Goal: Task Accomplishment & Management: Use online tool/utility

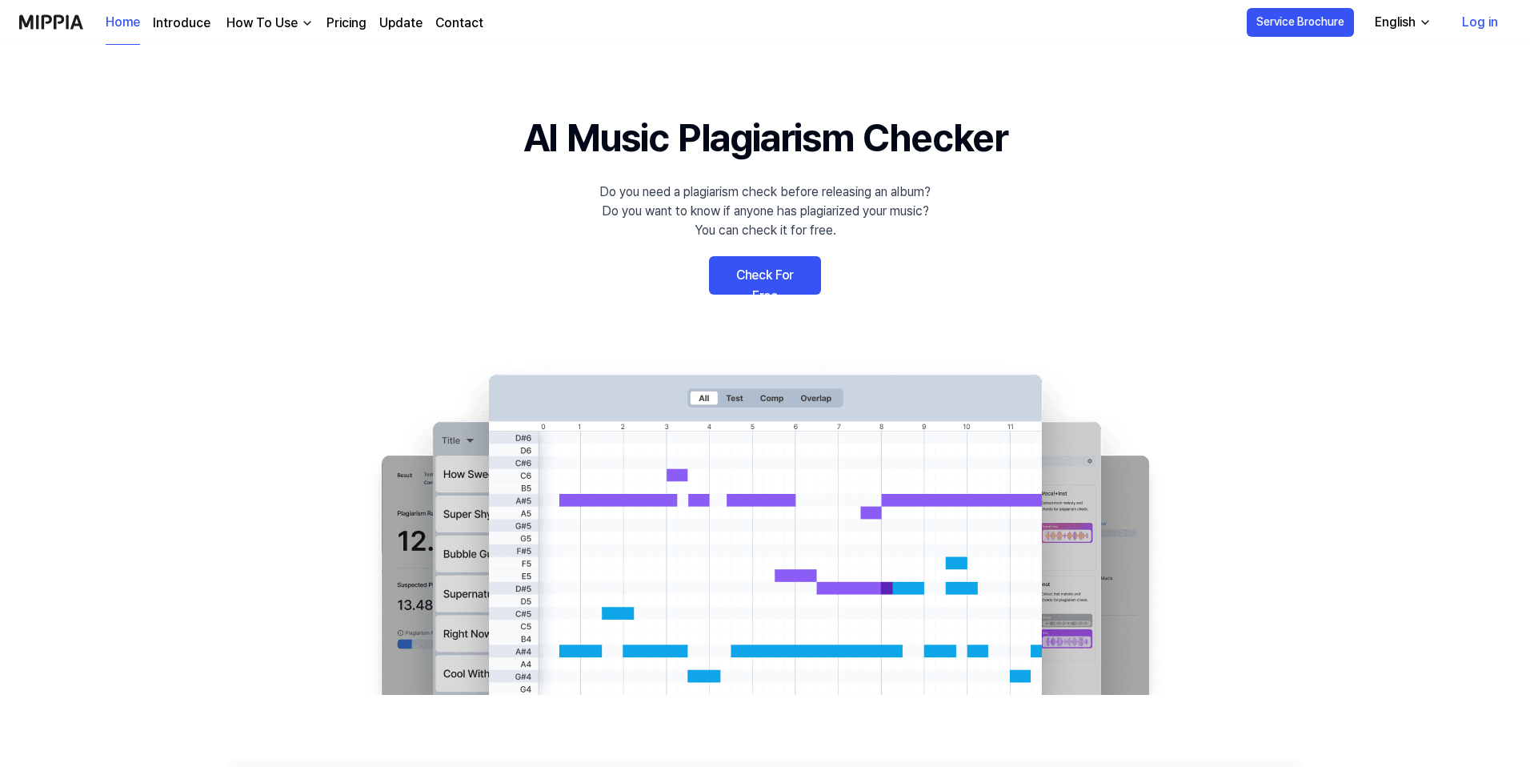
click at [756, 274] on link "Check For Free" at bounding box center [765, 275] width 112 height 38
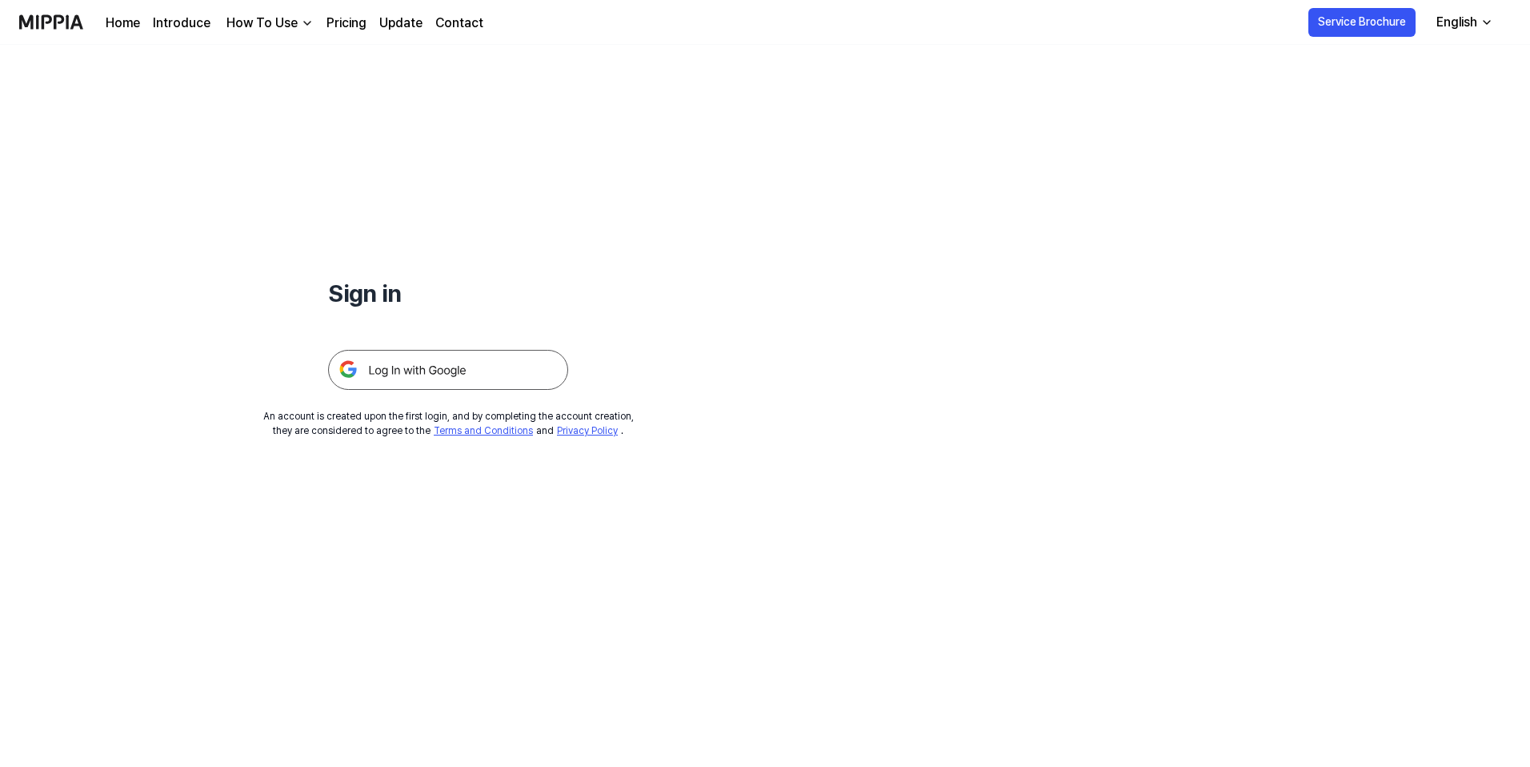
click at [447, 372] on img at bounding box center [448, 370] width 240 height 40
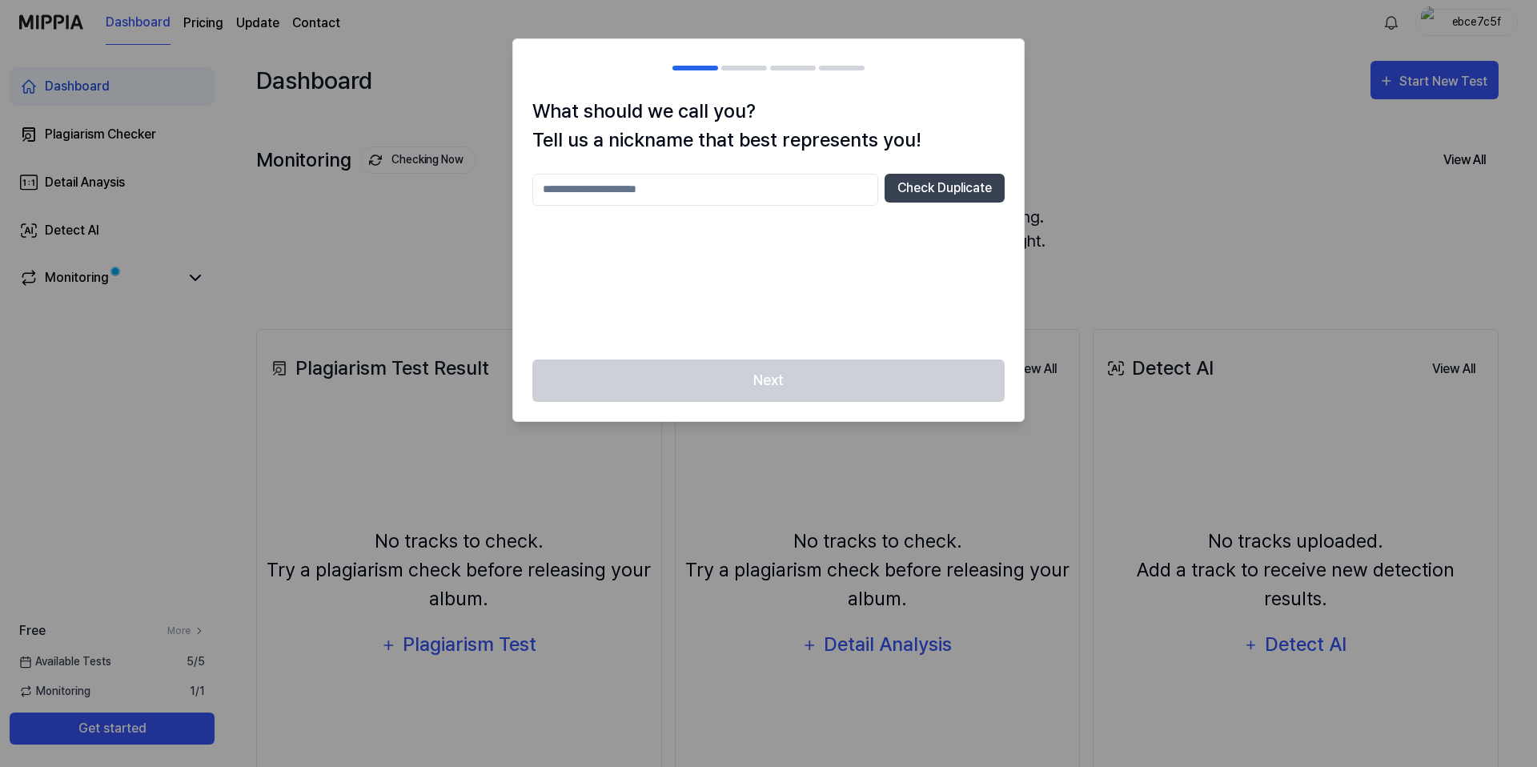
click at [708, 199] on input "text" at bounding box center [705, 190] width 346 height 32
type input "****"
click at [918, 198] on button "Check Duplicate" at bounding box center [944, 188] width 120 height 29
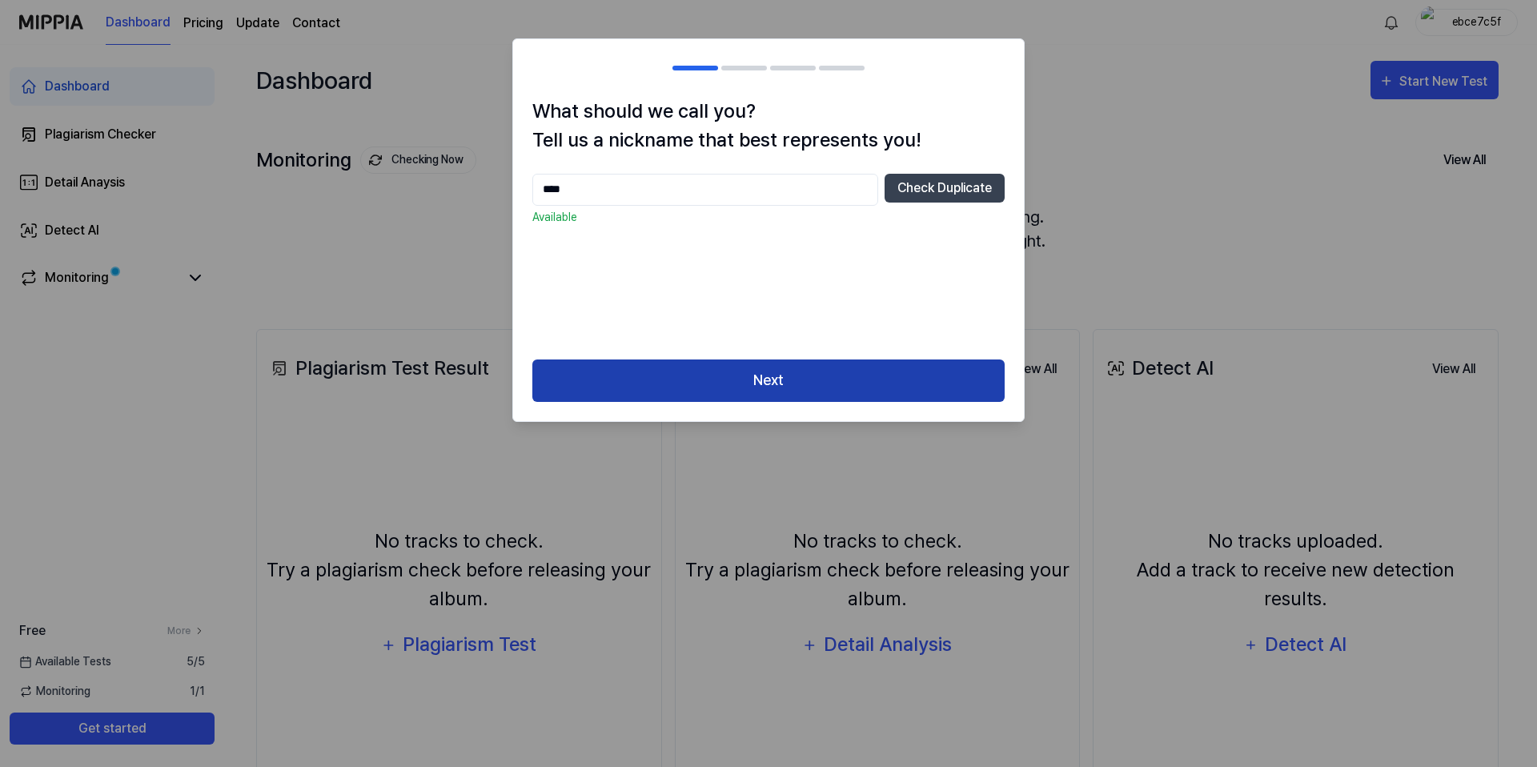
click at [769, 400] on button "Next" at bounding box center [768, 380] width 472 height 42
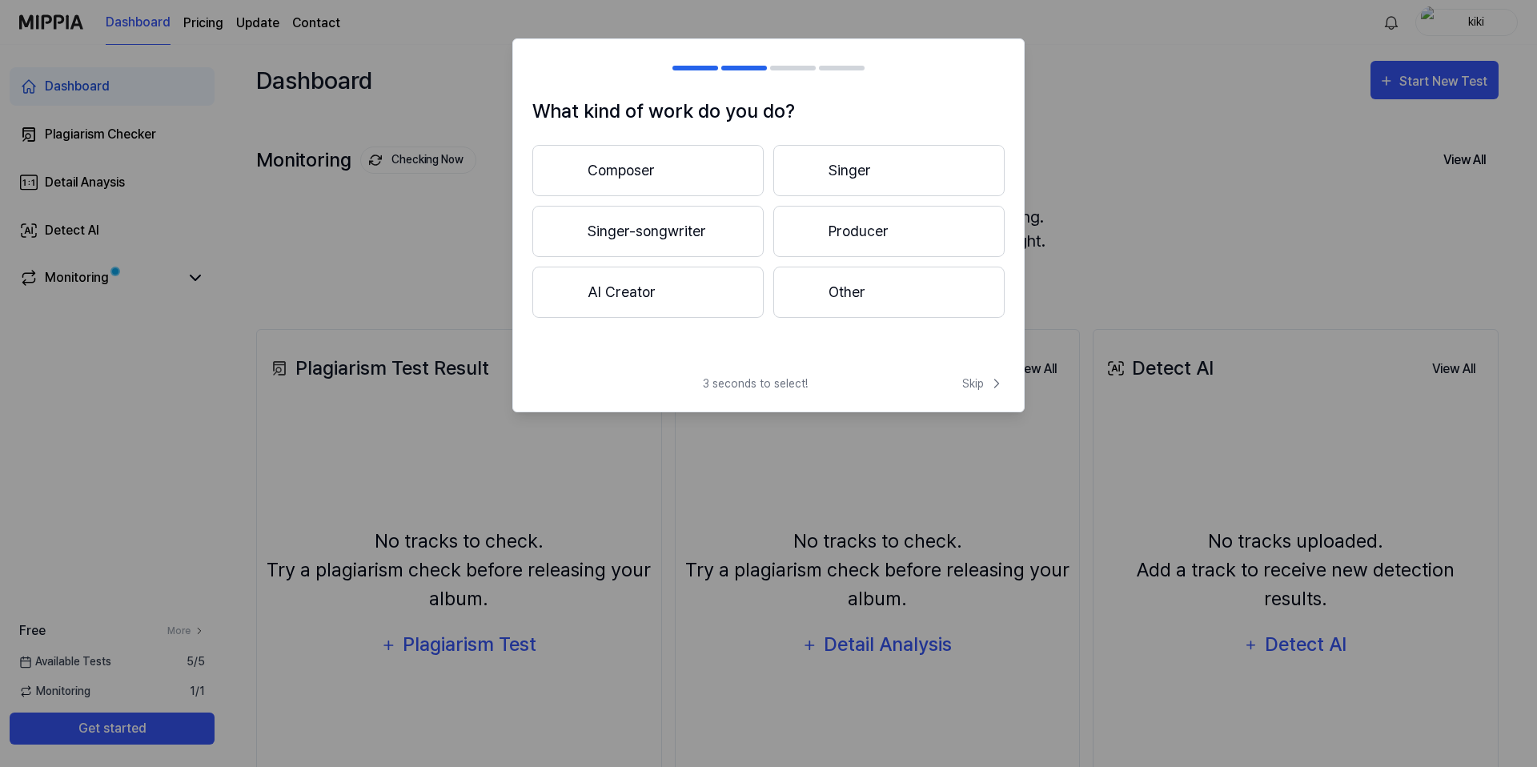
click at [825, 166] on button "Singer" at bounding box center [888, 170] width 231 height 51
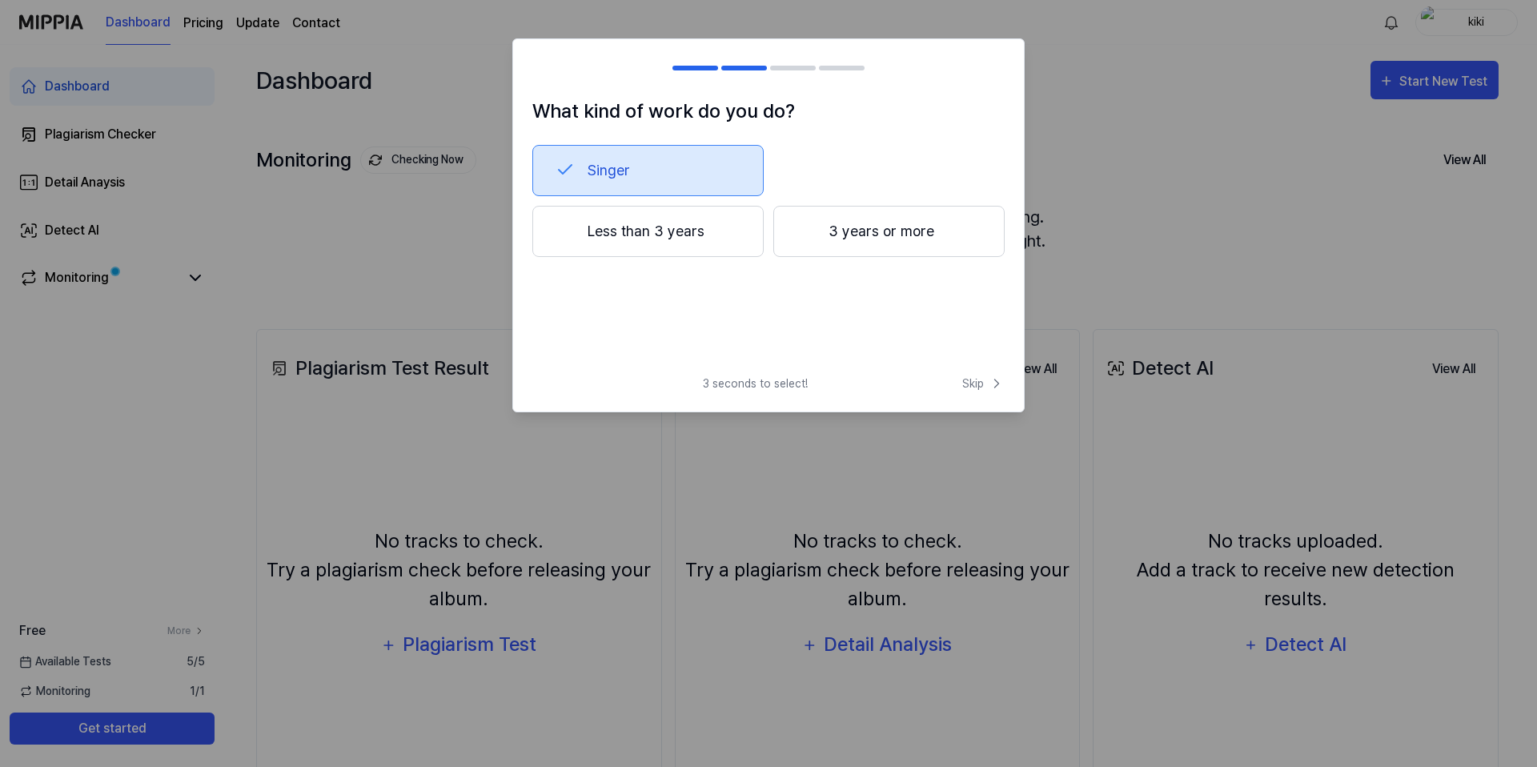
click at [717, 255] on button "Less than 3 years" at bounding box center [647, 231] width 231 height 51
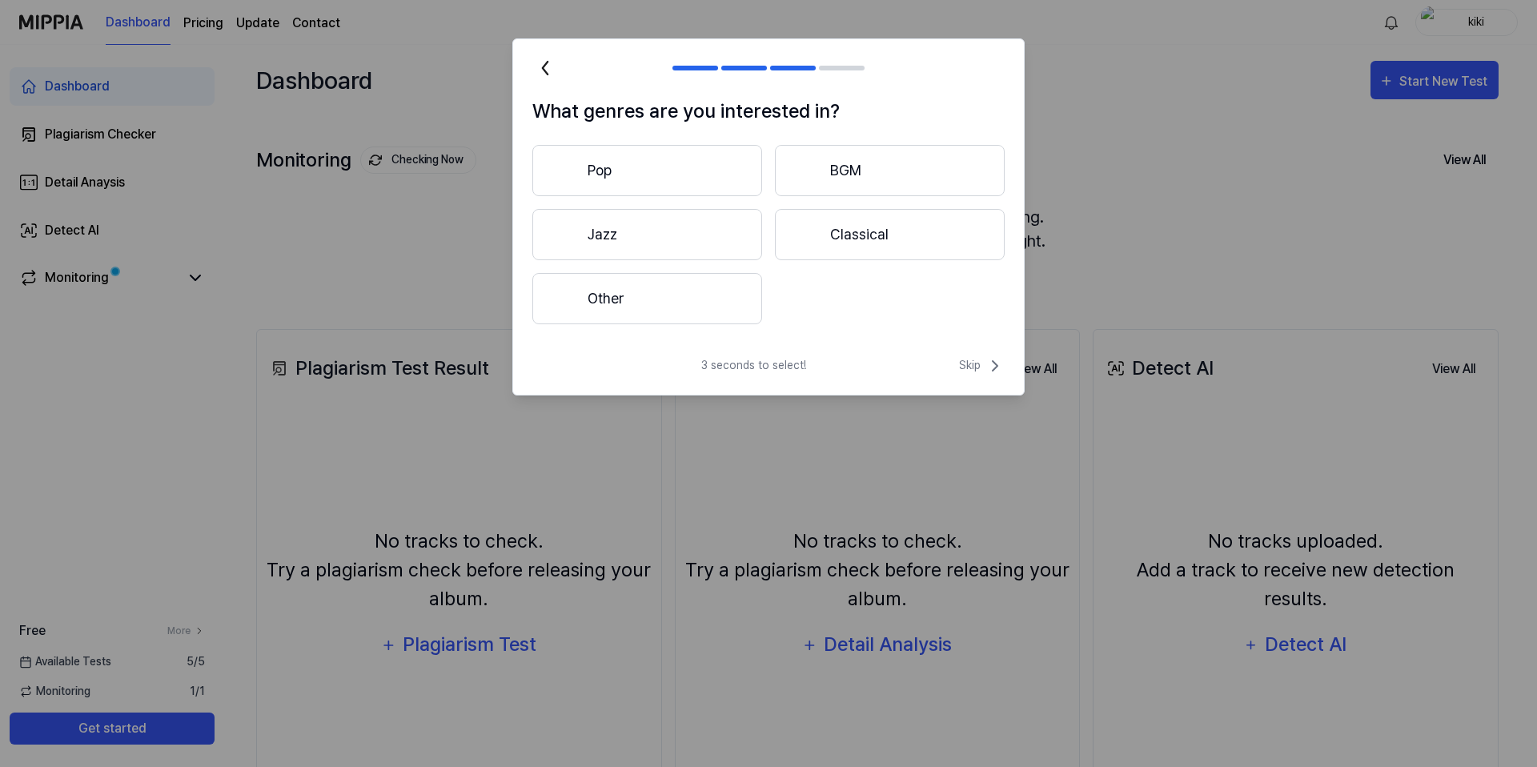
click at [732, 170] on button "Pop" at bounding box center [647, 170] width 230 height 51
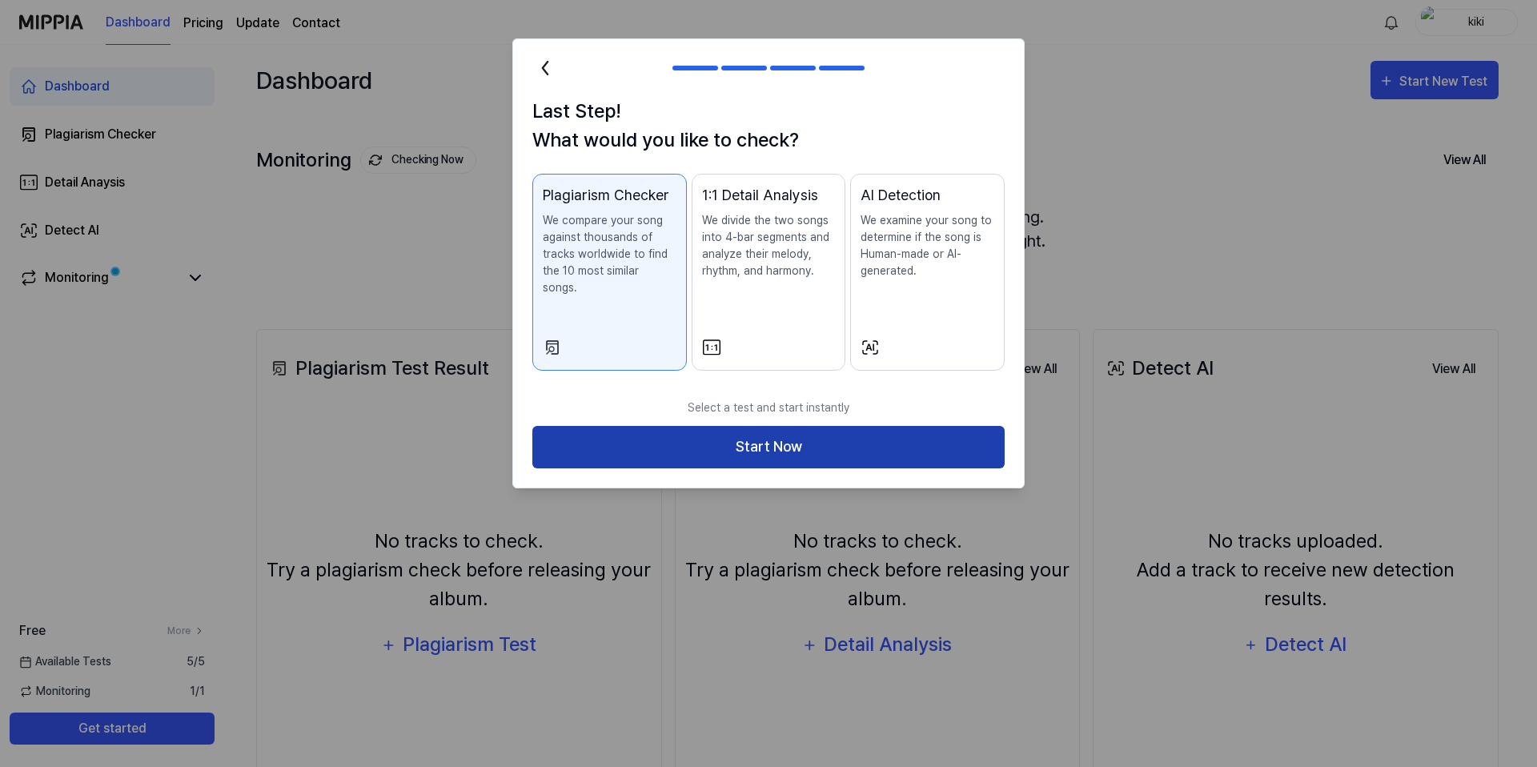
click at [740, 427] on button "Start Now" at bounding box center [768, 447] width 472 height 42
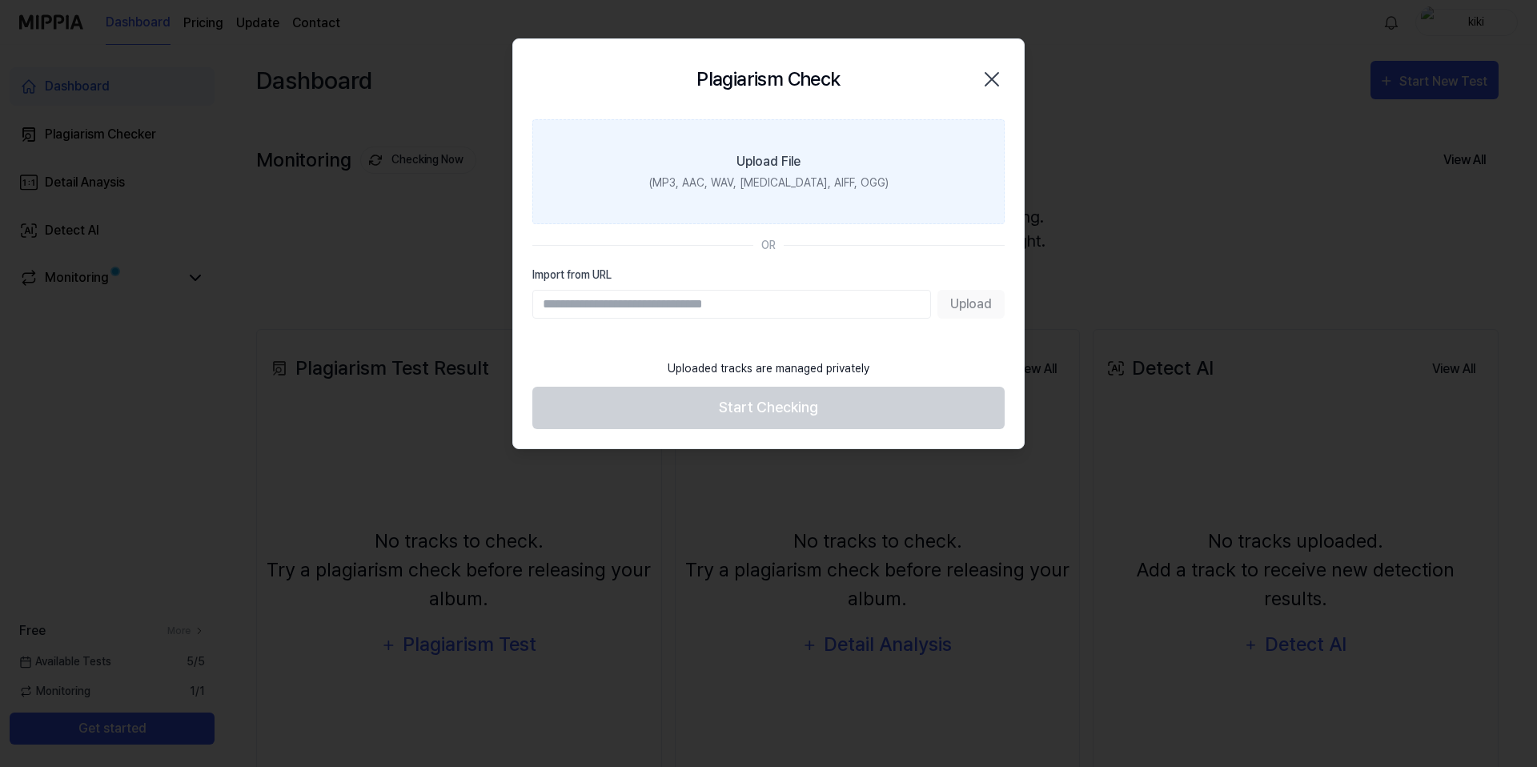
click at [760, 172] on label "Upload File (MP3, AAC, WAV, FLAC, AIFF, OGG)" at bounding box center [768, 171] width 472 height 105
click at [0, 0] on input "Upload File (MP3, AAC, WAV, FLAC, AIFF, OGG)" at bounding box center [0, 0] width 0 height 0
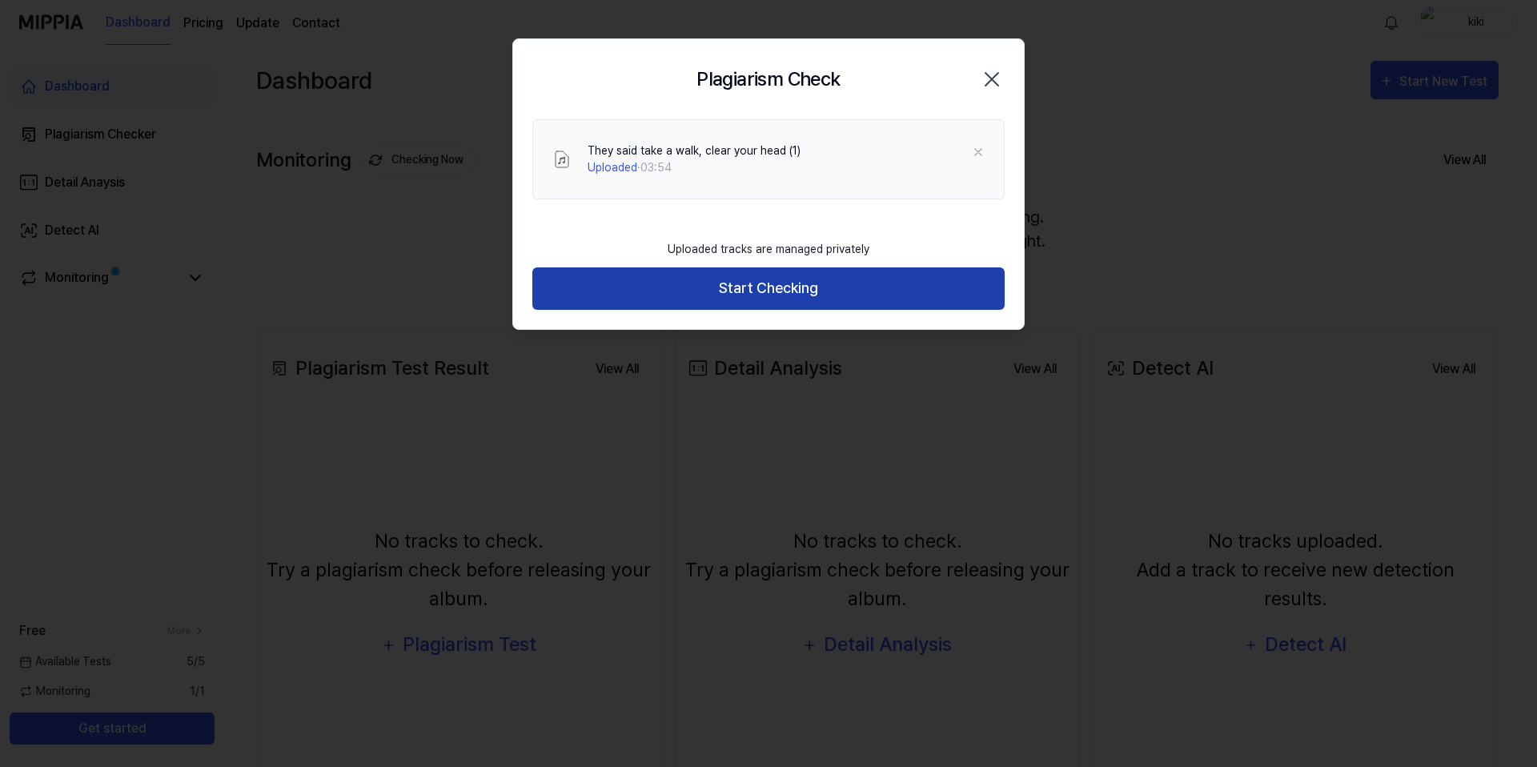
click at [774, 288] on button "Start Checking" at bounding box center [768, 288] width 472 height 42
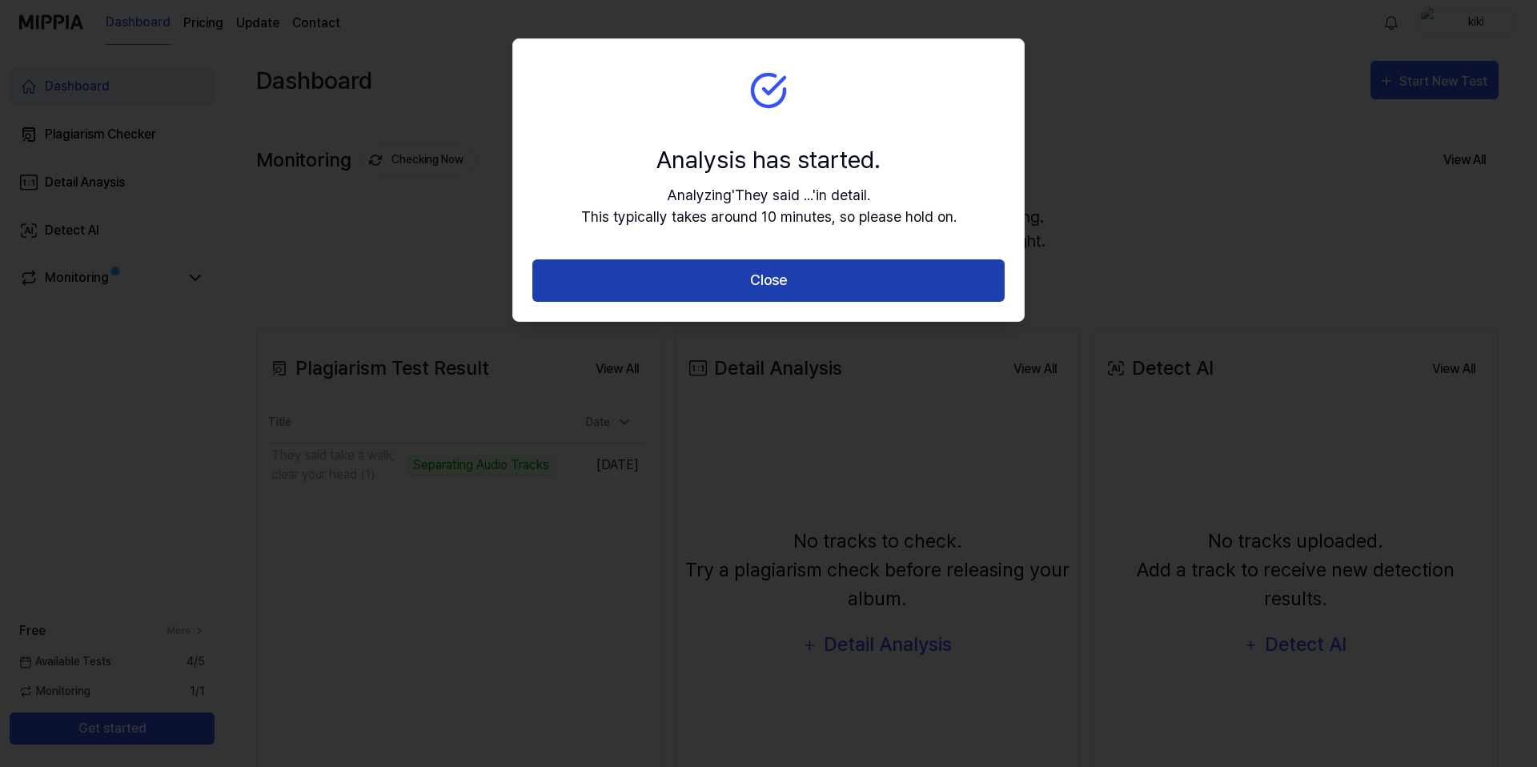
click at [728, 280] on button "Close" at bounding box center [768, 280] width 472 height 42
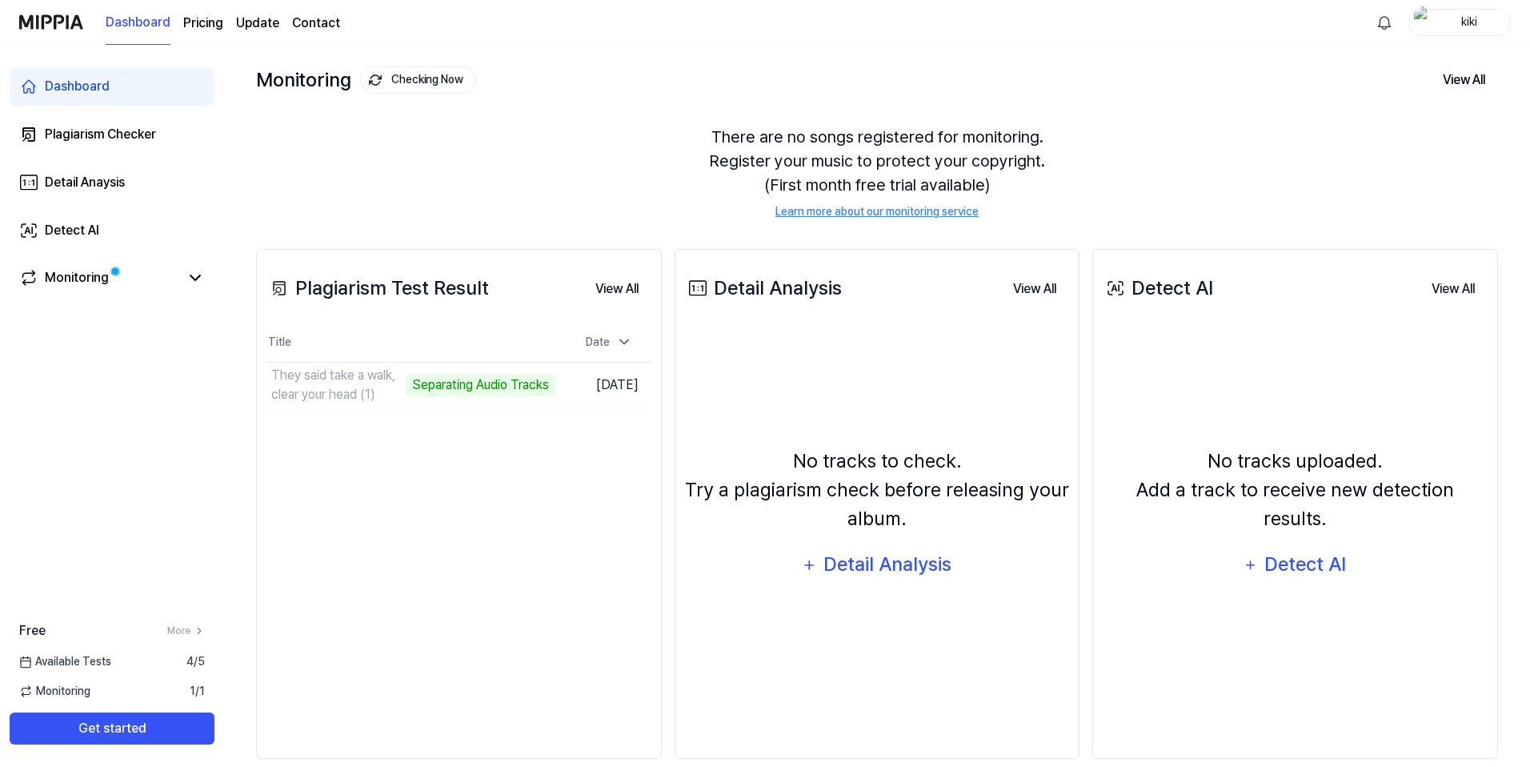
scroll to position [104, 0]
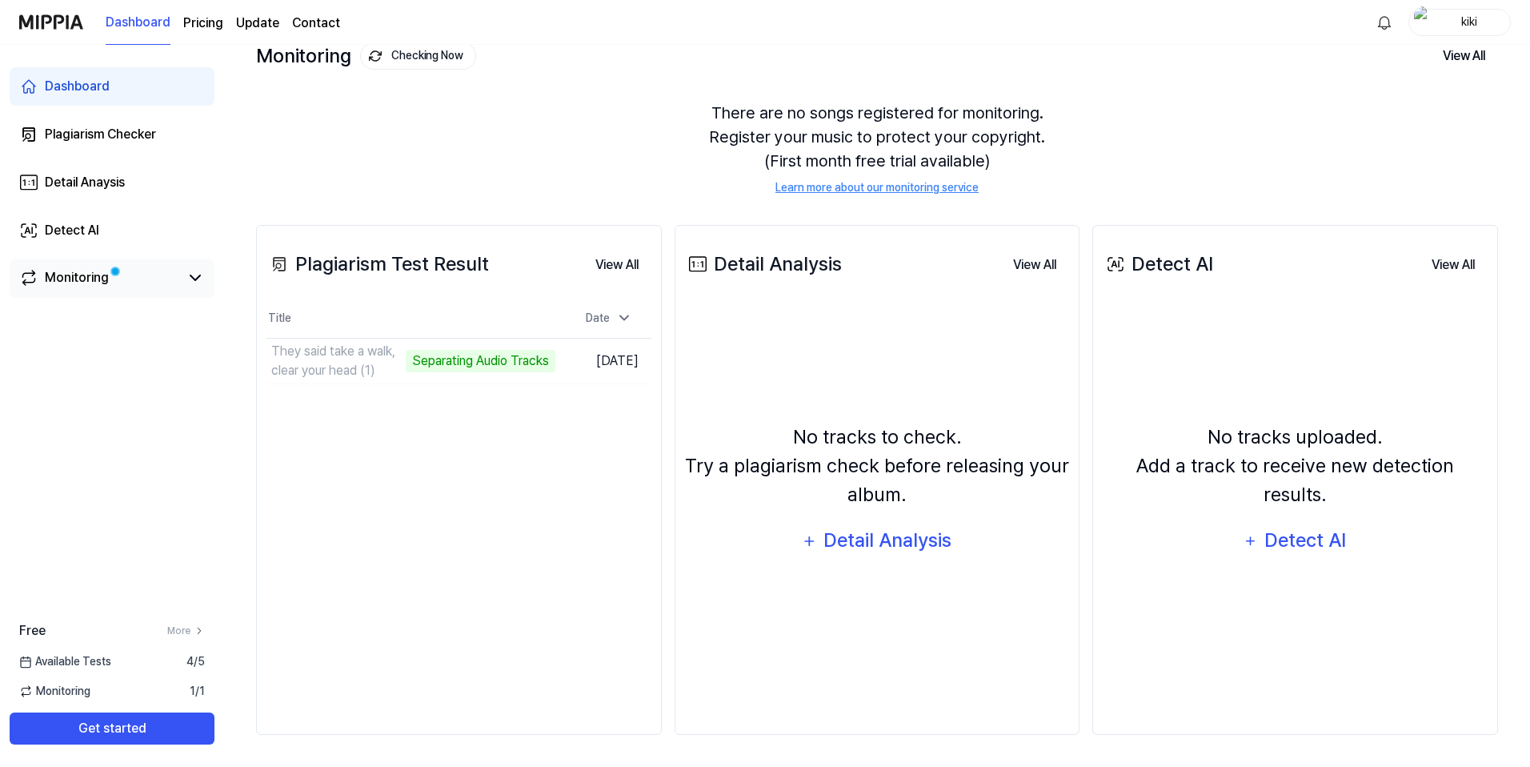
click at [153, 274] on link "Monitoring" at bounding box center [99, 277] width 160 height 19
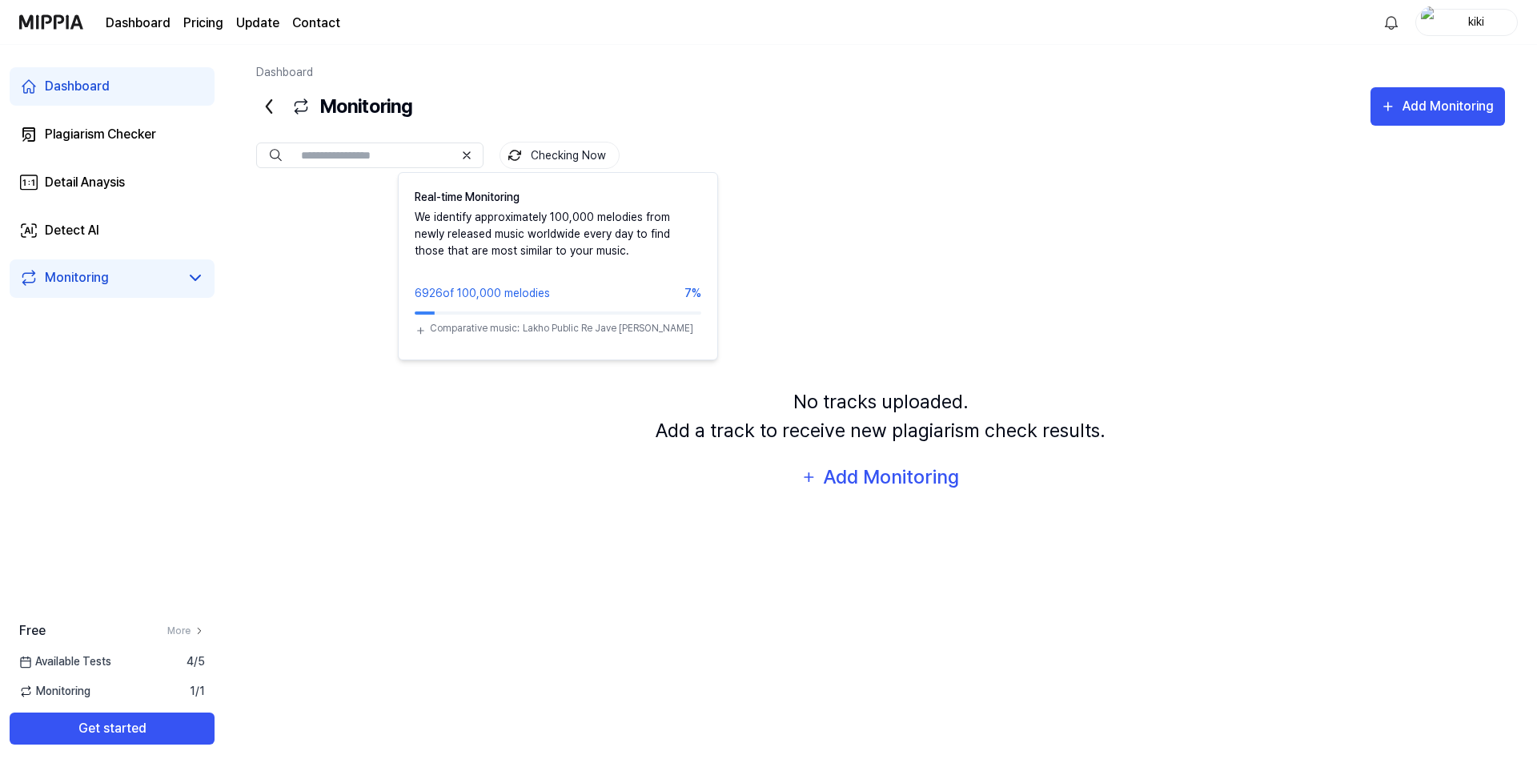
click at [530, 149] on button "Checking Now" at bounding box center [559, 155] width 120 height 27
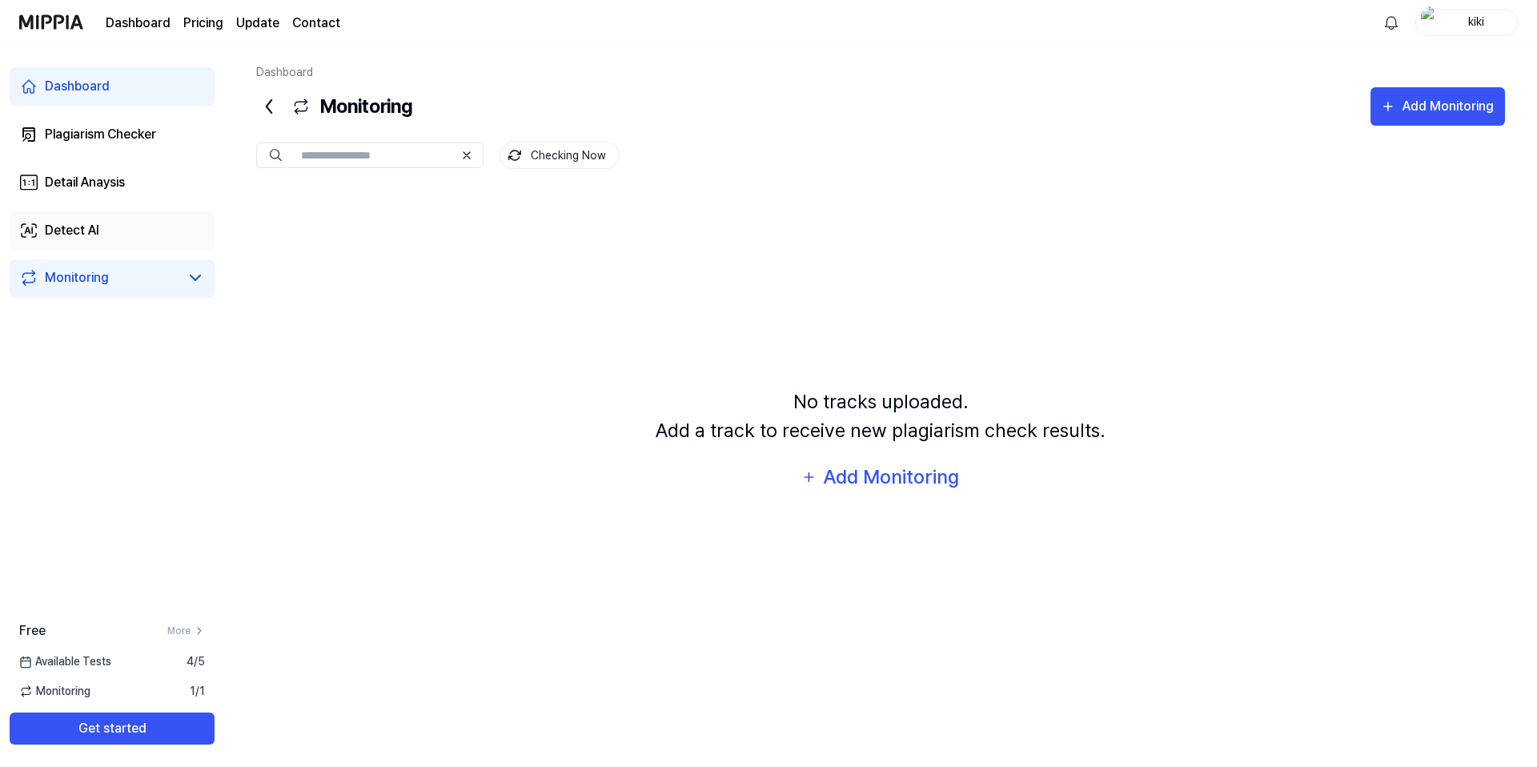
click at [114, 237] on link "Detect AI" at bounding box center [112, 230] width 205 height 38
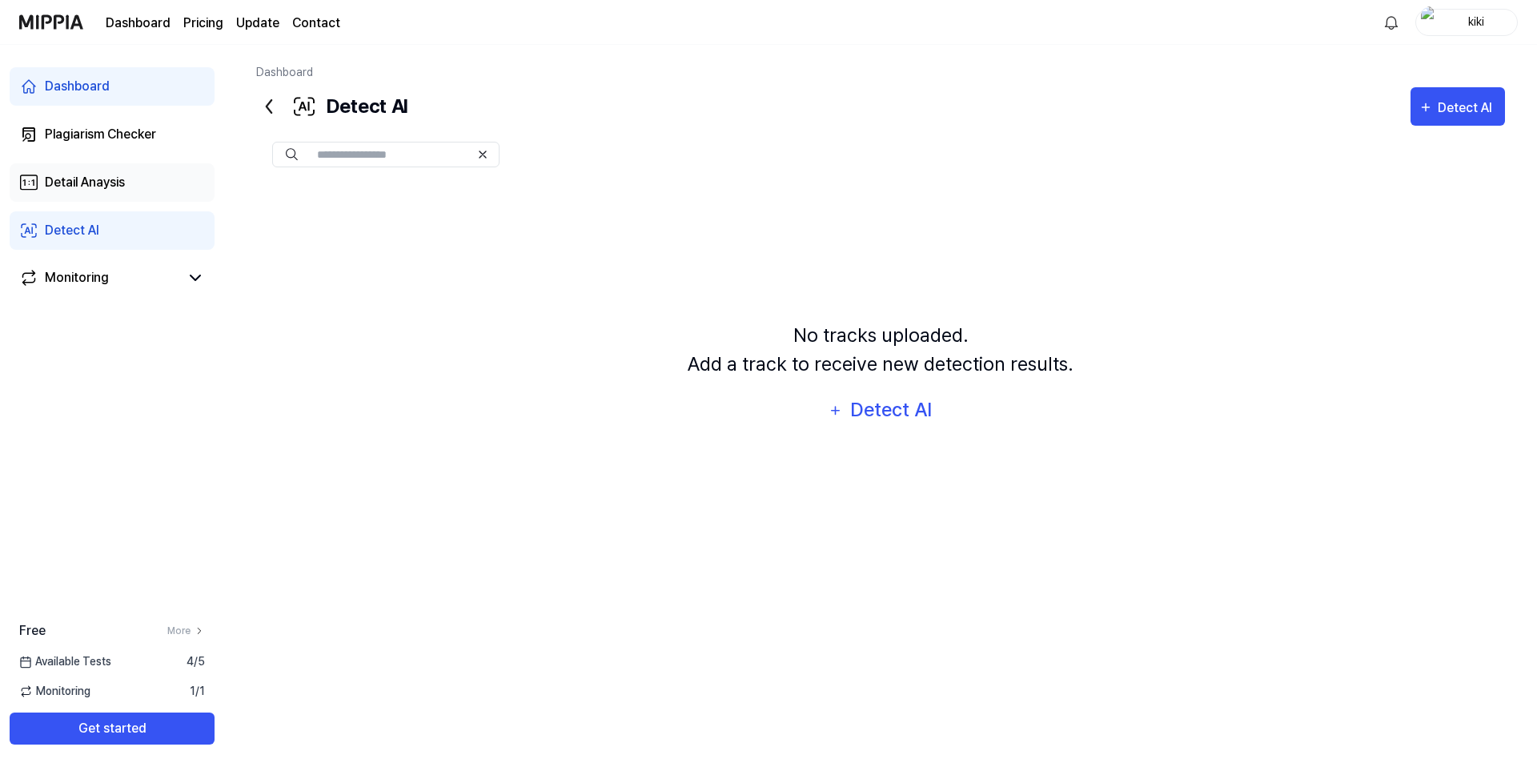
click at [109, 190] on div "Detail Anaysis" at bounding box center [85, 182] width 80 height 19
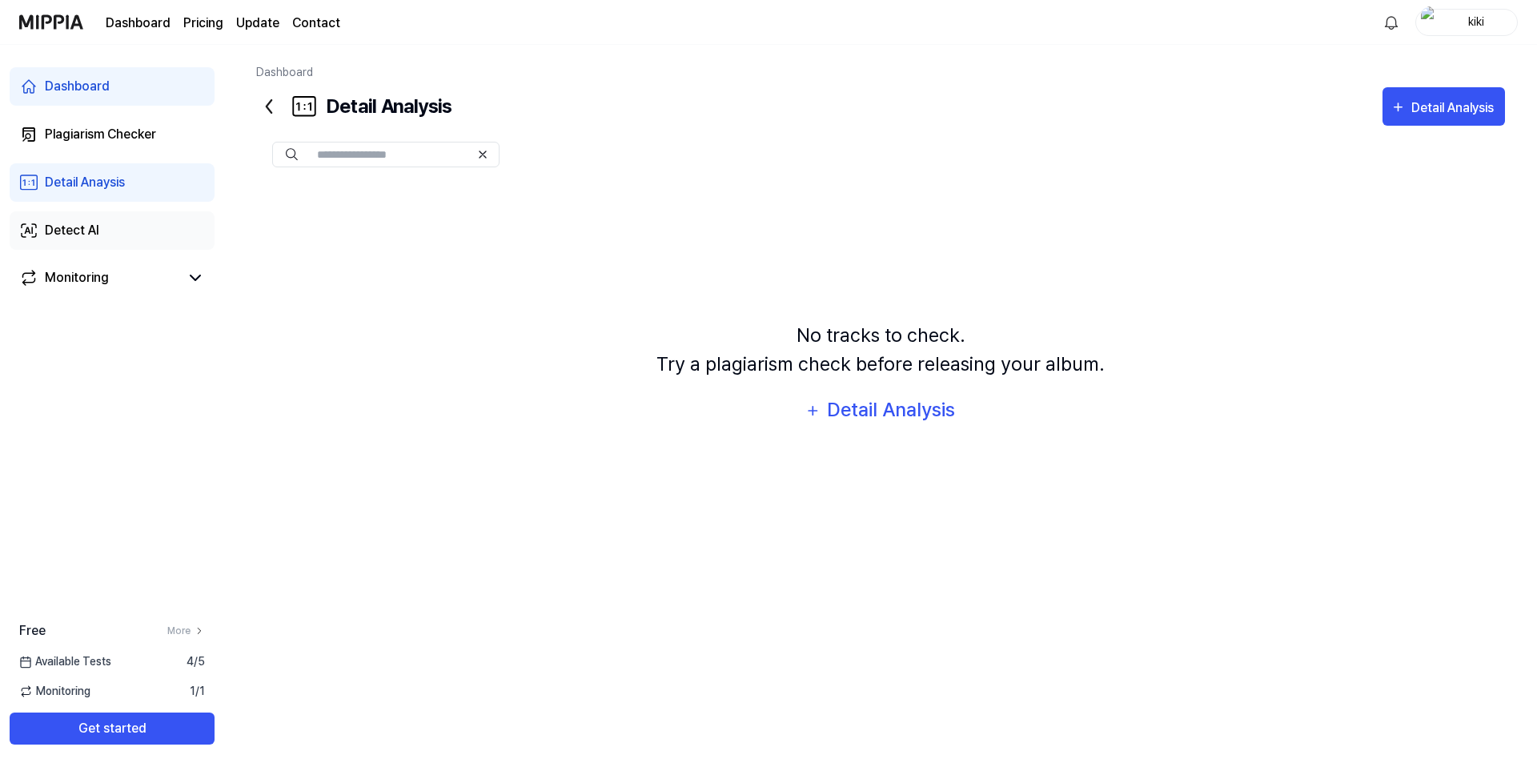
click at [110, 227] on link "Detect AI" at bounding box center [112, 230] width 205 height 38
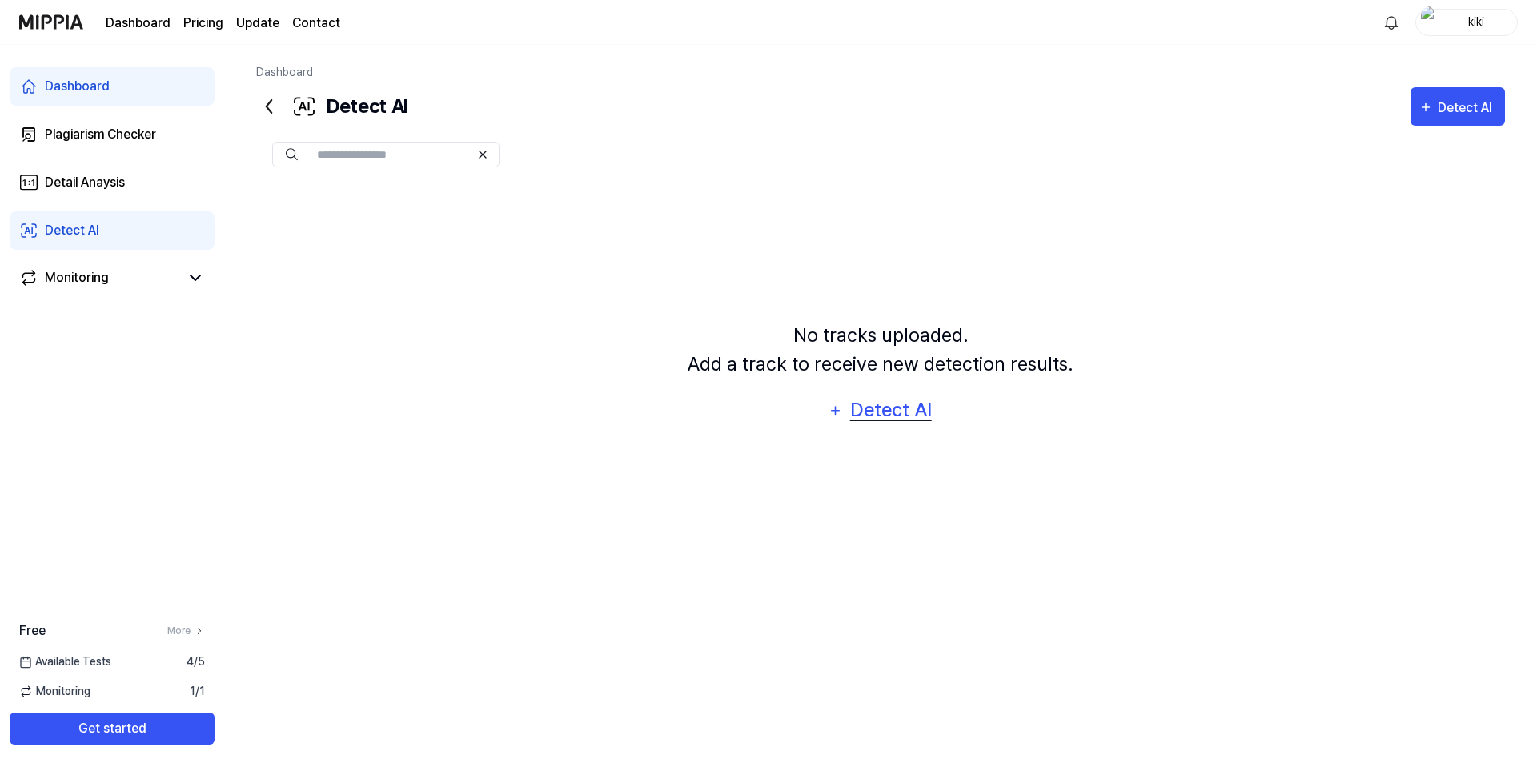
click at [869, 412] on div "Detect AI" at bounding box center [891, 410] width 86 height 30
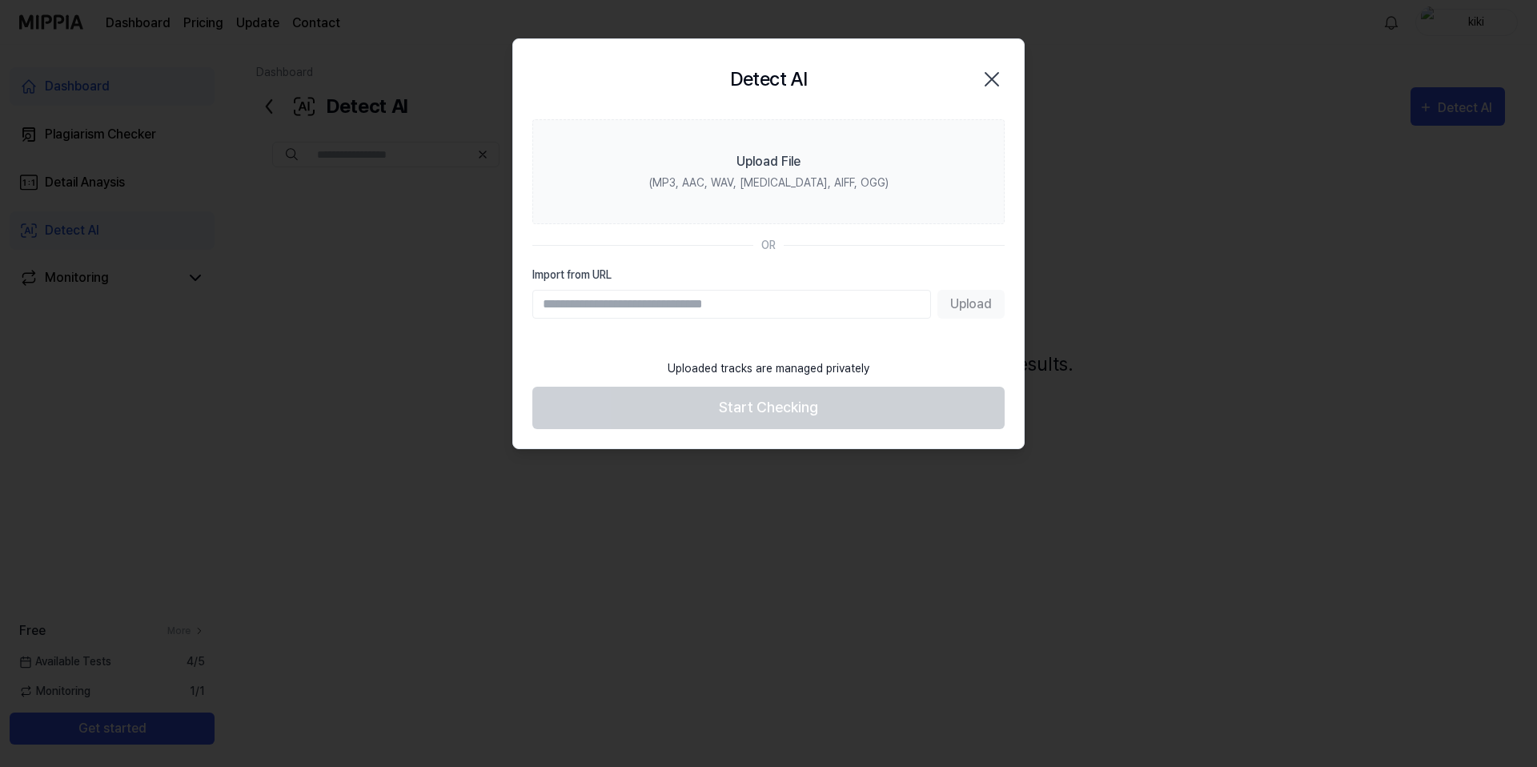
click at [696, 313] on input "Import from URL" at bounding box center [731, 304] width 399 height 29
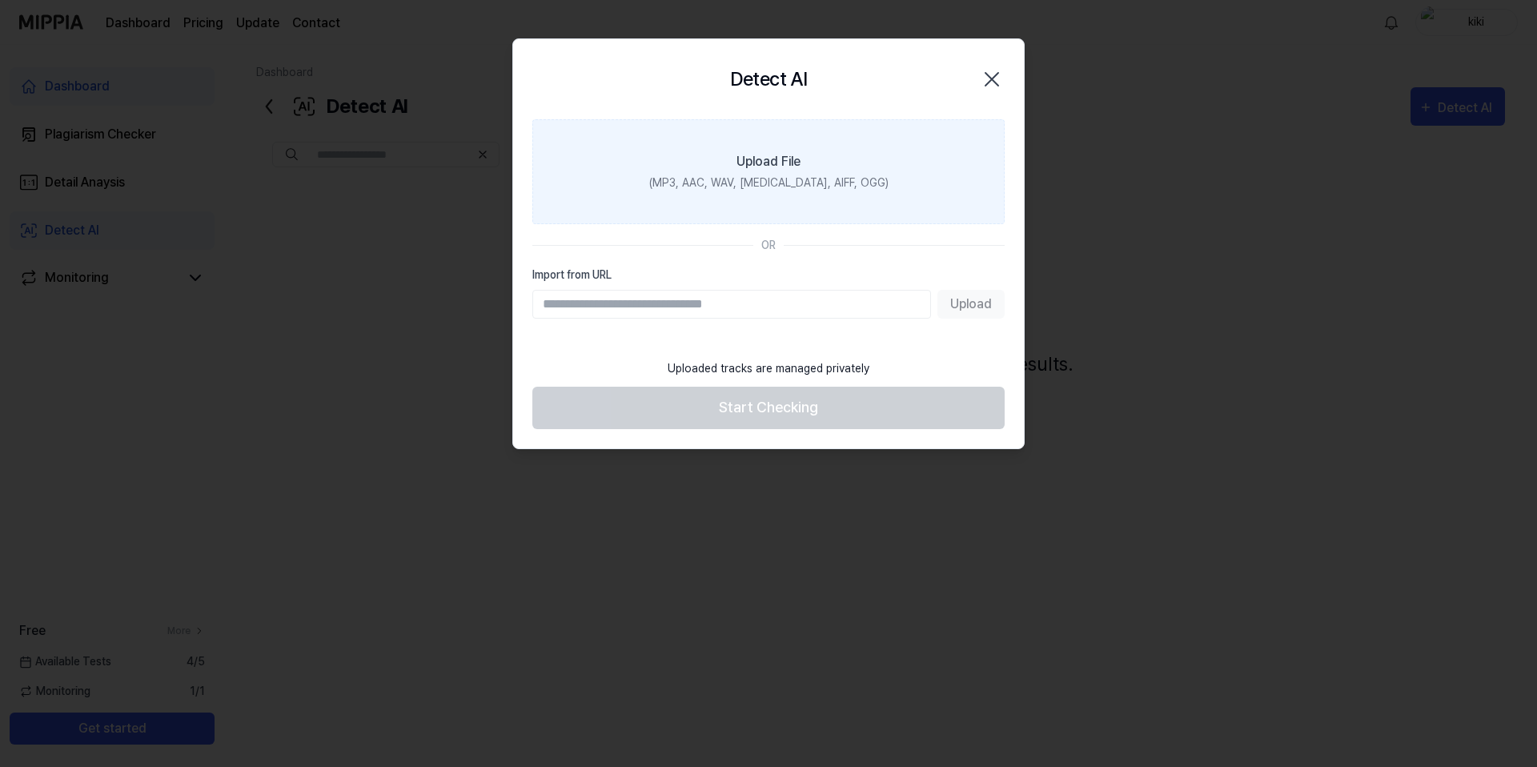
click at [773, 186] on div "(MP3, AAC, WAV, FLAC, AIFF, OGG)" at bounding box center [768, 182] width 239 height 17
click at [0, 0] on input "Upload File (MP3, AAC, WAV, FLAC, AIFF, OGG)" at bounding box center [0, 0] width 0 height 0
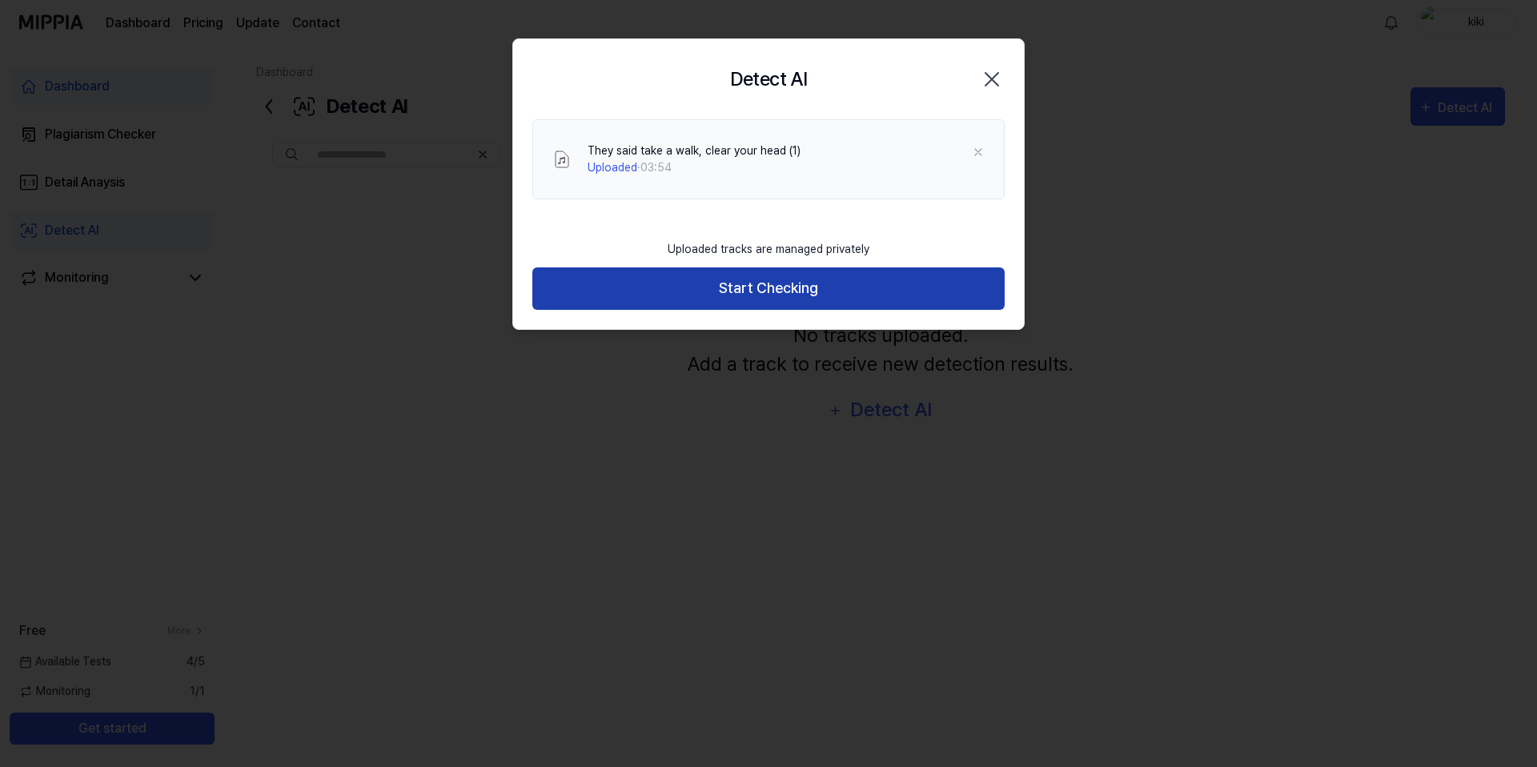
click at [752, 295] on button "Start Checking" at bounding box center [768, 288] width 472 height 42
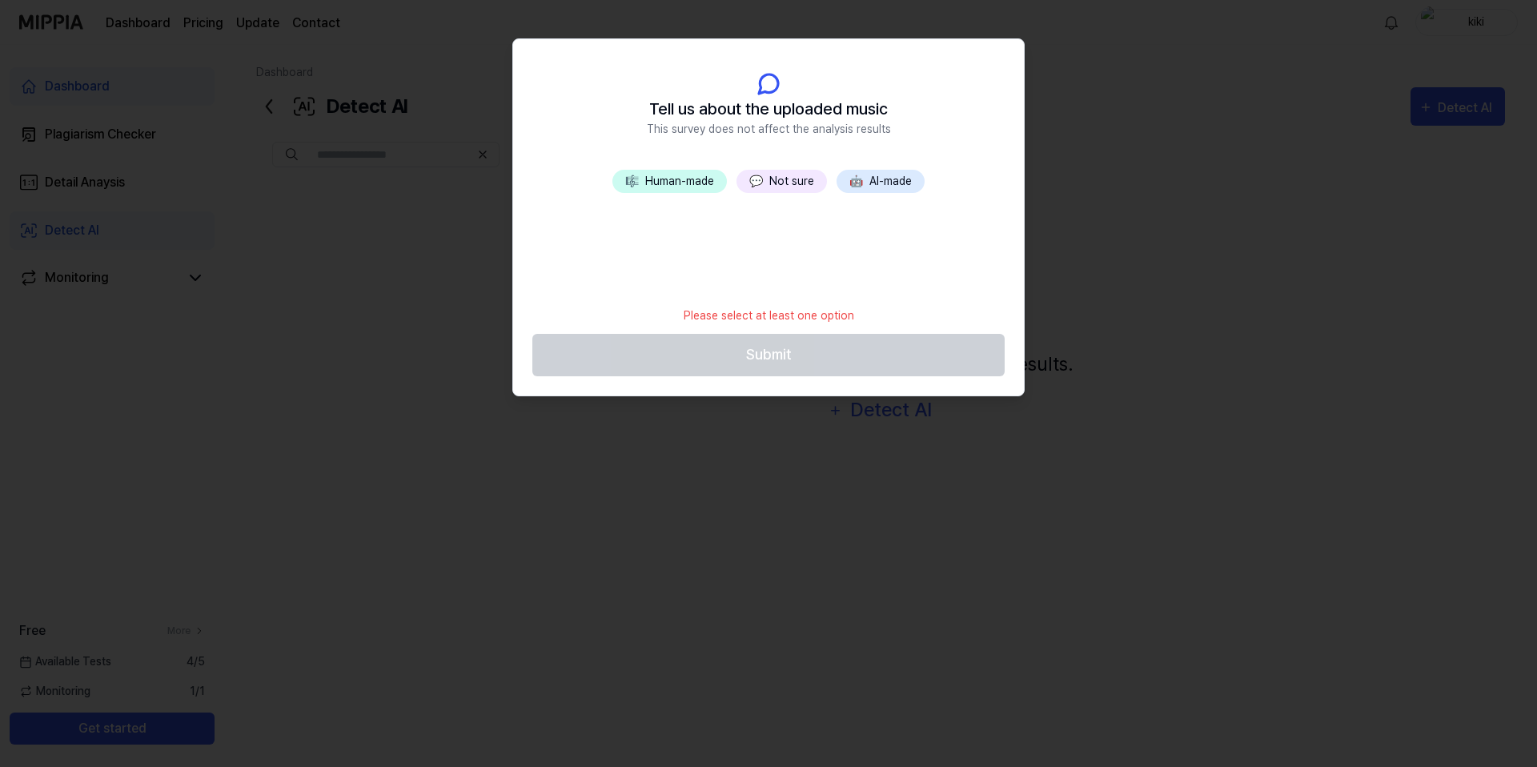
click at [792, 178] on button "💬 Not sure" at bounding box center [781, 181] width 90 height 23
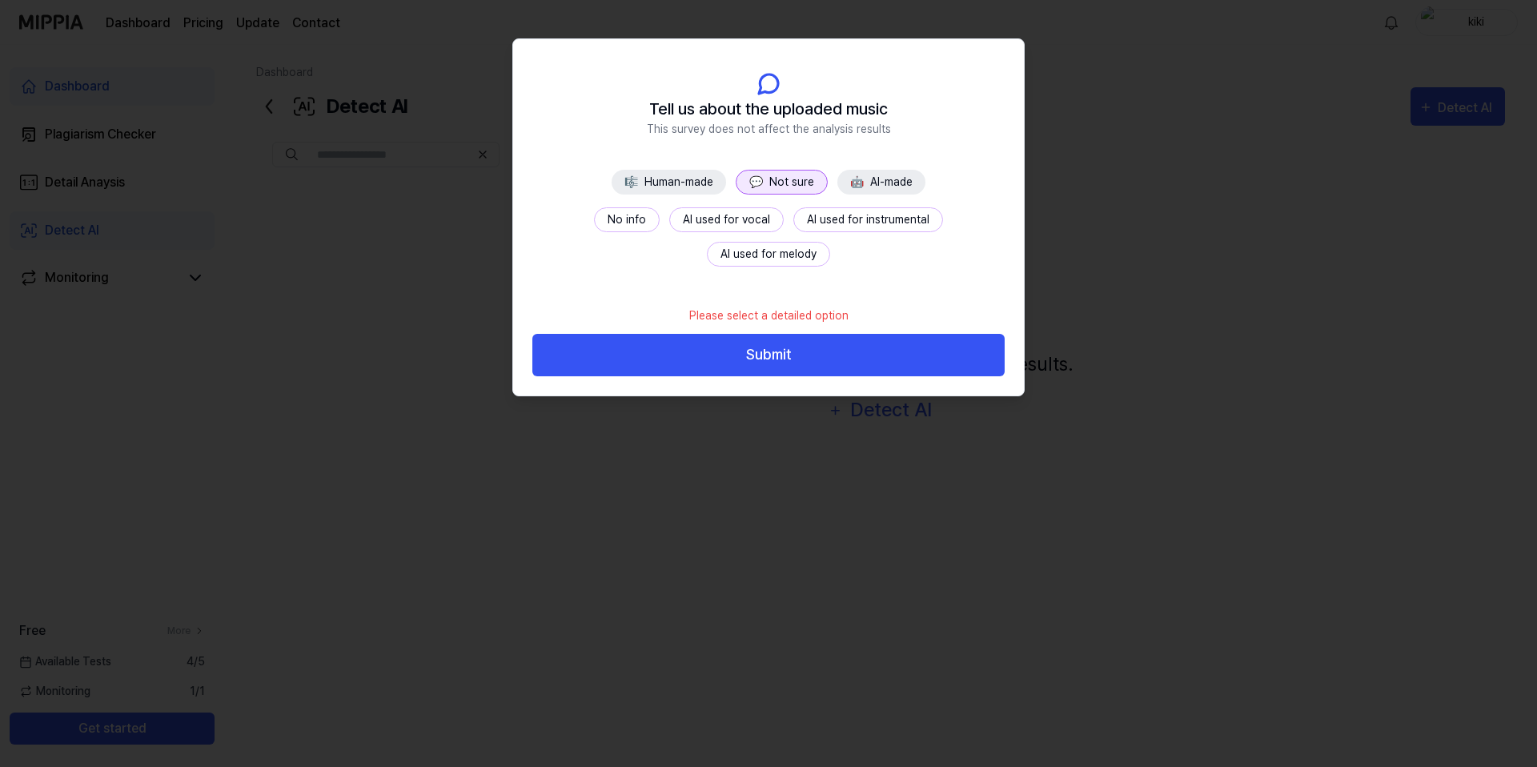
click at [594, 223] on button "No info" at bounding box center [627, 219] width 66 height 25
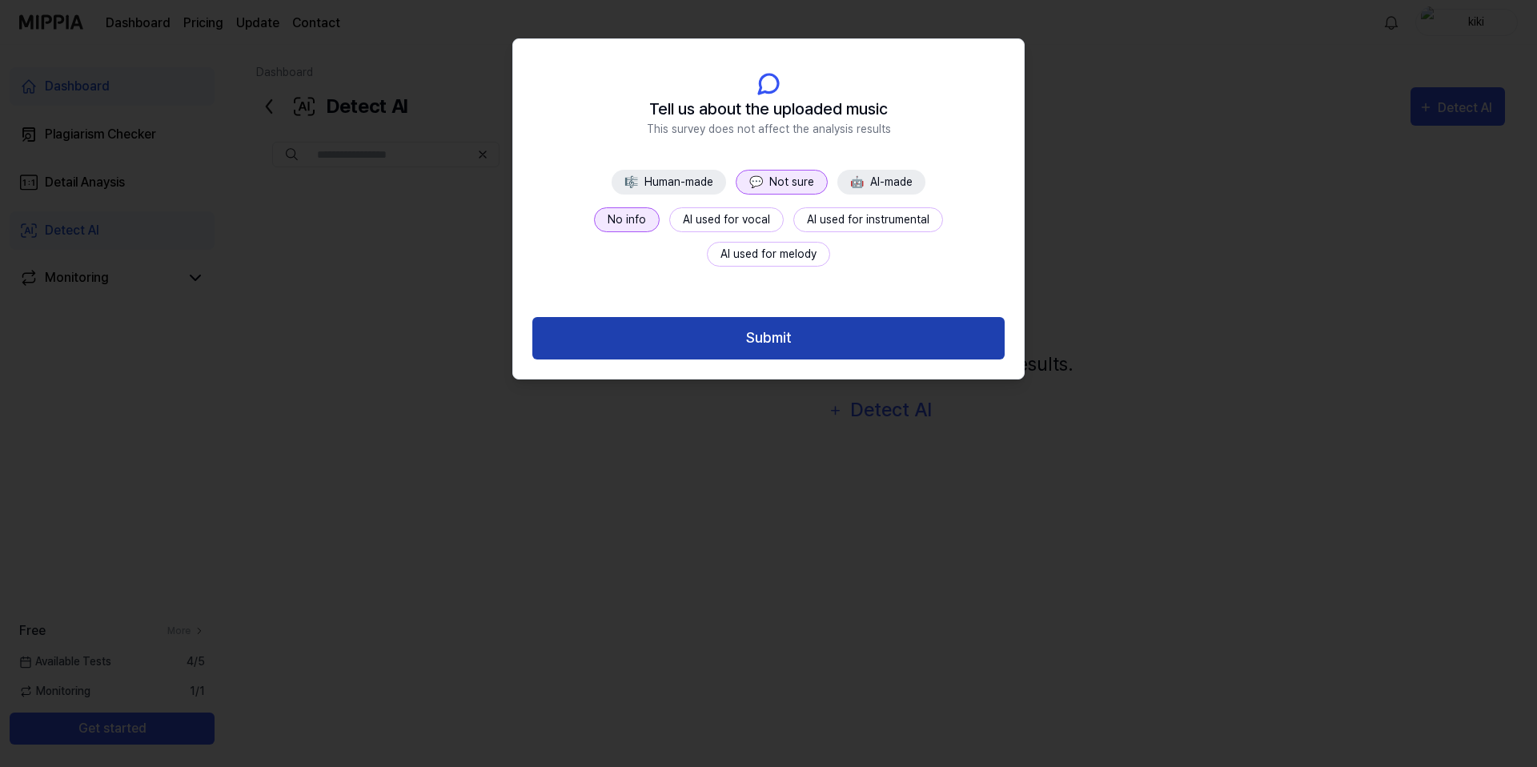
click at [815, 349] on button "Submit" at bounding box center [768, 338] width 472 height 42
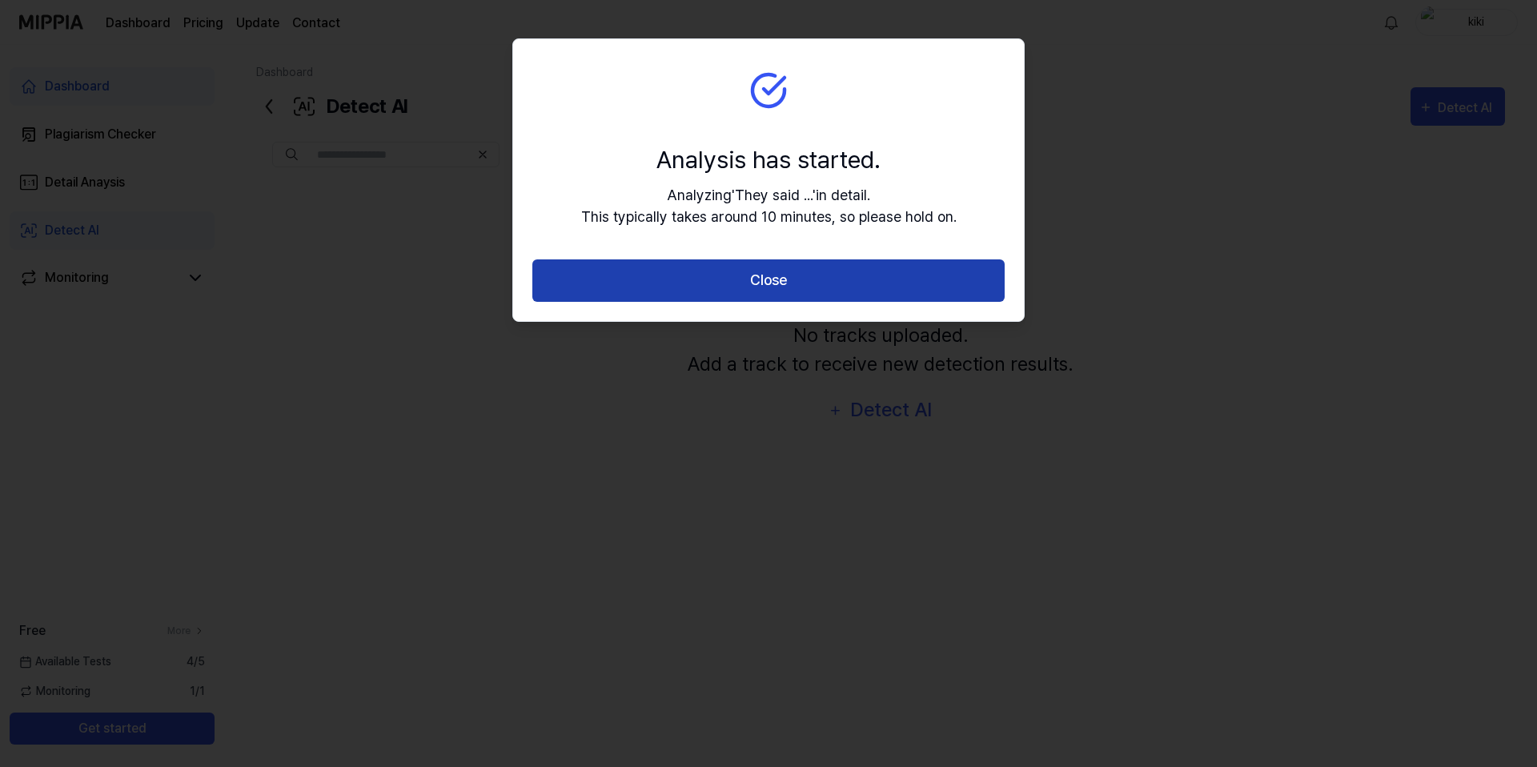
click at [779, 294] on button "Close" at bounding box center [768, 280] width 472 height 42
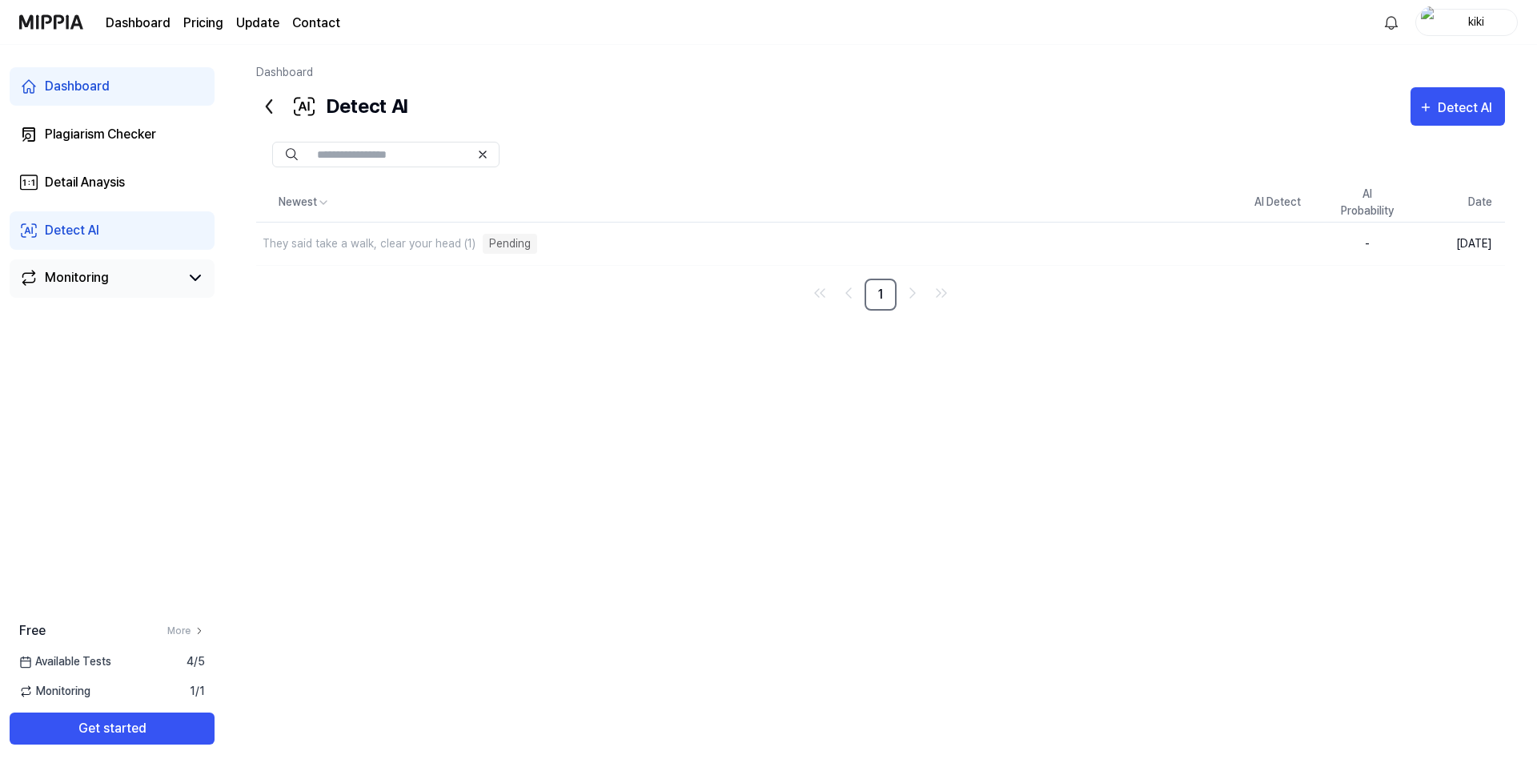
click at [123, 279] on link "Monitoring" at bounding box center [99, 277] width 160 height 19
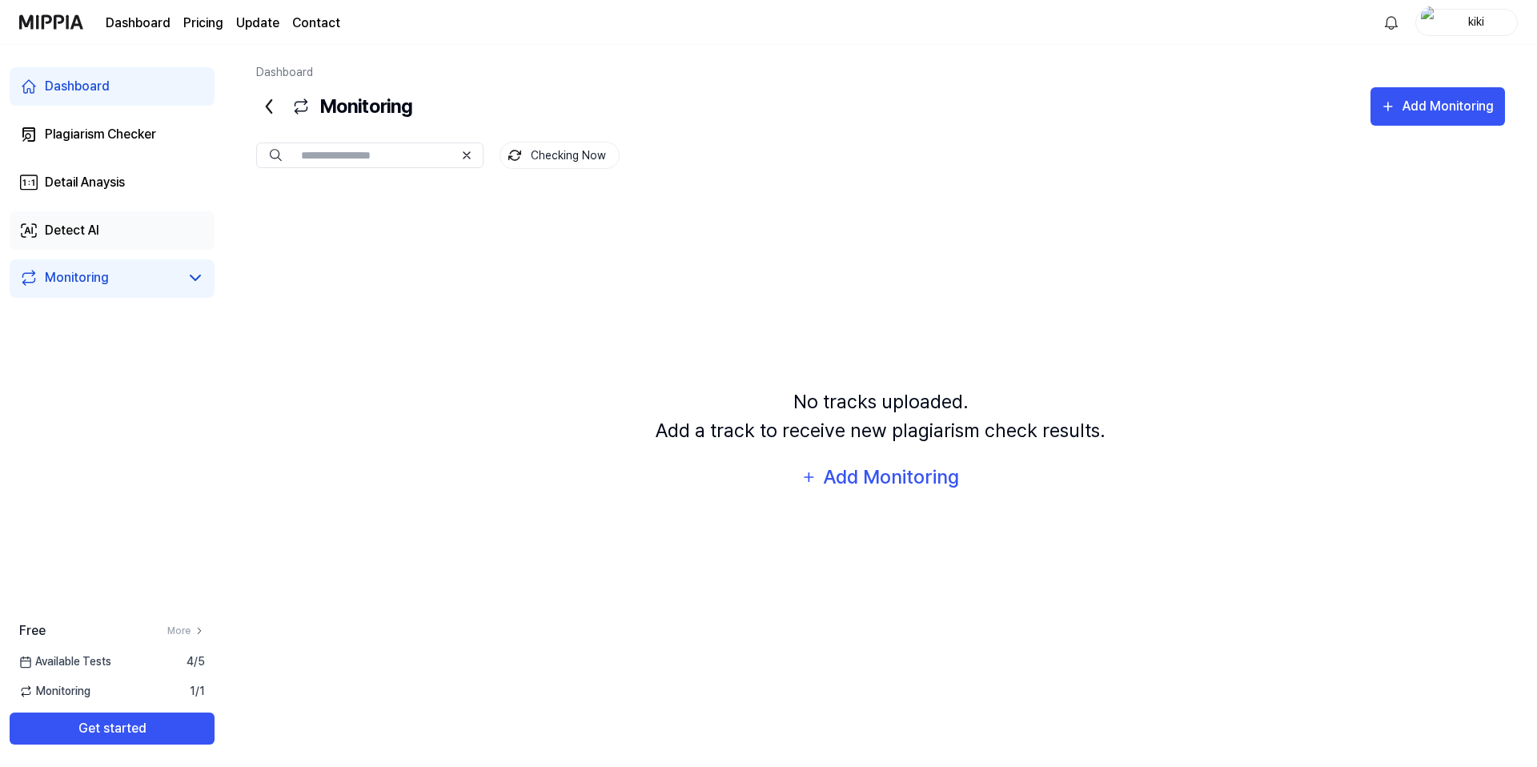
click at [128, 216] on link "Detect AI" at bounding box center [112, 230] width 205 height 38
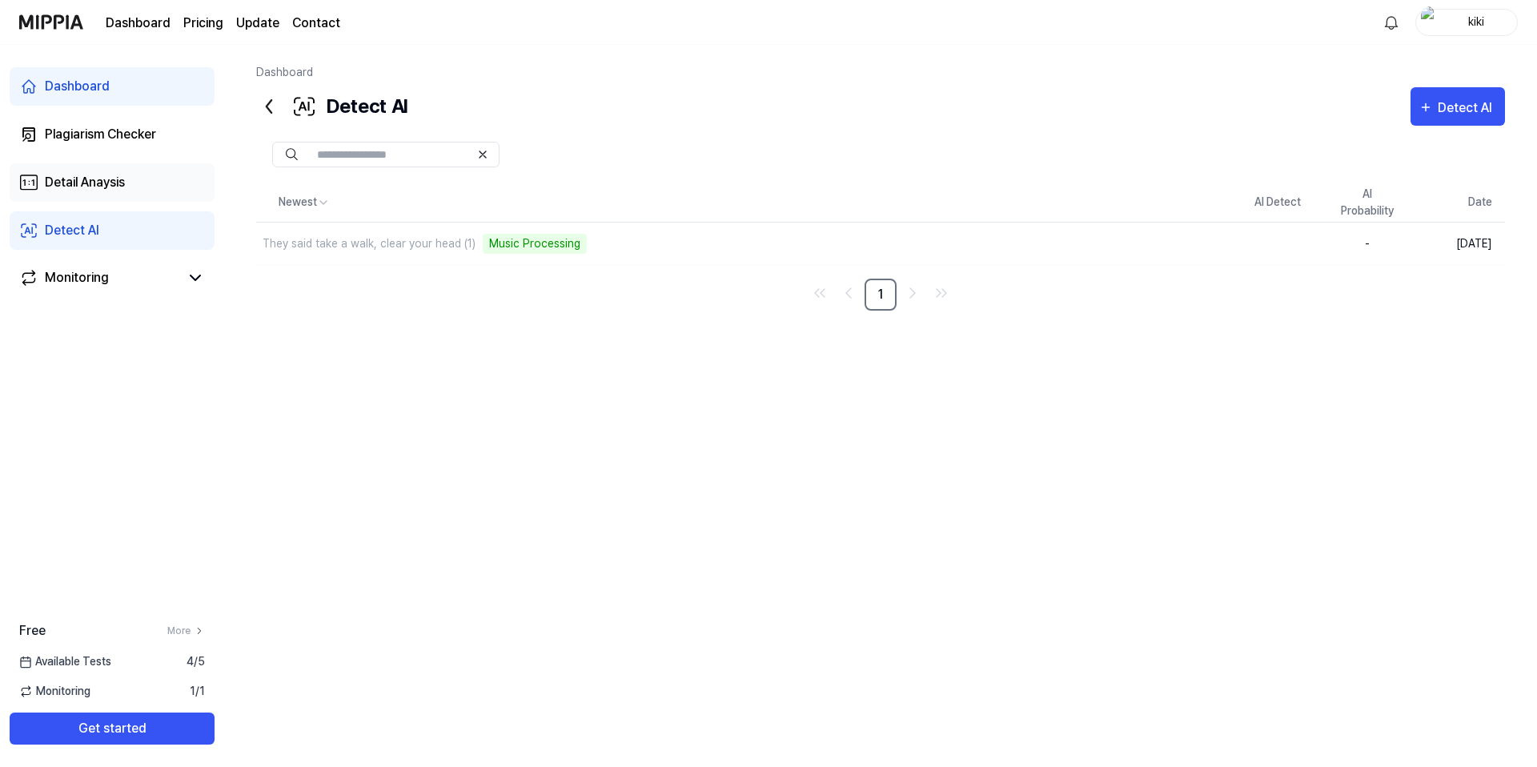
click at [118, 183] on div "Detail Anaysis" at bounding box center [85, 182] width 80 height 19
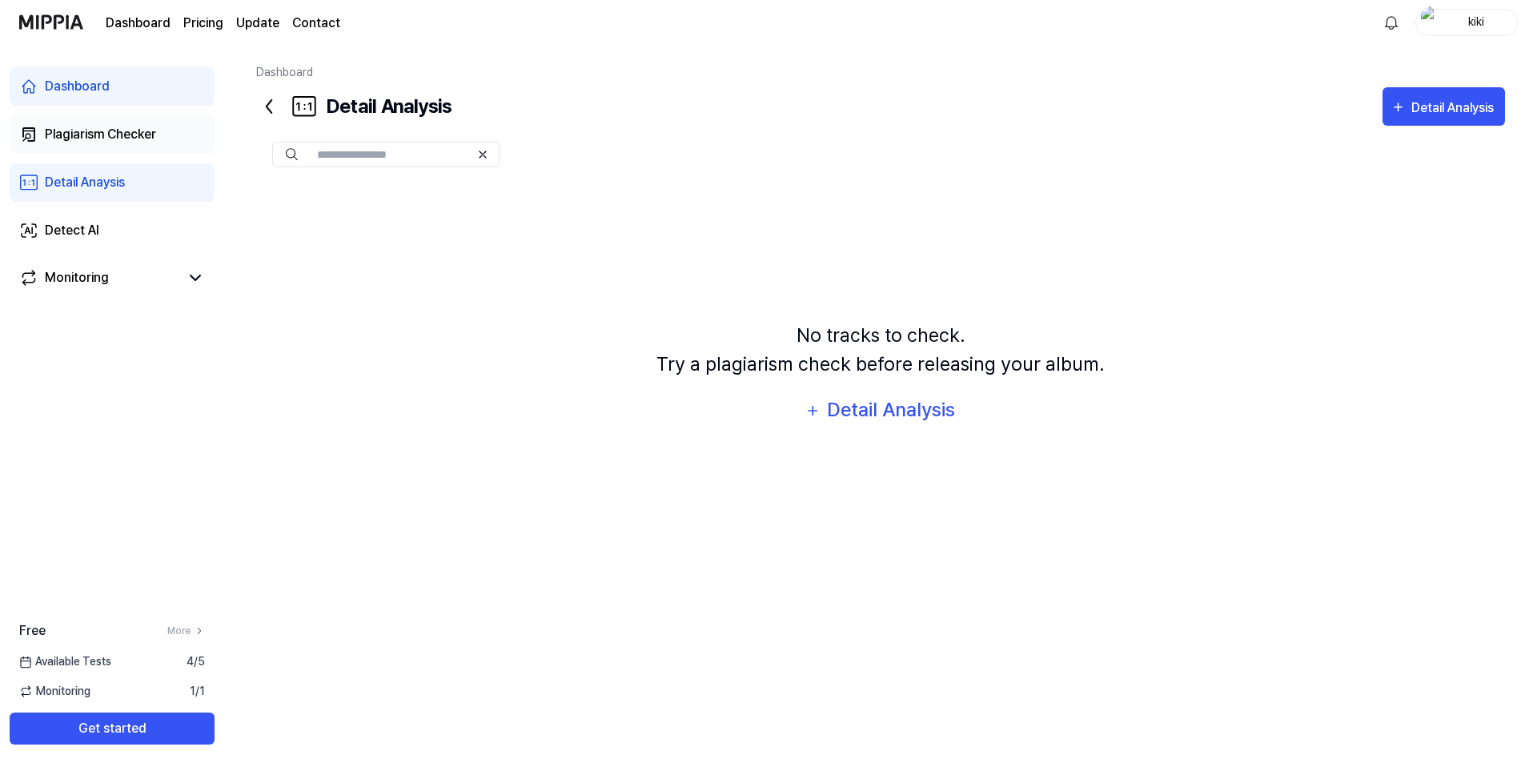
click at [119, 146] on link "Plagiarism Checker" at bounding box center [112, 134] width 205 height 38
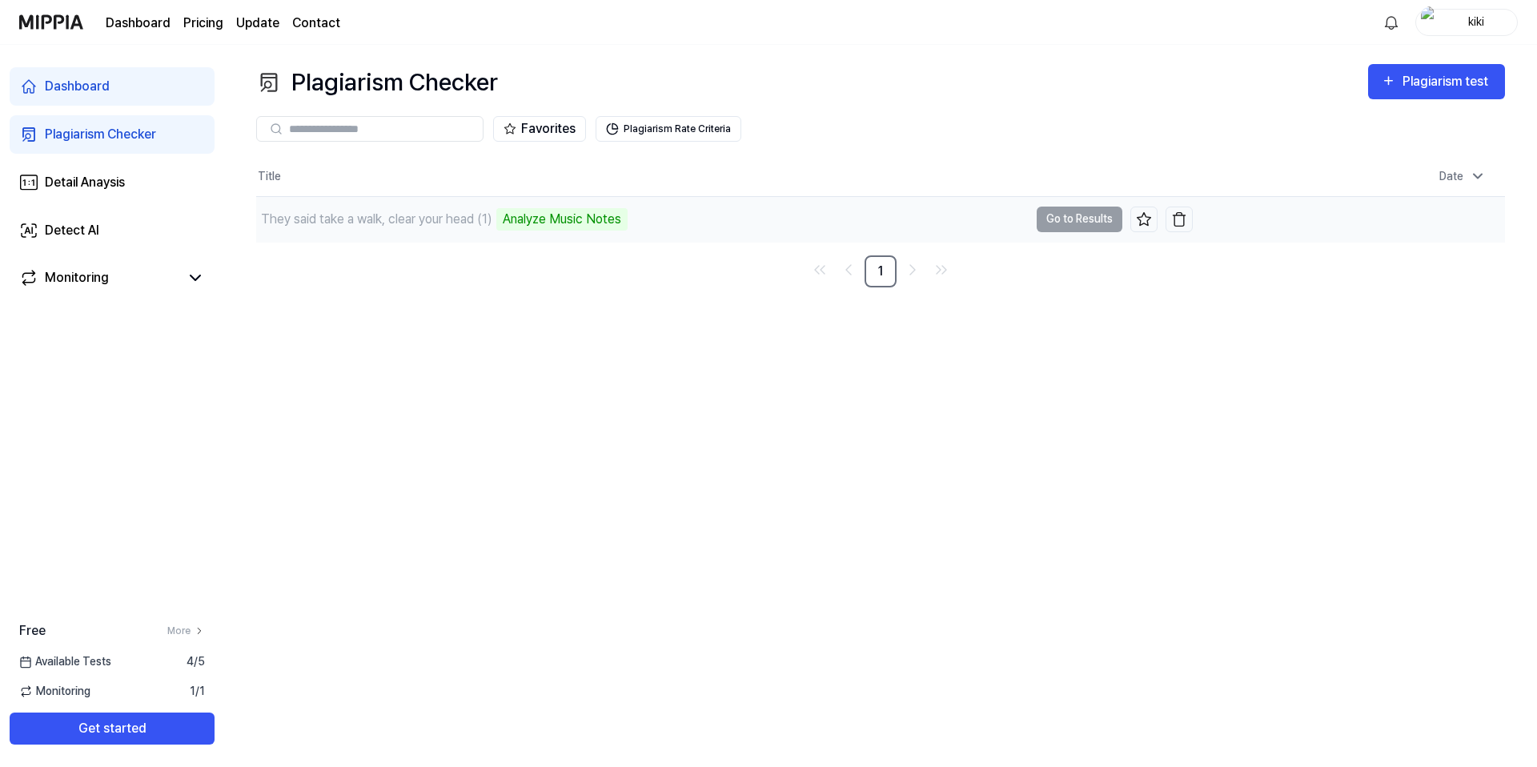
click at [1087, 222] on td "They said take a walk, clear your head (1) Analyze Music Notes Go to Results" at bounding box center [724, 219] width 937 height 45
click at [570, 219] on div "Analyze Music Notes" at bounding box center [561, 219] width 131 height 22
click at [466, 223] on div "They said take a walk, clear your head (1)" at bounding box center [376, 219] width 231 height 19
click at [1096, 211] on td "They said take a walk, clear your head (1) Analyze Music Notes Go to Results" at bounding box center [724, 219] width 937 height 45
click at [1095, 216] on td "They said take a walk, clear your head (1) Analyze Music Notes Go to Results" at bounding box center [724, 219] width 937 height 45
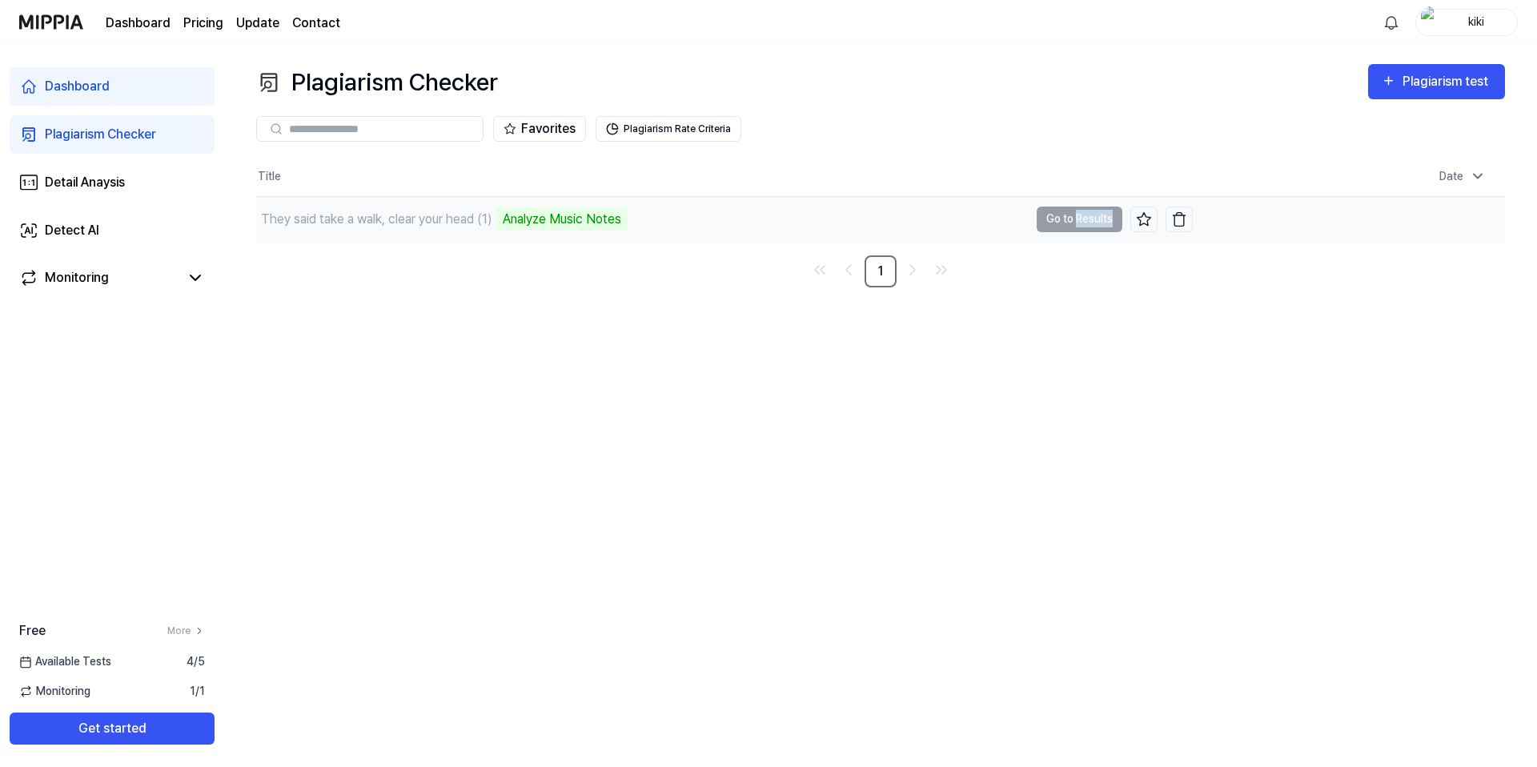
click at [1095, 217] on td "They said take a walk, clear your head (1) Analyze Music Notes Go to Results" at bounding box center [724, 219] width 937 height 45
click at [1095, 218] on td "They said take a walk, clear your head (1) Analyze Music Notes Go to Results" at bounding box center [724, 219] width 937 height 45
click at [1094, 218] on td "They said take a walk, clear your head (1) Analyze Music Notes Go to Results" at bounding box center [724, 219] width 937 height 45
click at [1092, 218] on td "They said take a walk, clear your head (1) Analyze Music Notes Go to Results" at bounding box center [724, 219] width 937 height 45
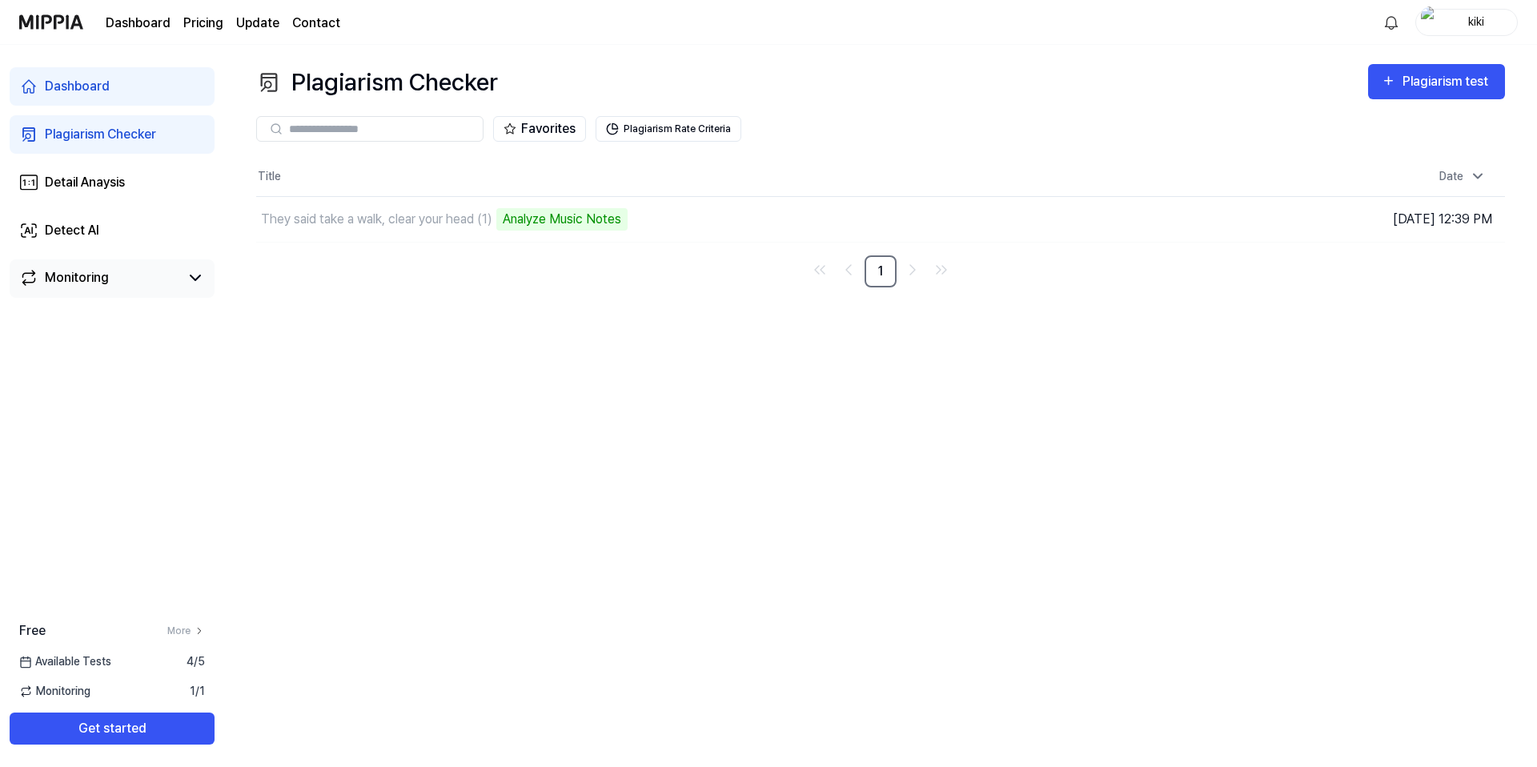
click at [62, 285] on div "Monitoring" at bounding box center [77, 277] width 64 height 19
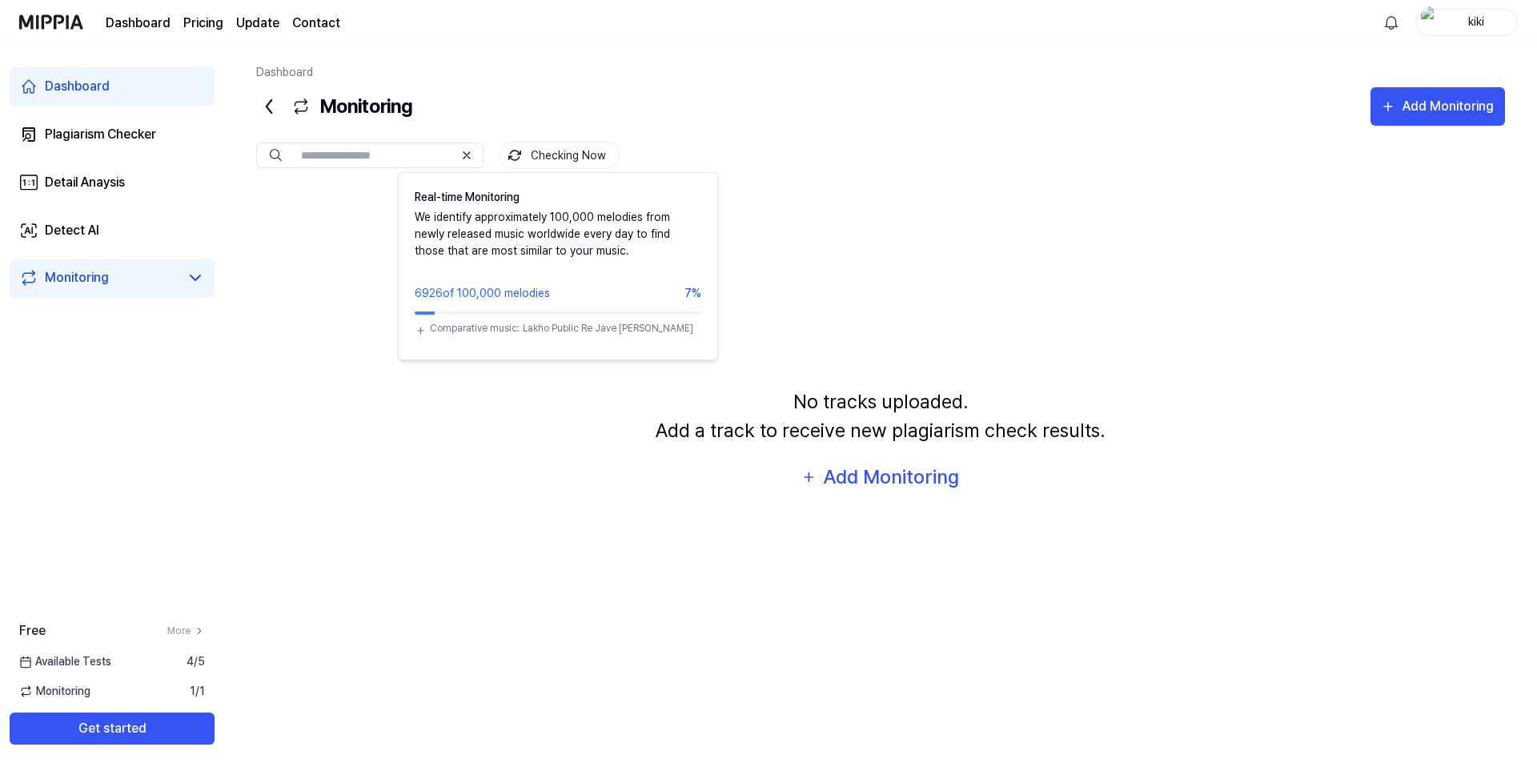
click at [540, 144] on button "Checking Now" at bounding box center [559, 155] width 120 height 27
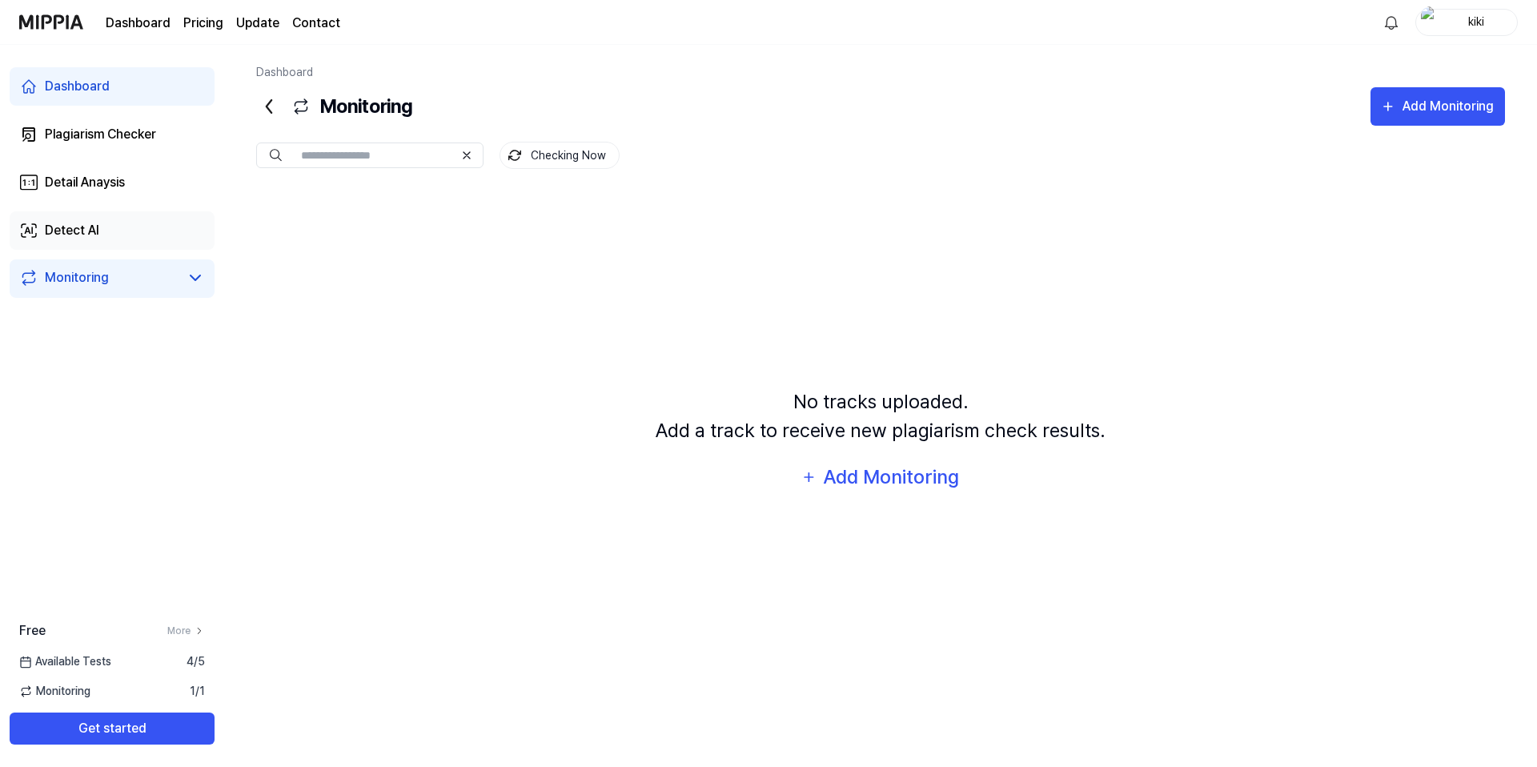
click at [134, 232] on link "Detect AI" at bounding box center [112, 230] width 205 height 38
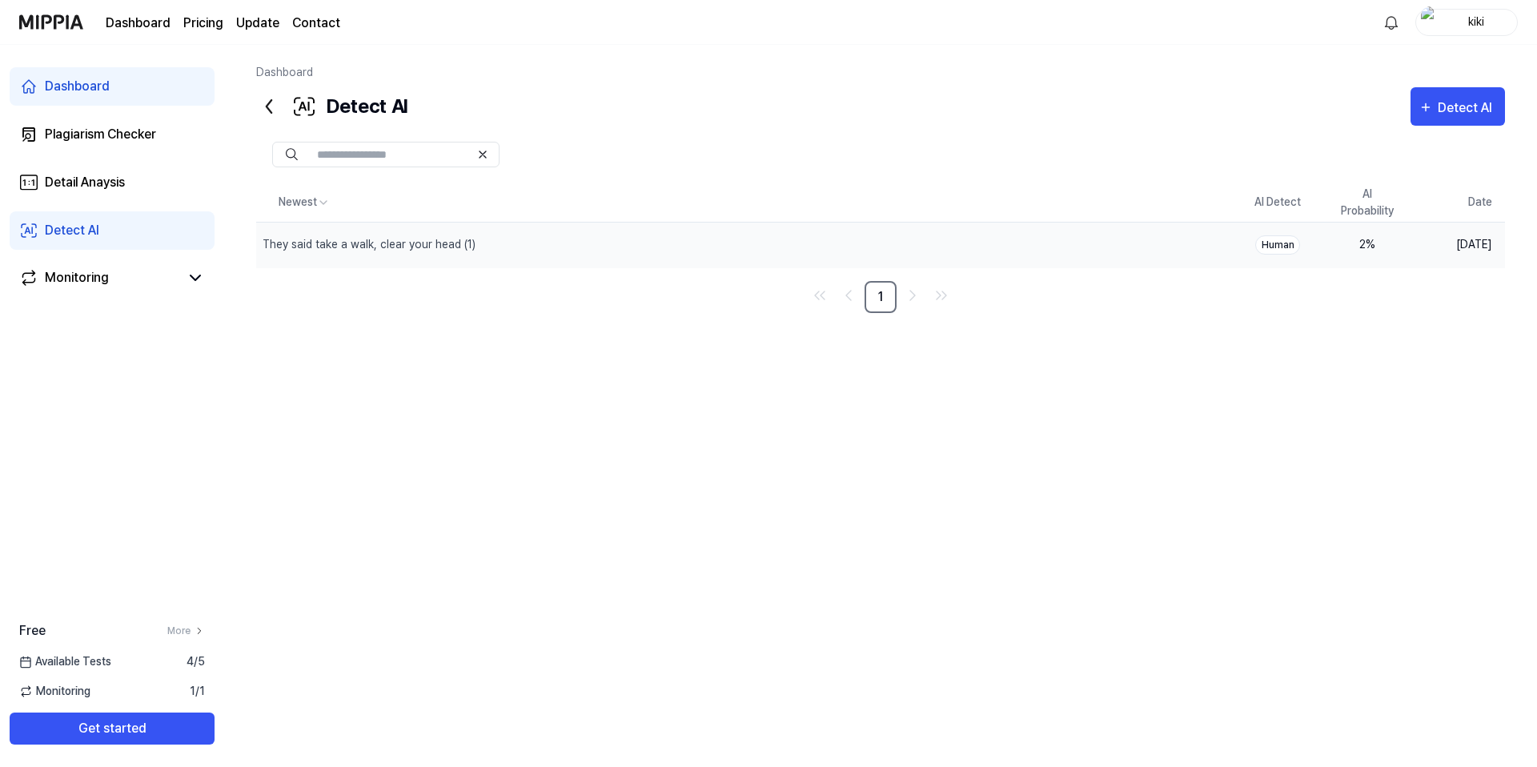
click at [1278, 249] on div "Human" at bounding box center [1277, 244] width 45 height 19
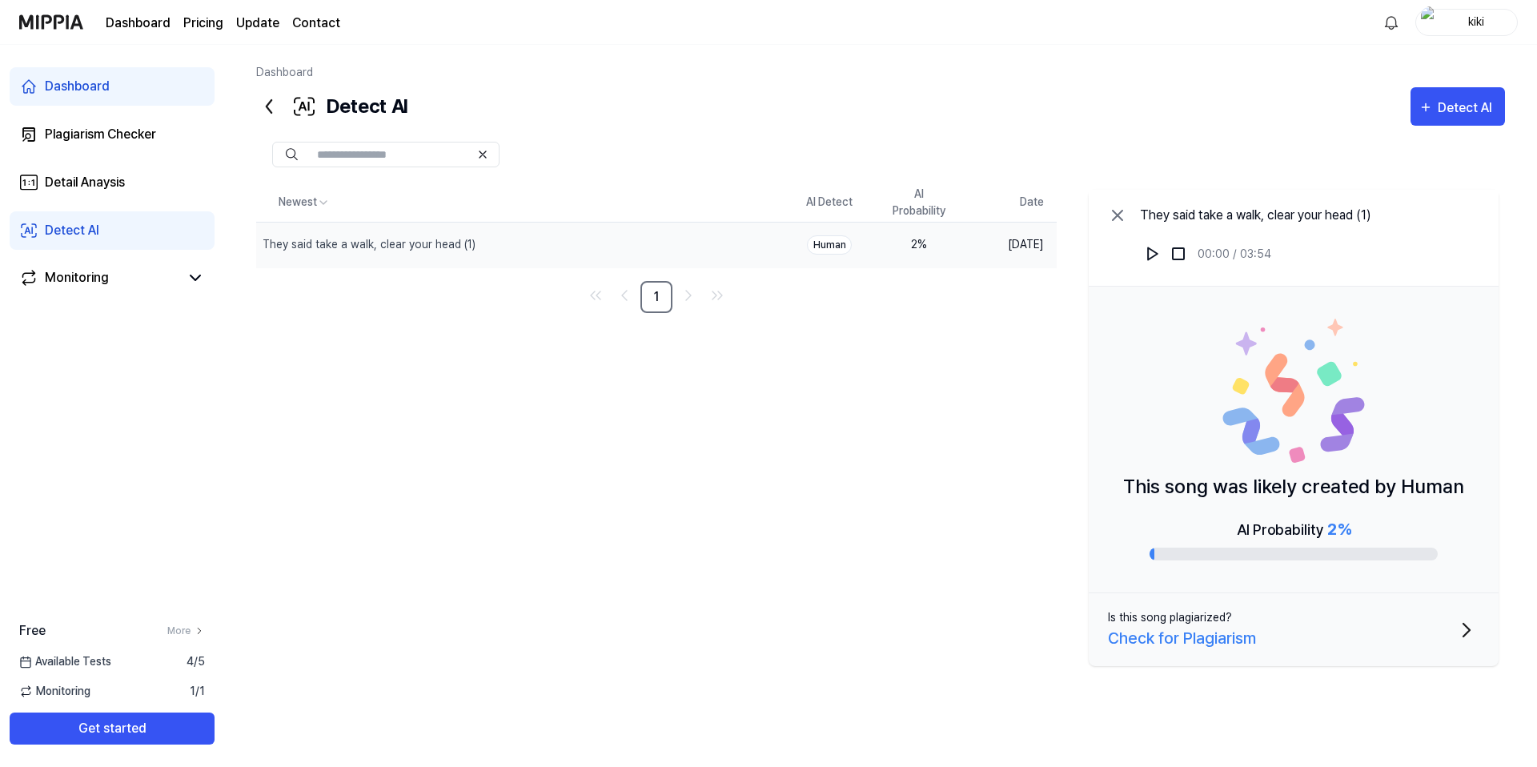
click at [1119, 218] on icon at bounding box center [1118, 216] width 10 height 10
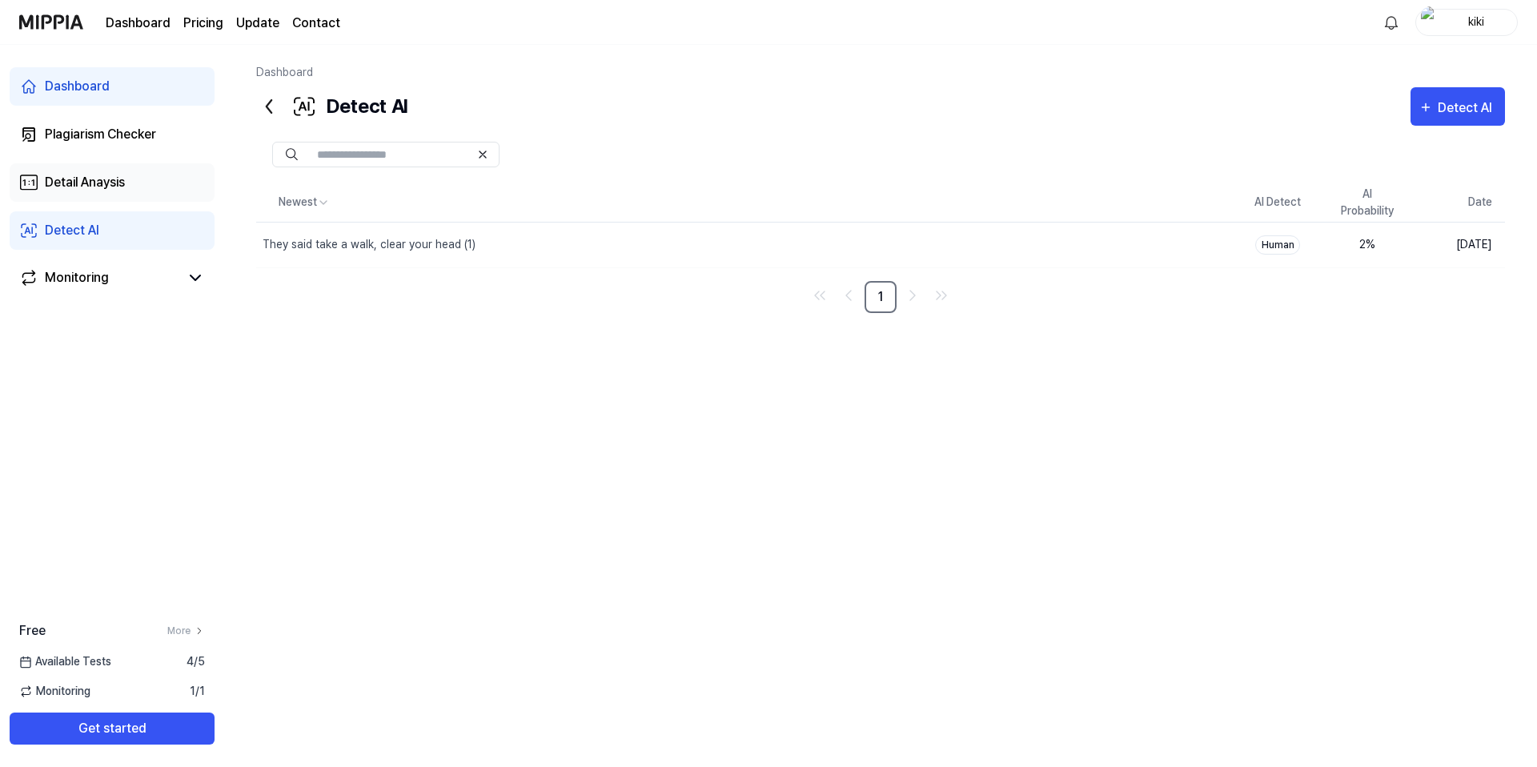
click at [100, 188] on div "Detail Anaysis" at bounding box center [85, 182] width 80 height 19
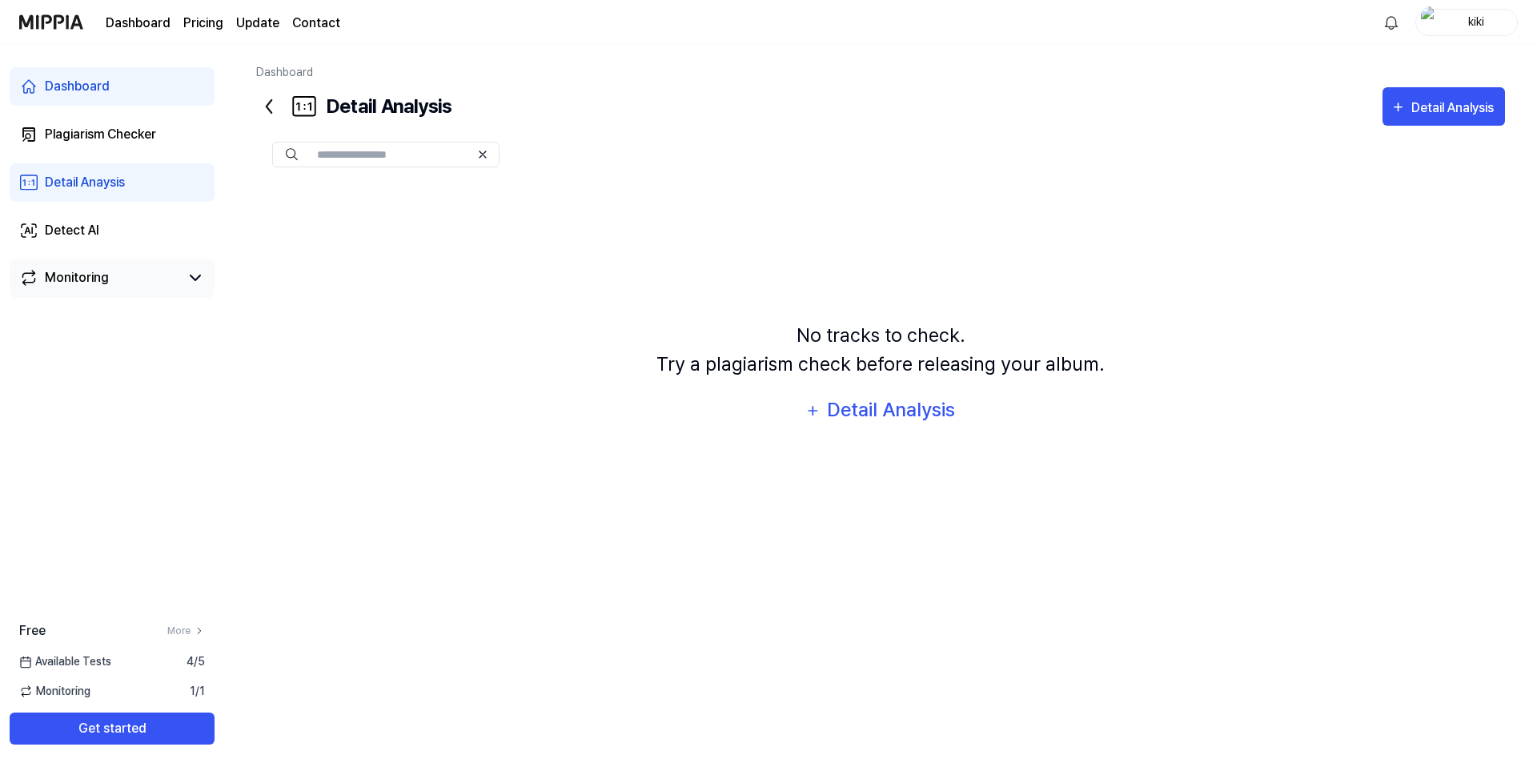
click at [128, 287] on div "Monitoring" at bounding box center [112, 278] width 205 height 38
click at [94, 228] on div "Detect AI" at bounding box center [72, 230] width 54 height 19
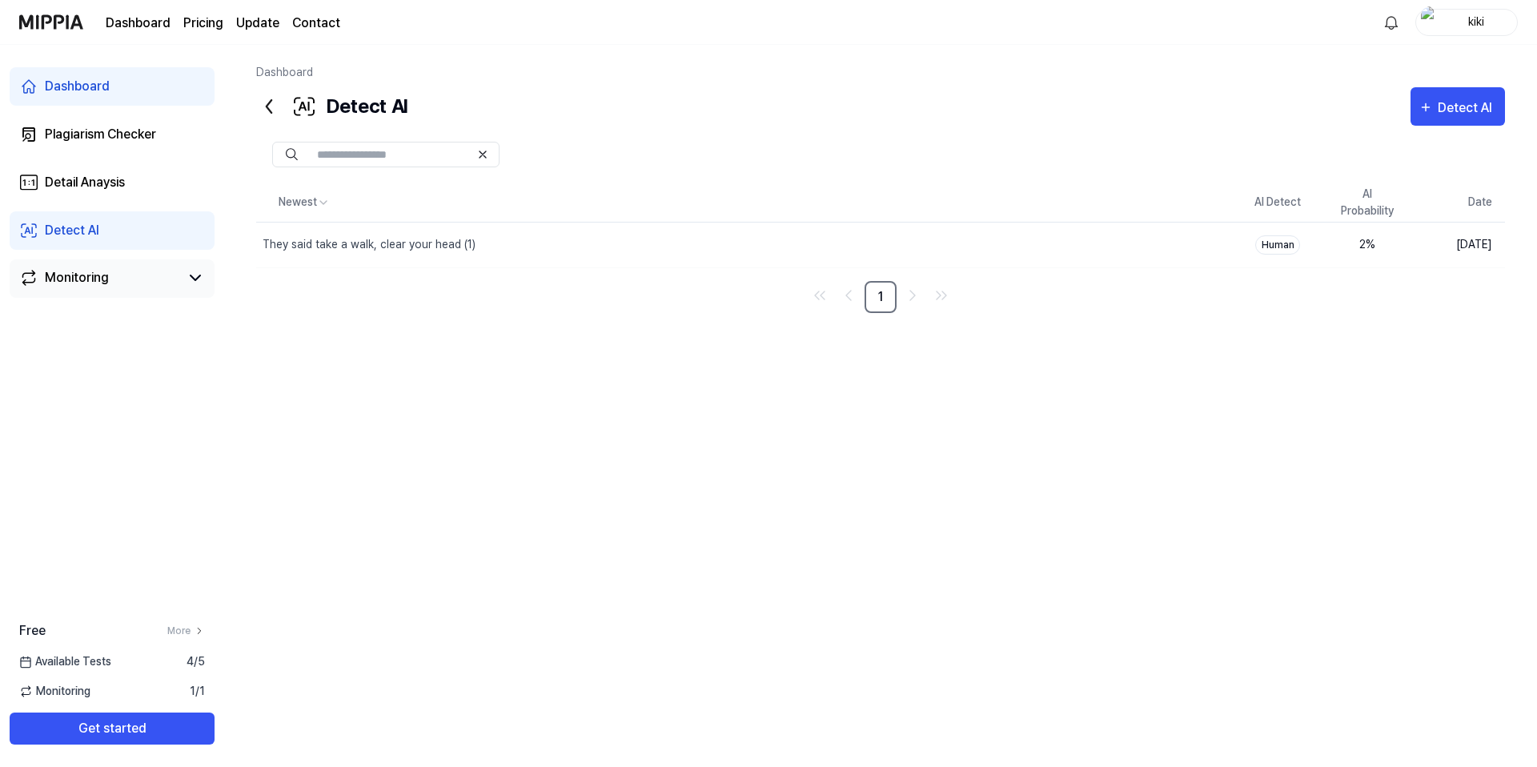
click at [95, 268] on div "Monitoring" at bounding box center [77, 277] width 64 height 19
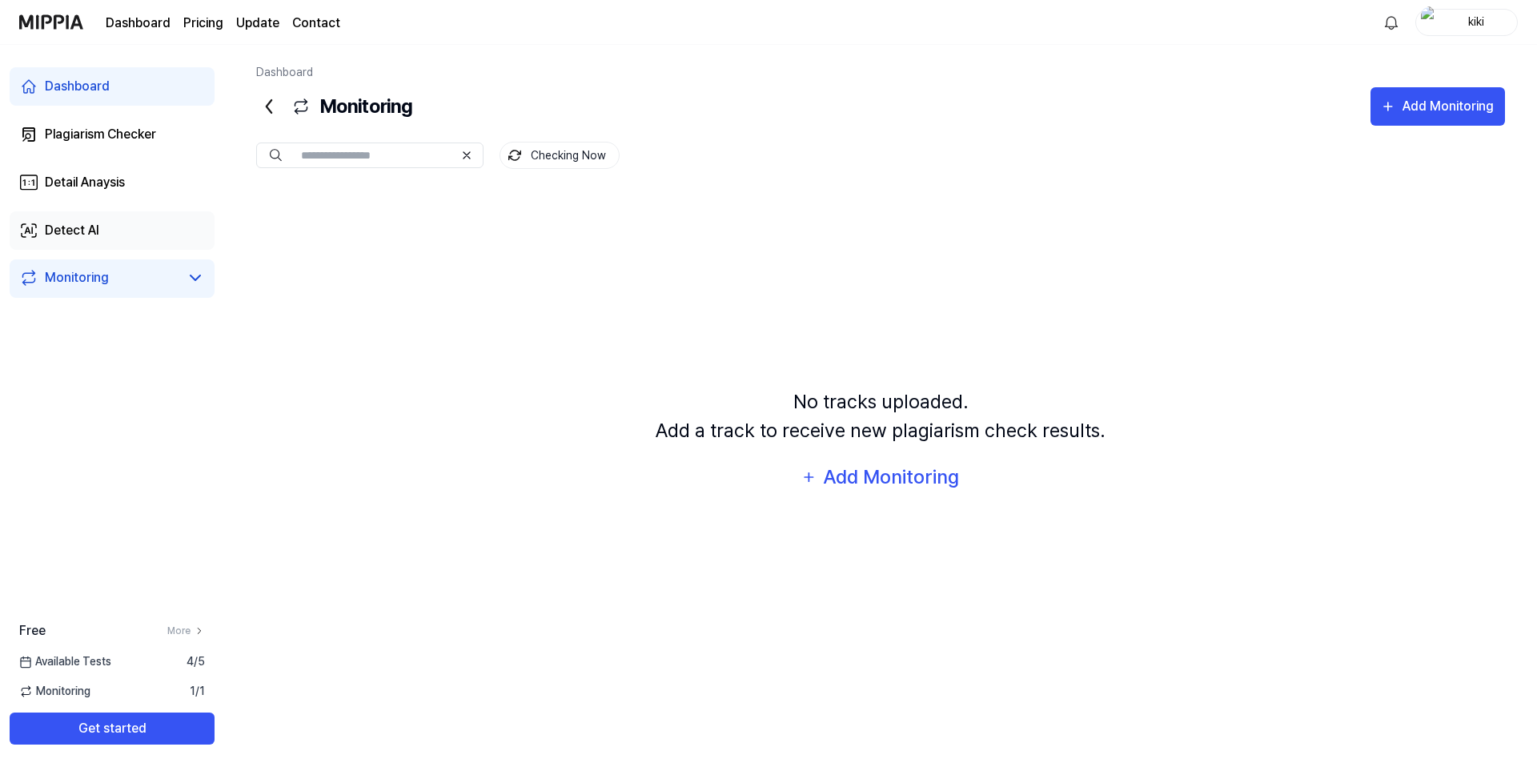
click at [106, 229] on link "Detect AI" at bounding box center [112, 230] width 205 height 38
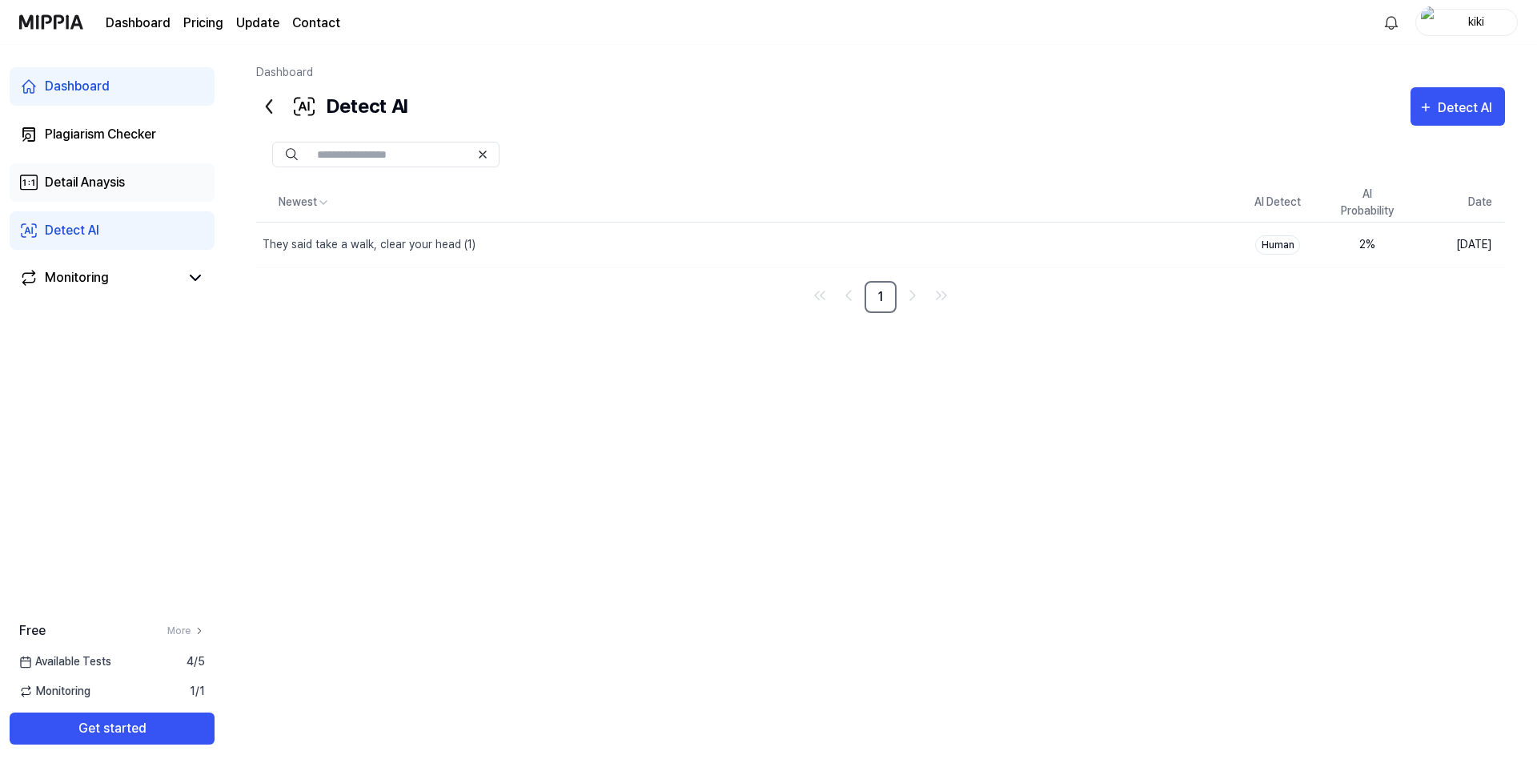
click at [104, 170] on link "Detail Anaysis" at bounding box center [112, 182] width 205 height 38
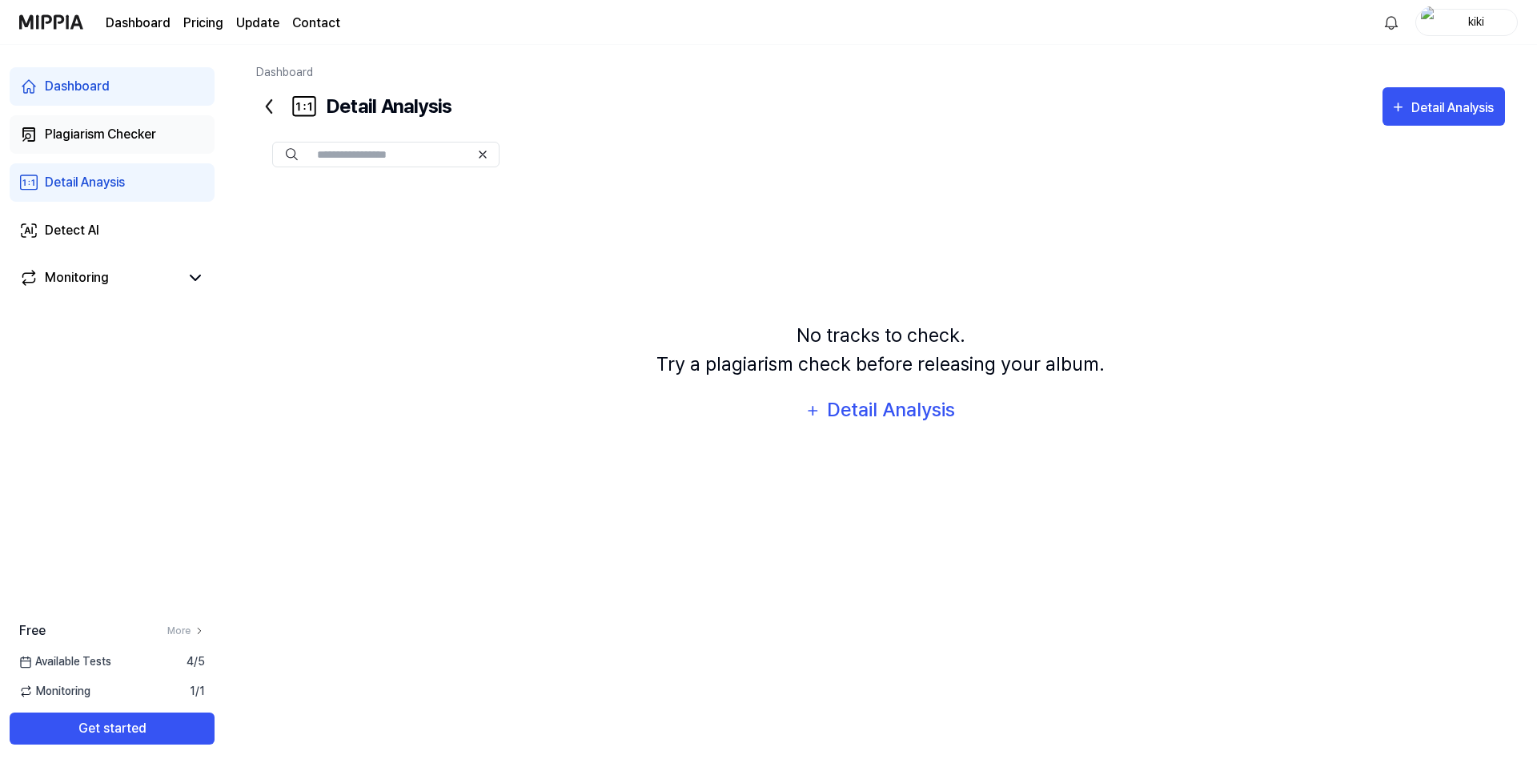
click at [103, 131] on div "Plagiarism Checker" at bounding box center [100, 134] width 111 height 19
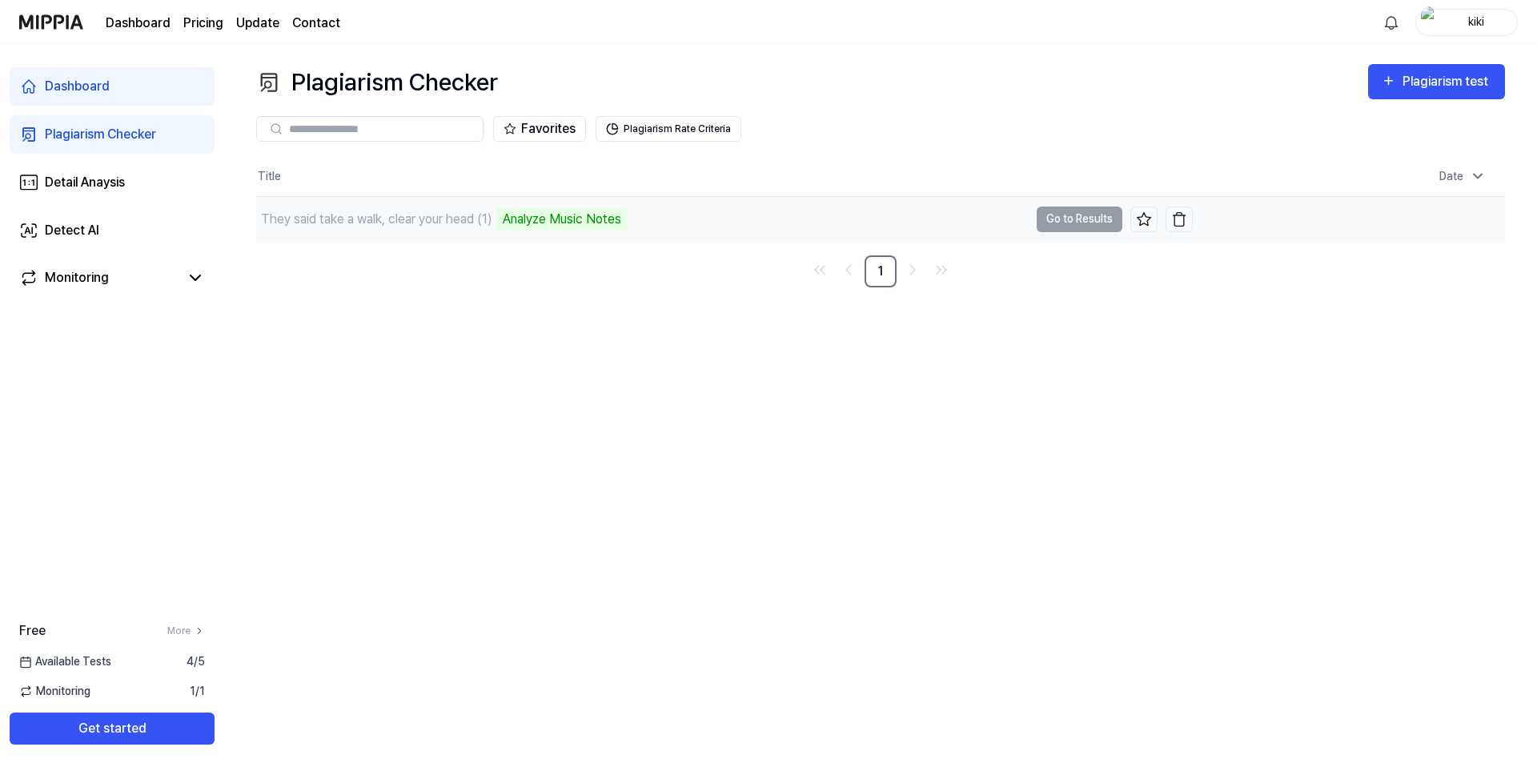
click at [580, 229] on div "Analyze Music Notes" at bounding box center [561, 219] width 131 height 22
click at [1053, 217] on td "They said take a walk, clear your head (1) Analyze Music Notes Go to Results" at bounding box center [724, 219] width 937 height 45
click at [885, 275] on link "1" at bounding box center [880, 271] width 32 height 32
click at [620, 140] on button "Plagiarism Rate Criteria" at bounding box center [669, 129] width 146 height 26
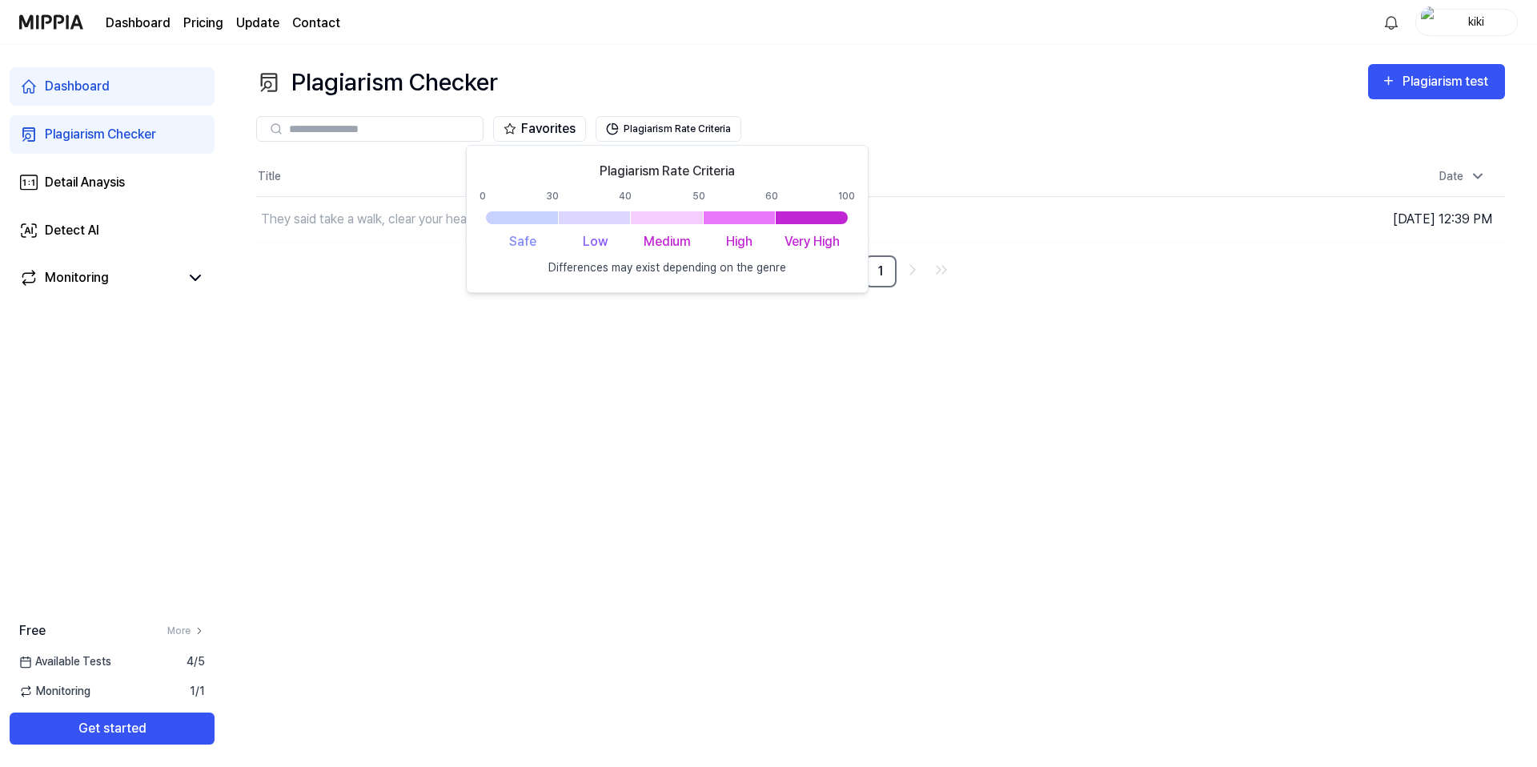
click at [824, 215] on div at bounding box center [812, 217] width 72 height 13
click at [739, 335] on div "Plagiarism Checker Plagiarism test Plagiarism Checker Detail Analysis Detect AI…" at bounding box center [880, 406] width 1313 height 722
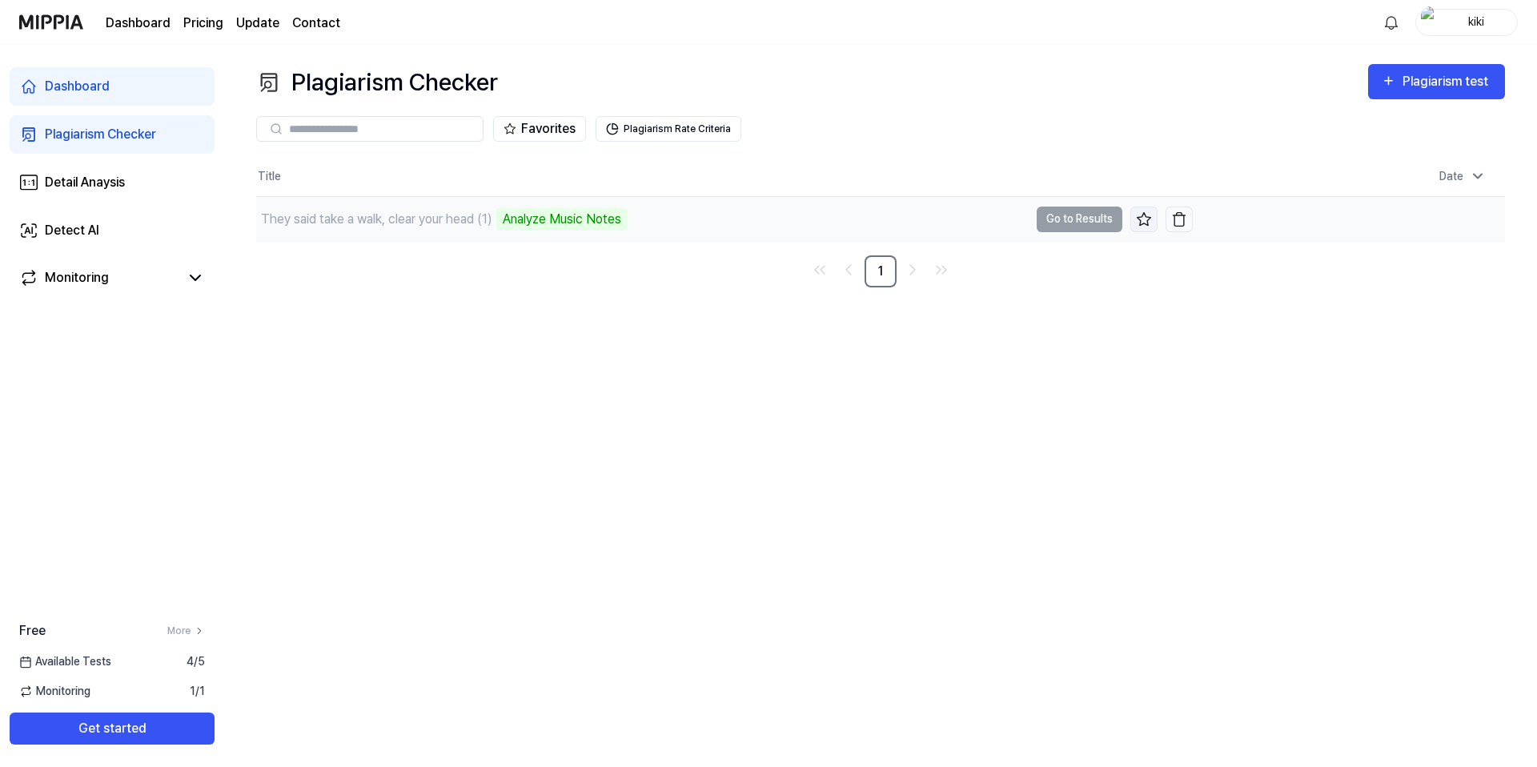
click at [1149, 222] on icon at bounding box center [1144, 219] width 16 height 16
click at [1137, 223] on icon at bounding box center [1144, 219] width 16 height 16
drag, startPoint x: 569, startPoint y: 210, endPoint x: 509, endPoint y: 227, distance: 62.6
click at [568, 211] on div "Analyze Music Notes" at bounding box center [561, 219] width 131 height 22
click at [177, 276] on link "Monitoring" at bounding box center [99, 277] width 160 height 19
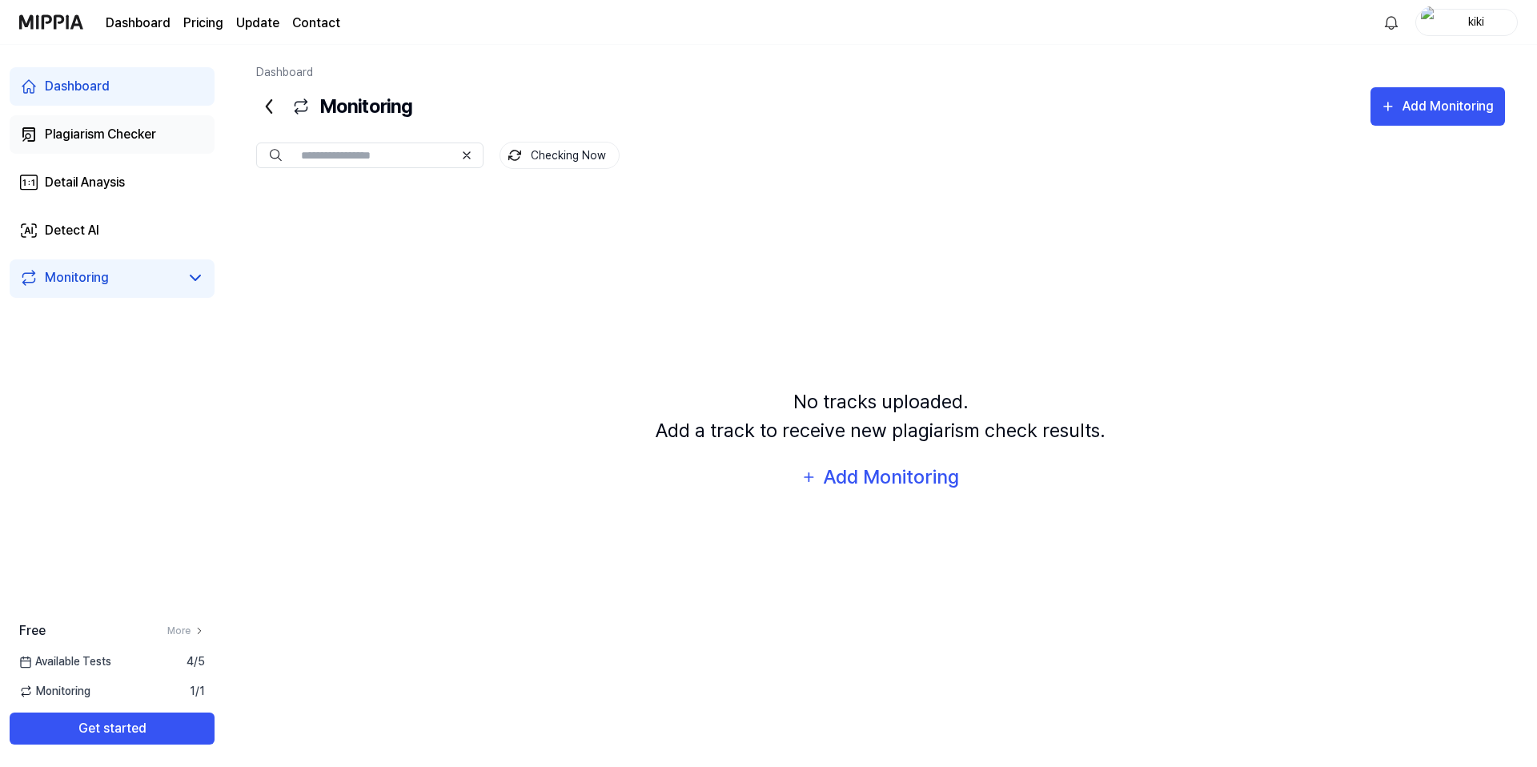
click at [94, 137] on div "Plagiarism Checker" at bounding box center [100, 134] width 111 height 19
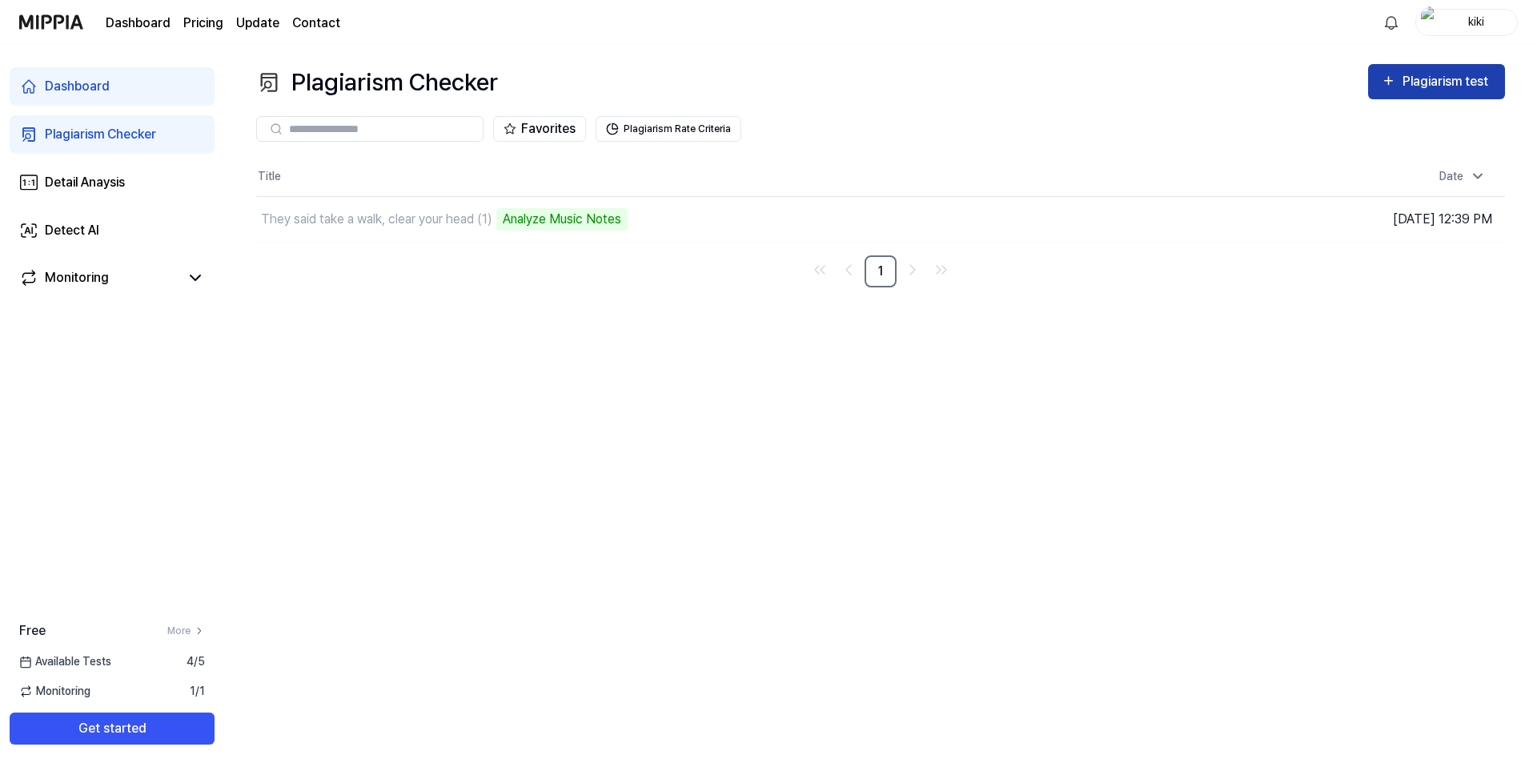
click at [1411, 87] on div "Plagiarism test" at bounding box center [1447, 81] width 90 height 21
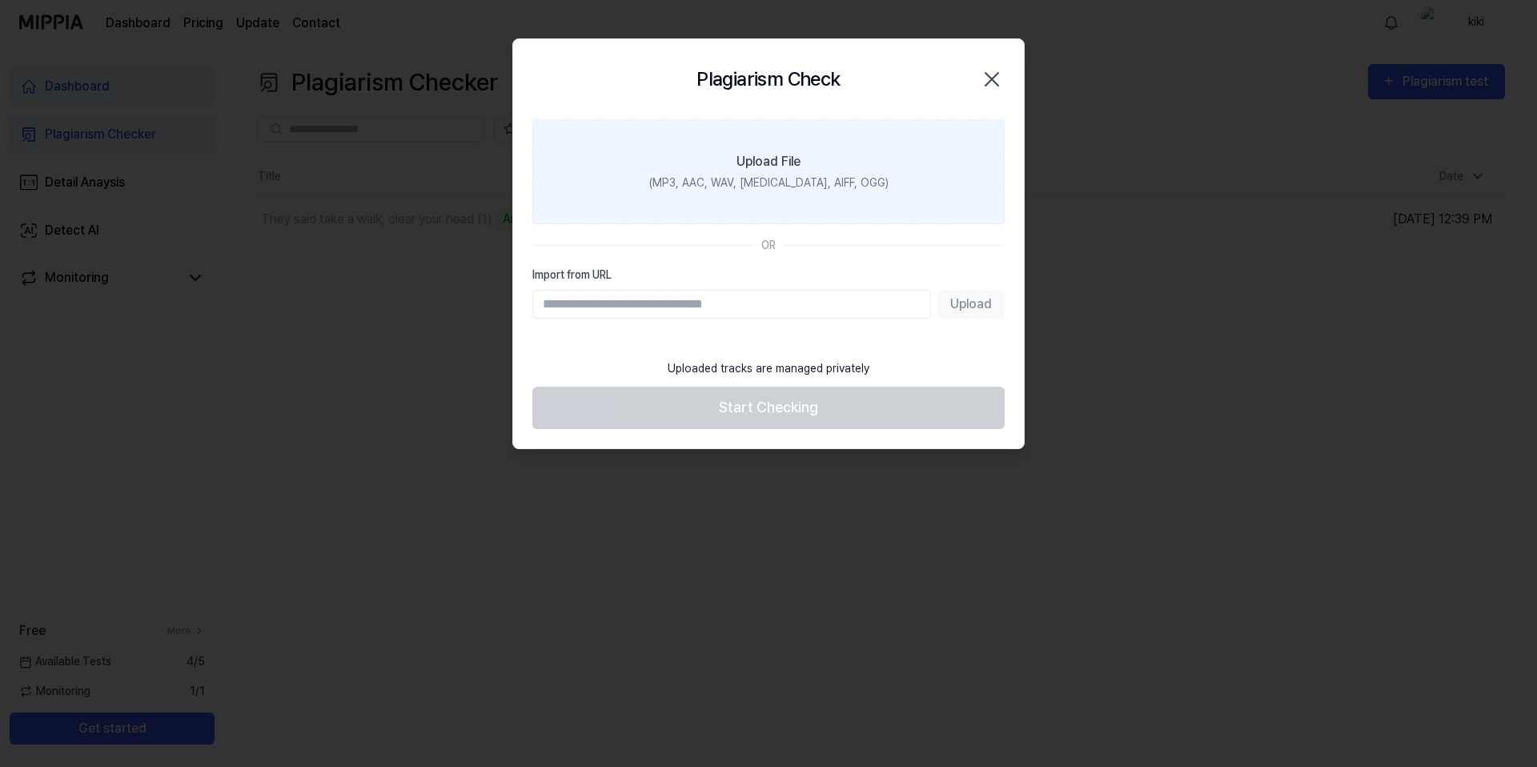
click at [743, 208] on label "Upload File (MP3, AAC, WAV, FLAC, AIFF, OGG)" at bounding box center [768, 171] width 472 height 105
click at [0, 0] on input "Upload File (MP3, AAC, WAV, FLAC, AIFF, OGG)" at bounding box center [0, 0] width 0 height 0
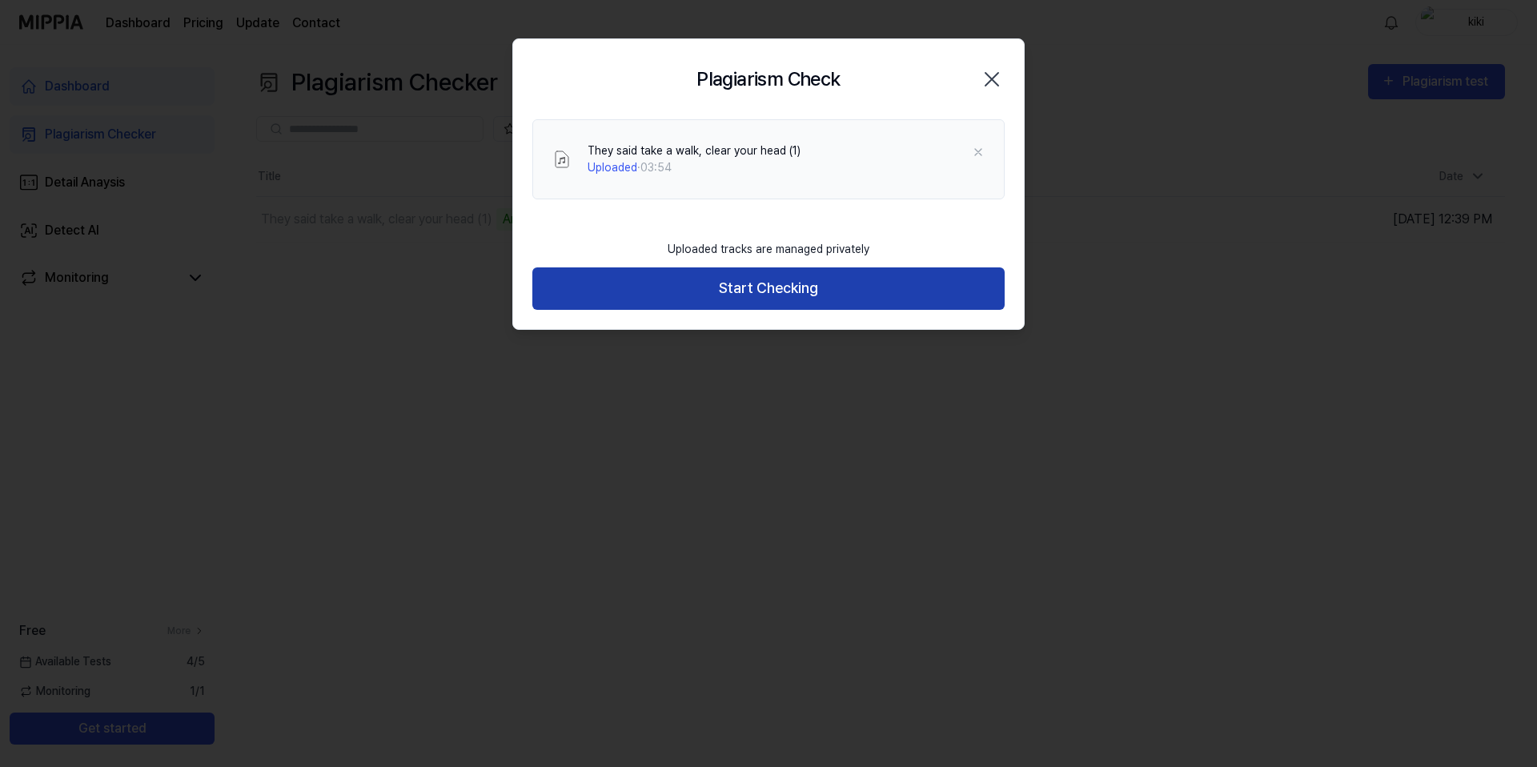
click at [748, 283] on button "Start Checking" at bounding box center [768, 288] width 472 height 42
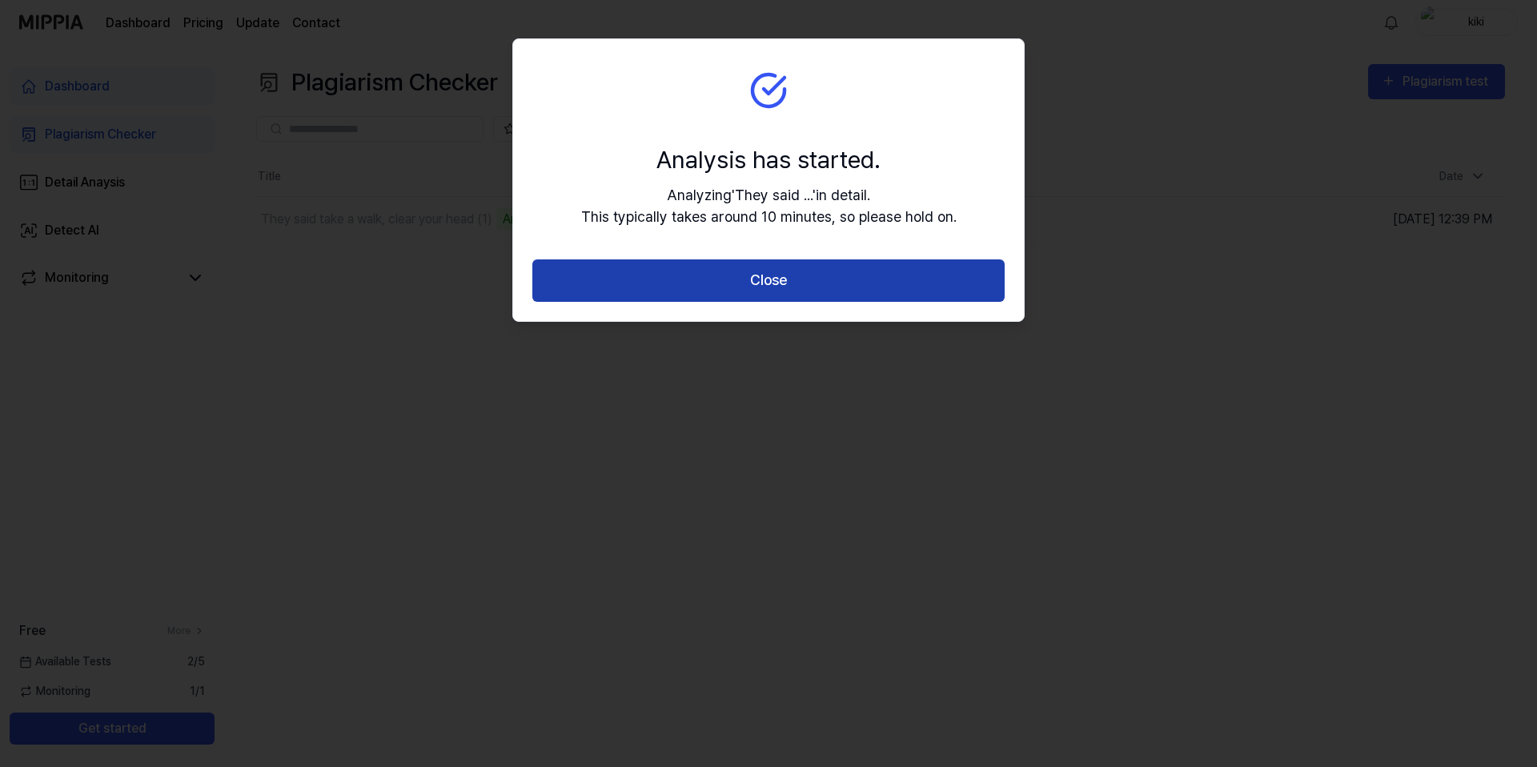
click at [788, 293] on button "Close" at bounding box center [768, 280] width 472 height 42
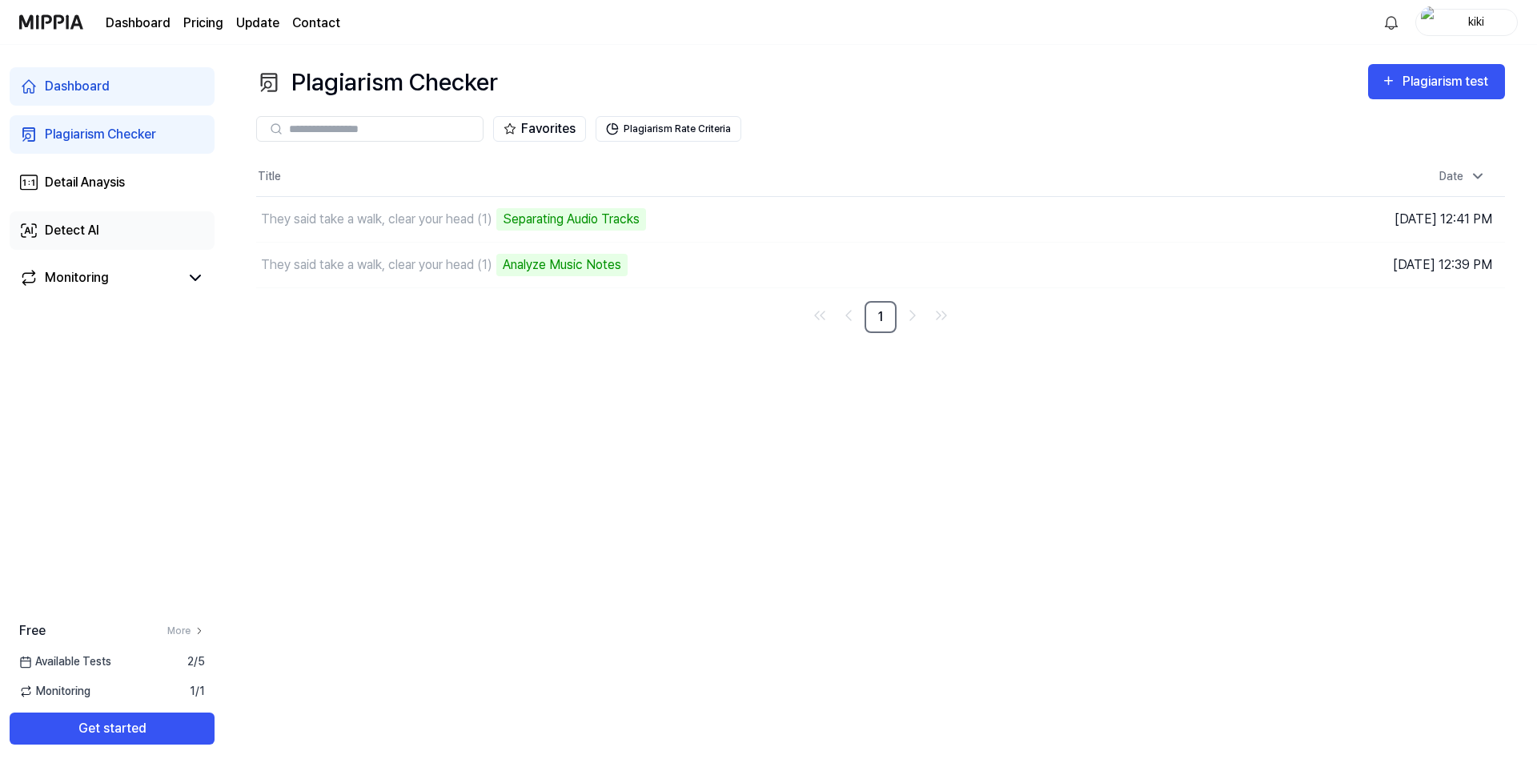
click at [106, 235] on link "Detect AI" at bounding box center [112, 230] width 205 height 38
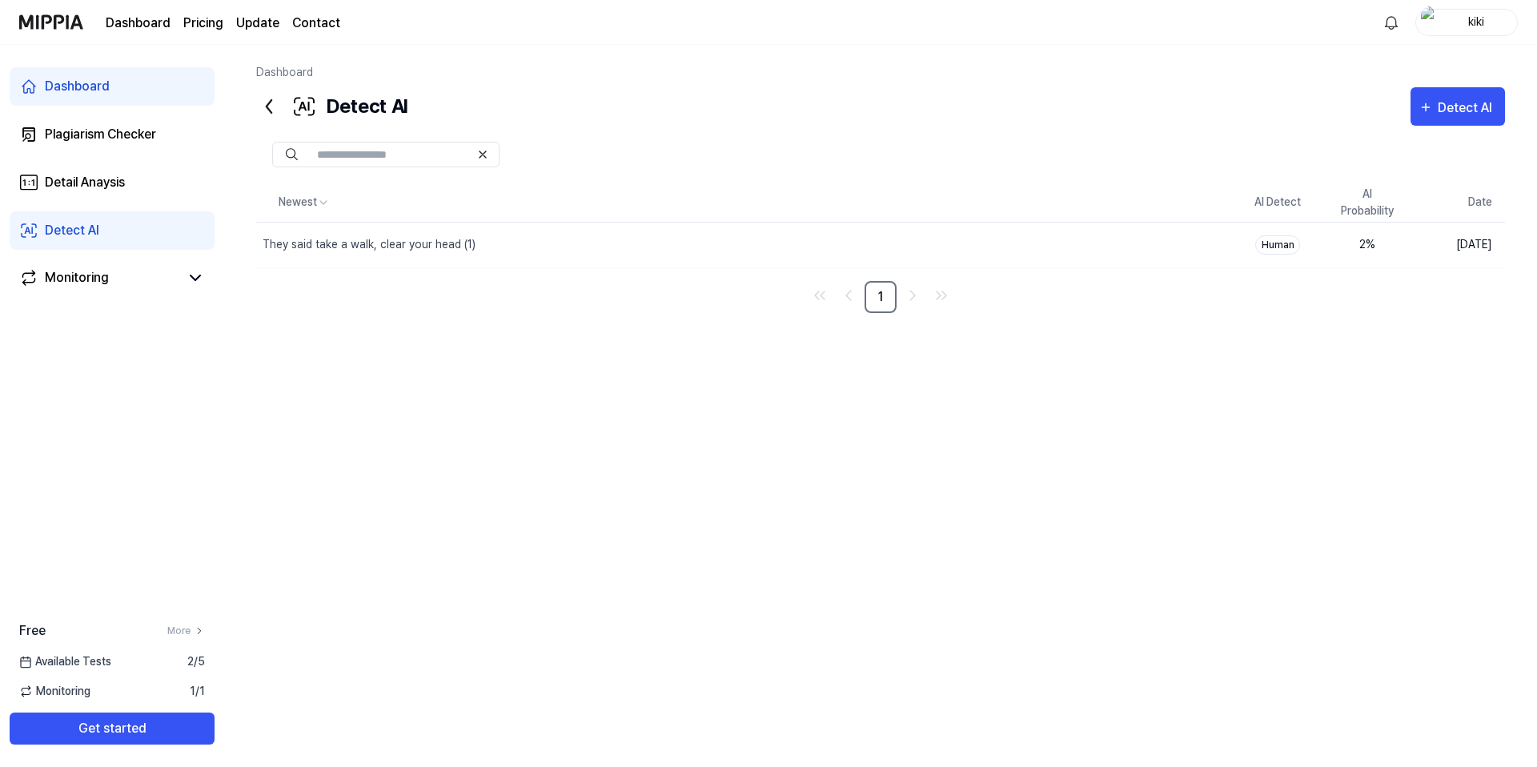
click at [134, 204] on div "Dashboard Plagiarism Checker Detail Anaysis Detect AI Monitoring" at bounding box center [112, 182] width 224 height 275
click at [135, 200] on link "Detail Anaysis" at bounding box center [112, 182] width 205 height 38
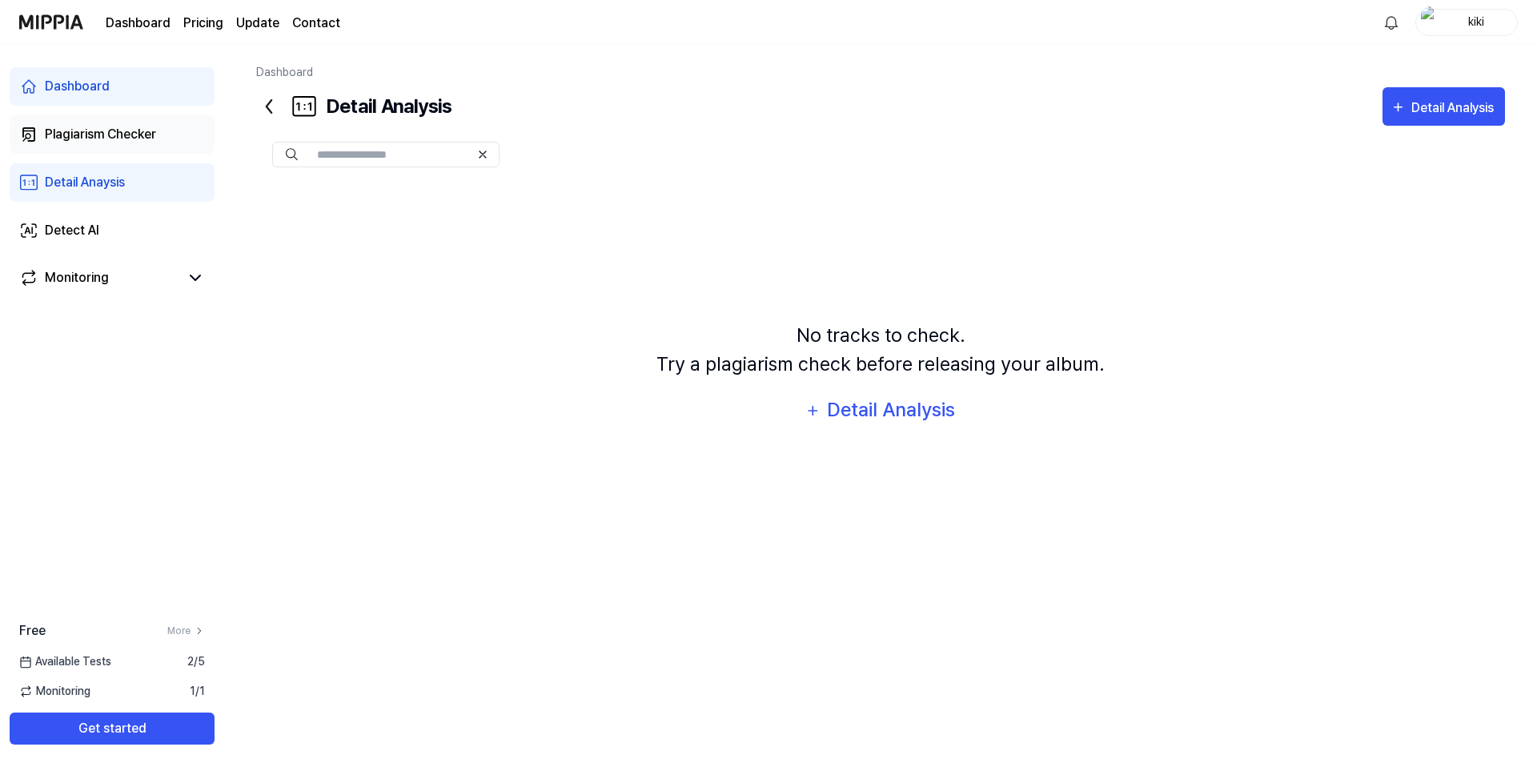
click at [130, 138] on div "Plagiarism Checker" at bounding box center [100, 134] width 111 height 19
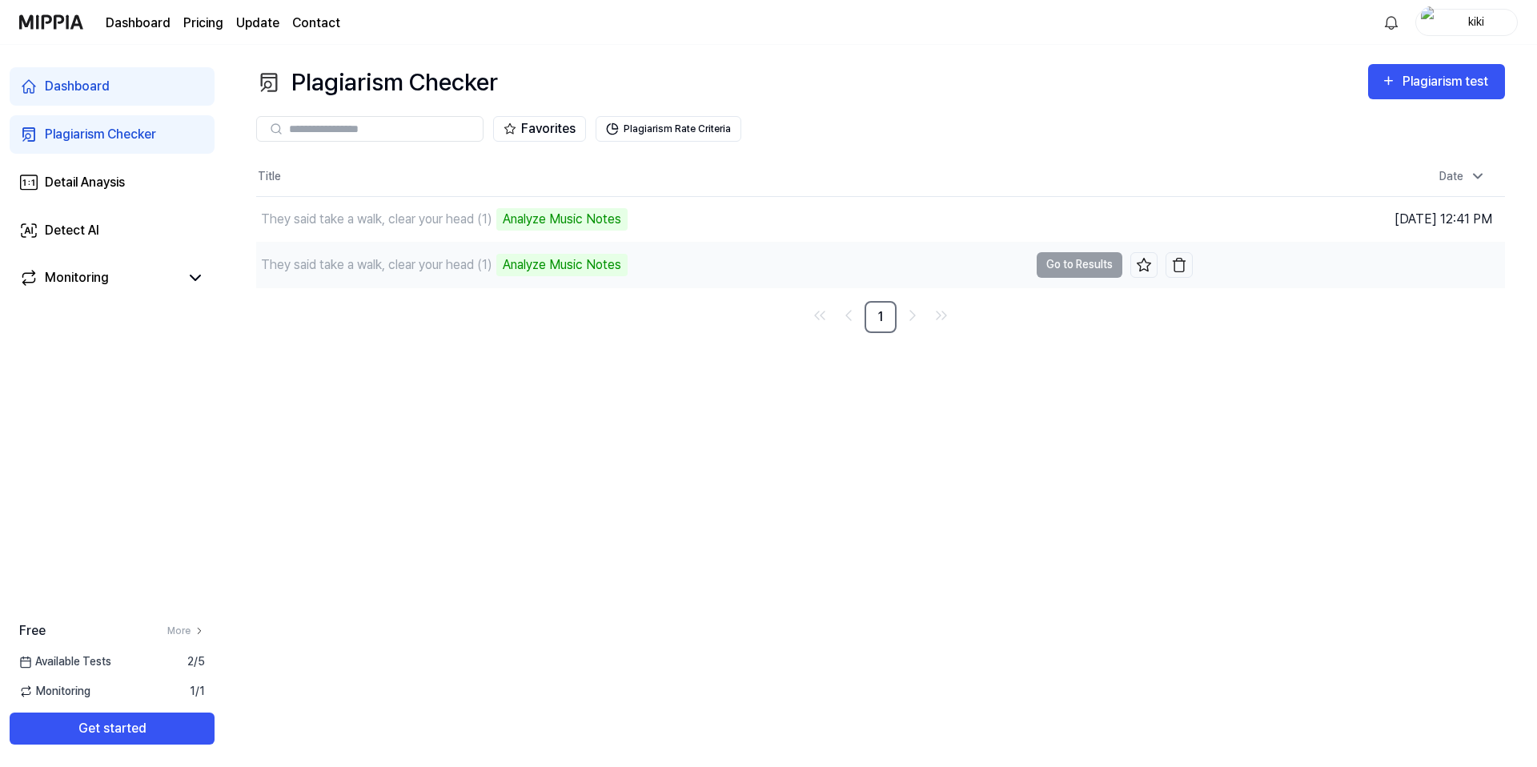
click at [556, 266] on div "Analyze Music Notes" at bounding box center [561, 265] width 131 height 22
click at [1050, 260] on button "Go to Results" at bounding box center [1080, 265] width 86 height 26
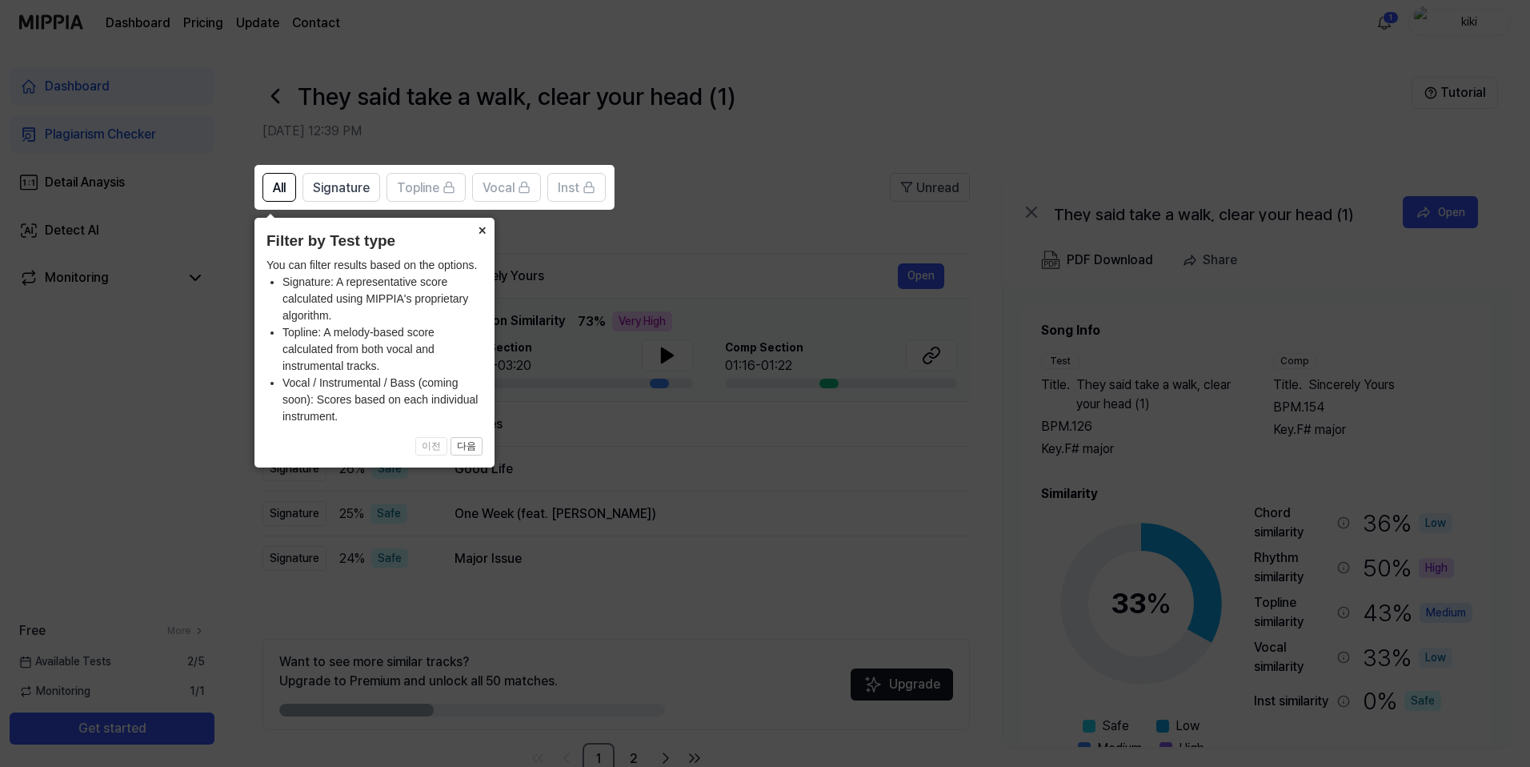
click at [483, 224] on button "×" at bounding box center [482, 229] width 26 height 22
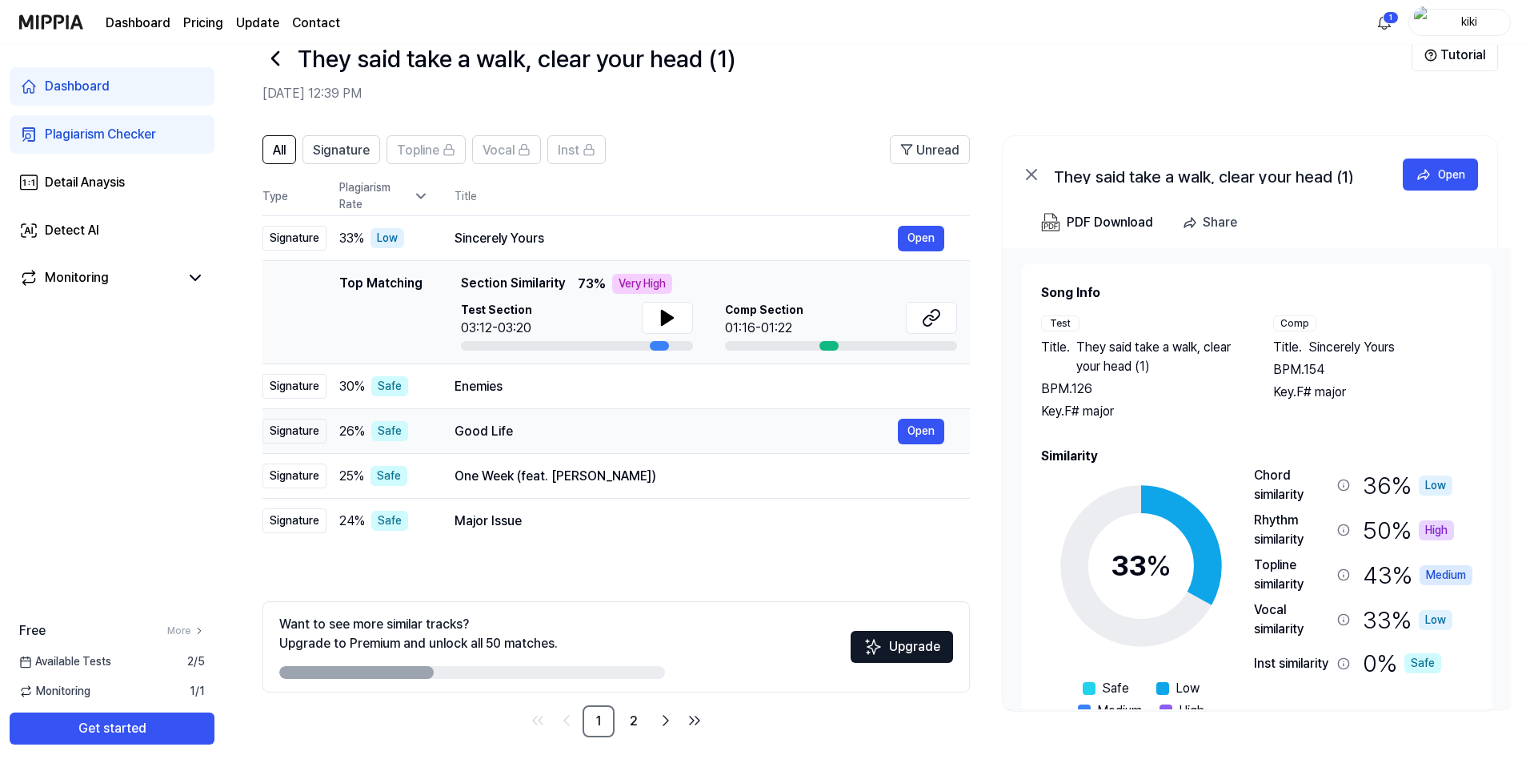
scroll to position [40, 0]
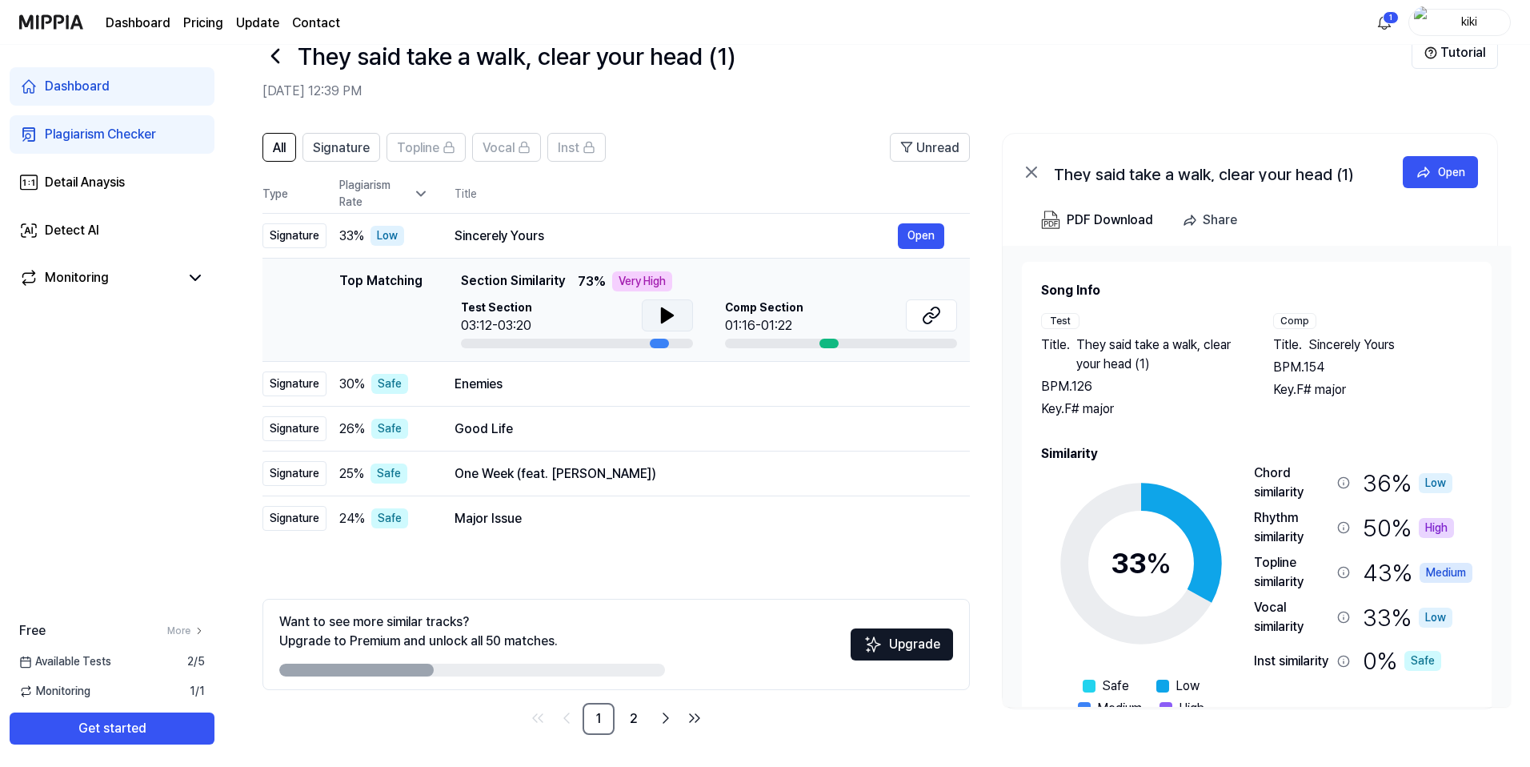
click at [668, 315] on icon at bounding box center [667, 315] width 11 height 14
drag, startPoint x: 818, startPoint y: 338, endPoint x: 826, endPoint y: 339, distance: 8.0
click at [818, 339] on div at bounding box center [841, 344] width 232 height 10
drag, startPoint x: 838, startPoint y: 342, endPoint x: 848, endPoint y: 338, distance: 10.4
click at [838, 342] on div at bounding box center [841, 344] width 232 height 10
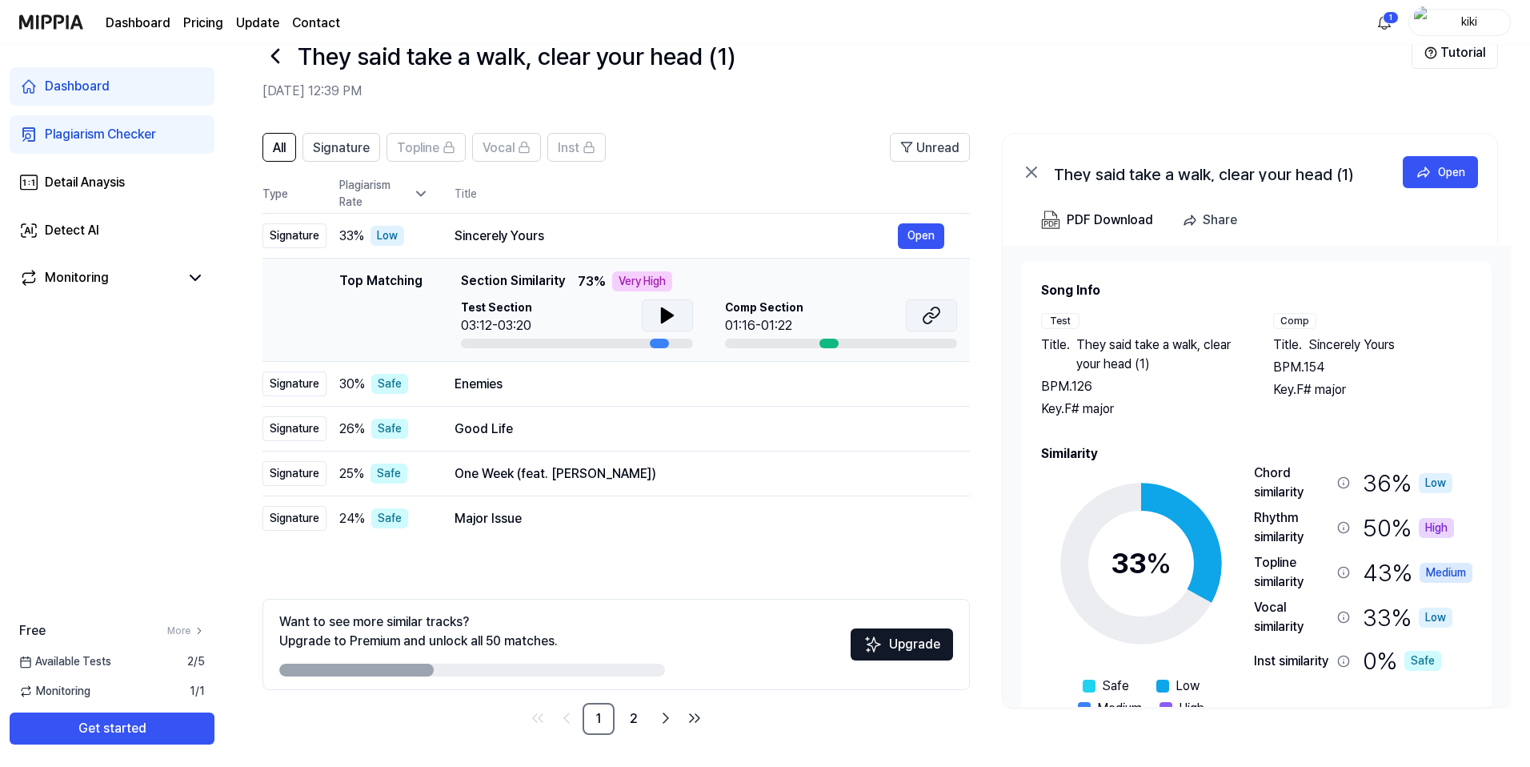
click at [924, 320] on icon at bounding box center [929, 318] width 10 height 10
click at [829, 341] on div at bounding box center [829, 344] width 19 height 10
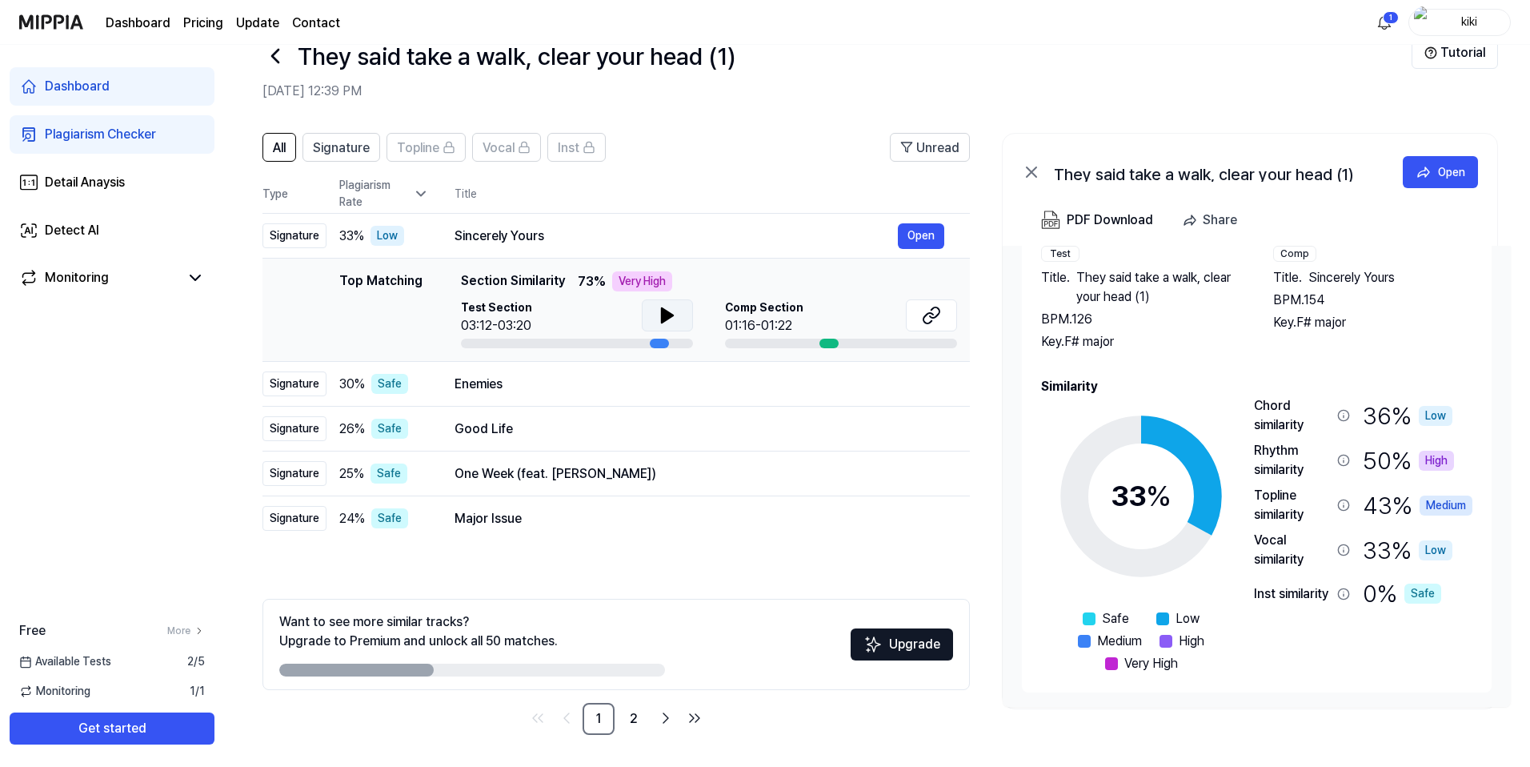
scroll to position [69, 0]
click at [1346, 460] on icon at bounding box center [1344, 458] width 13 height 13
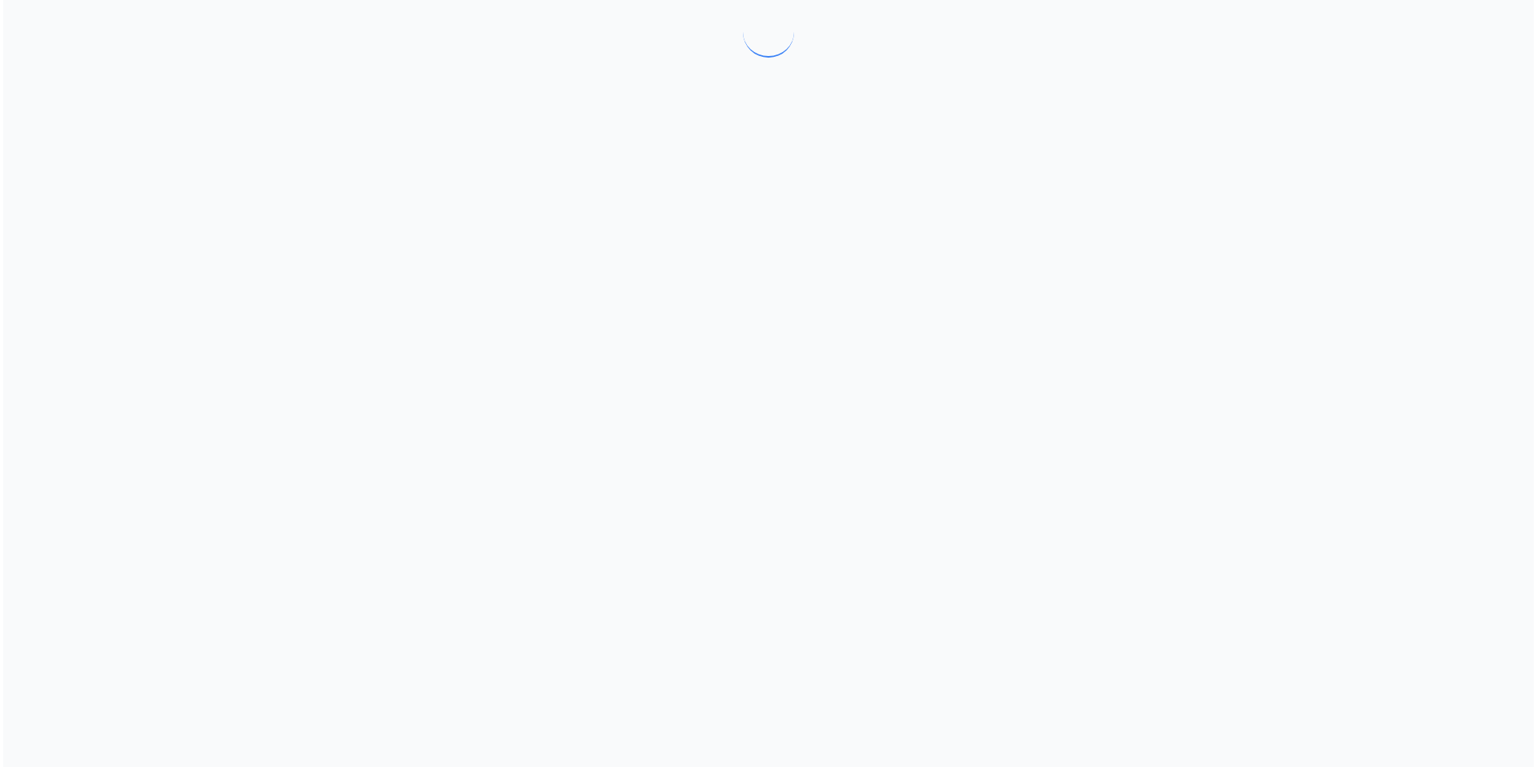
scroll to position [0, 0]
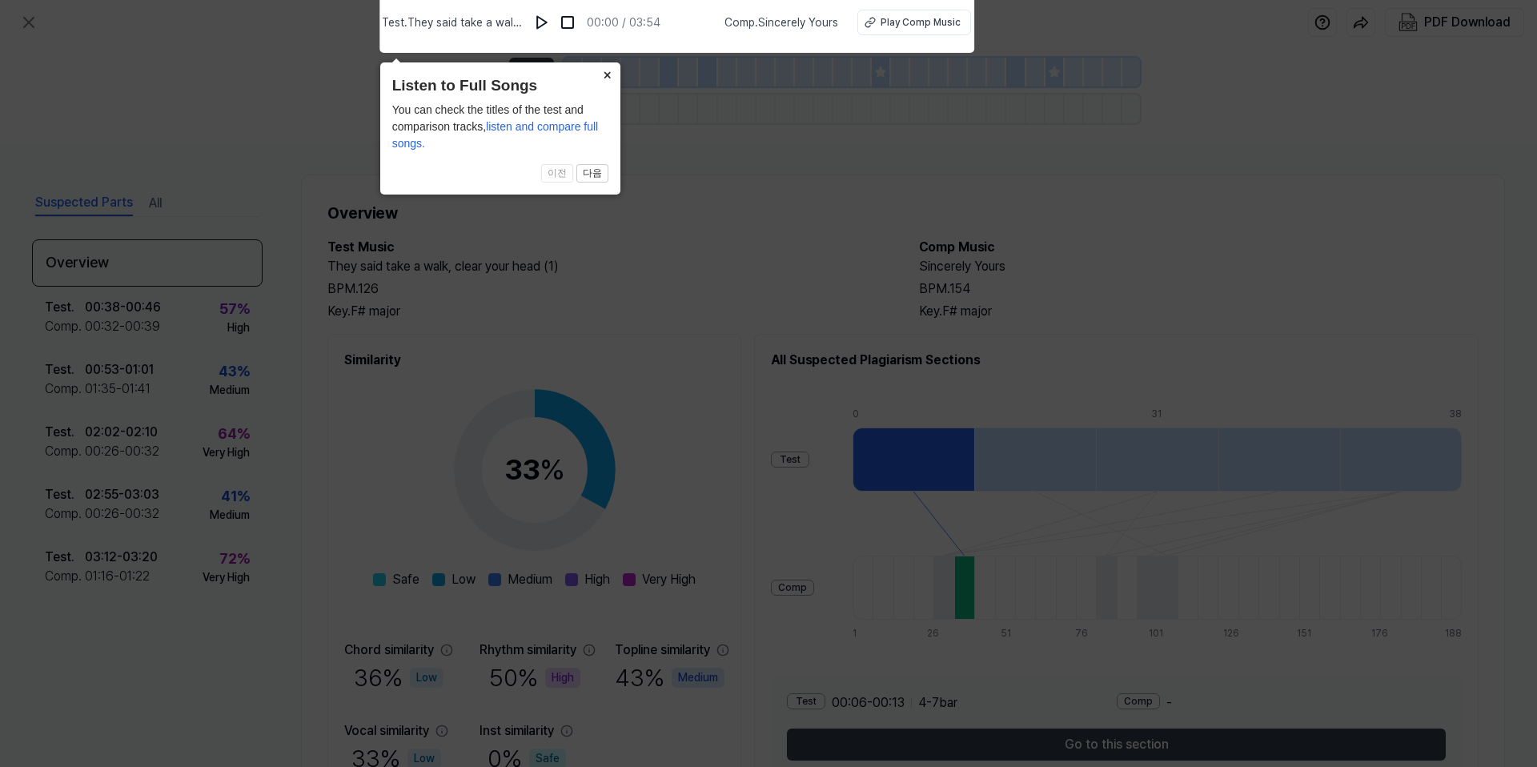
click at [604, 75] on button "×" at bounding box center [608, 73] width 26 height 22
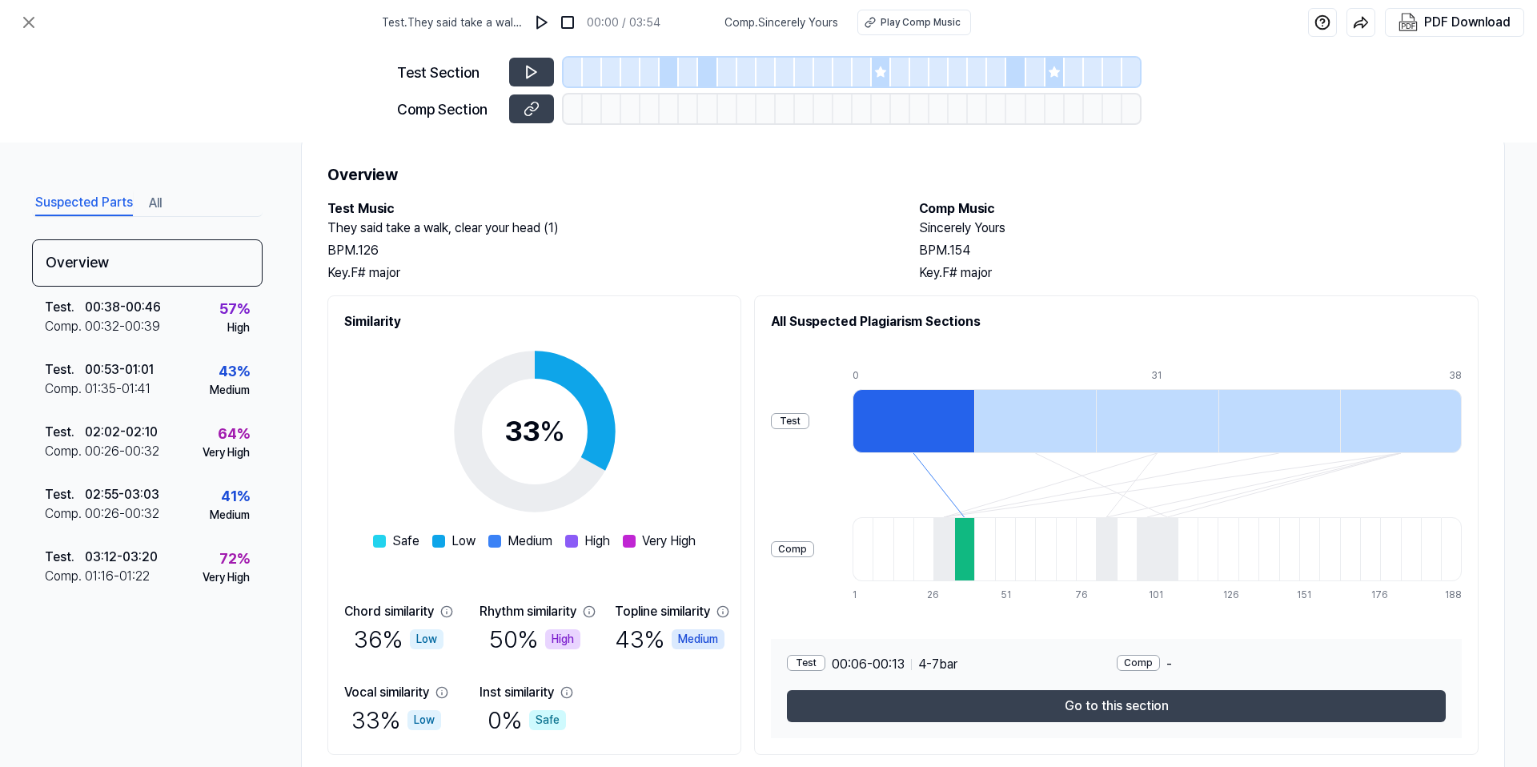
scroll to position [66, 0]
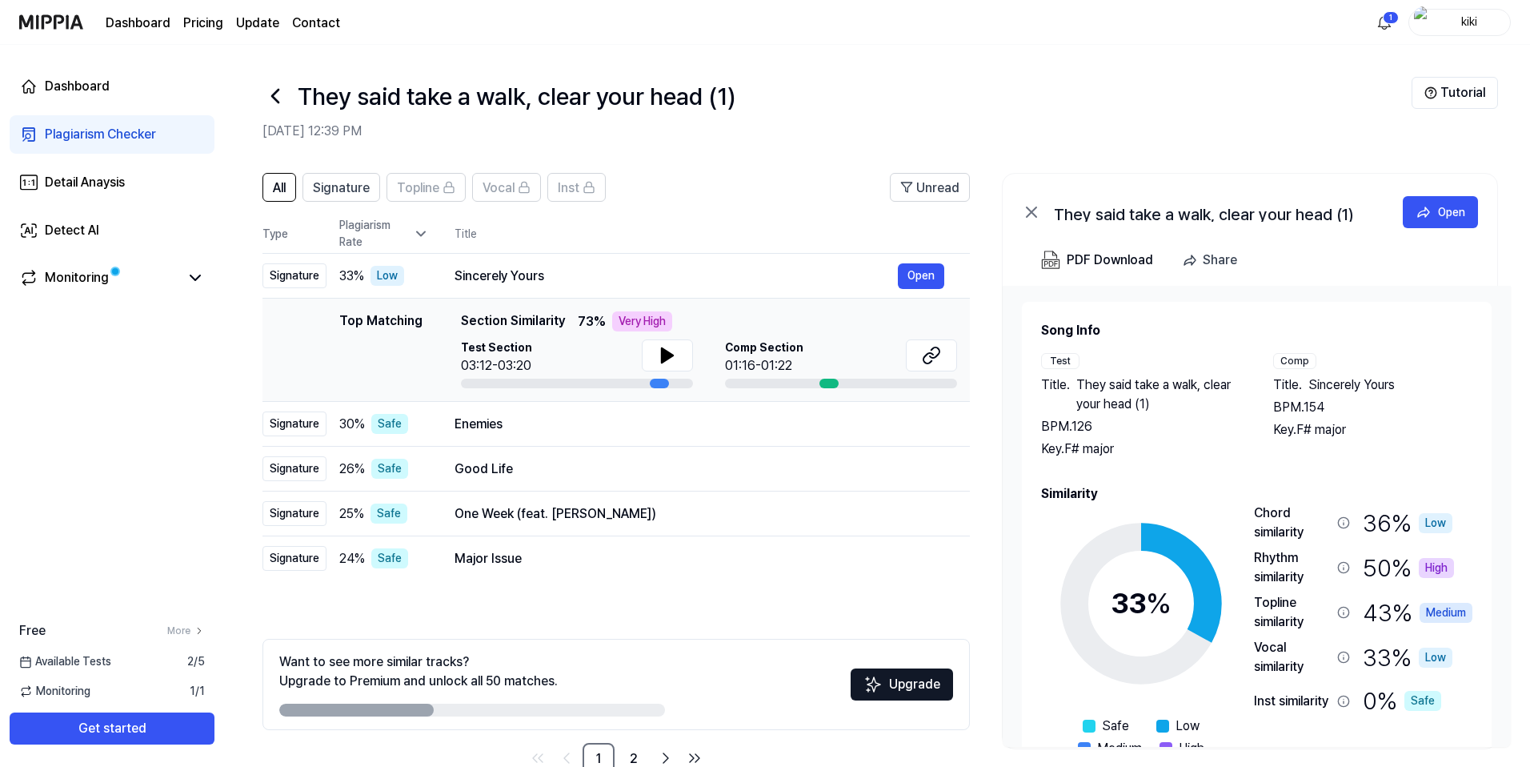
click at [277, 88] on icon at bounding box center [276, 96] width 26 height 26
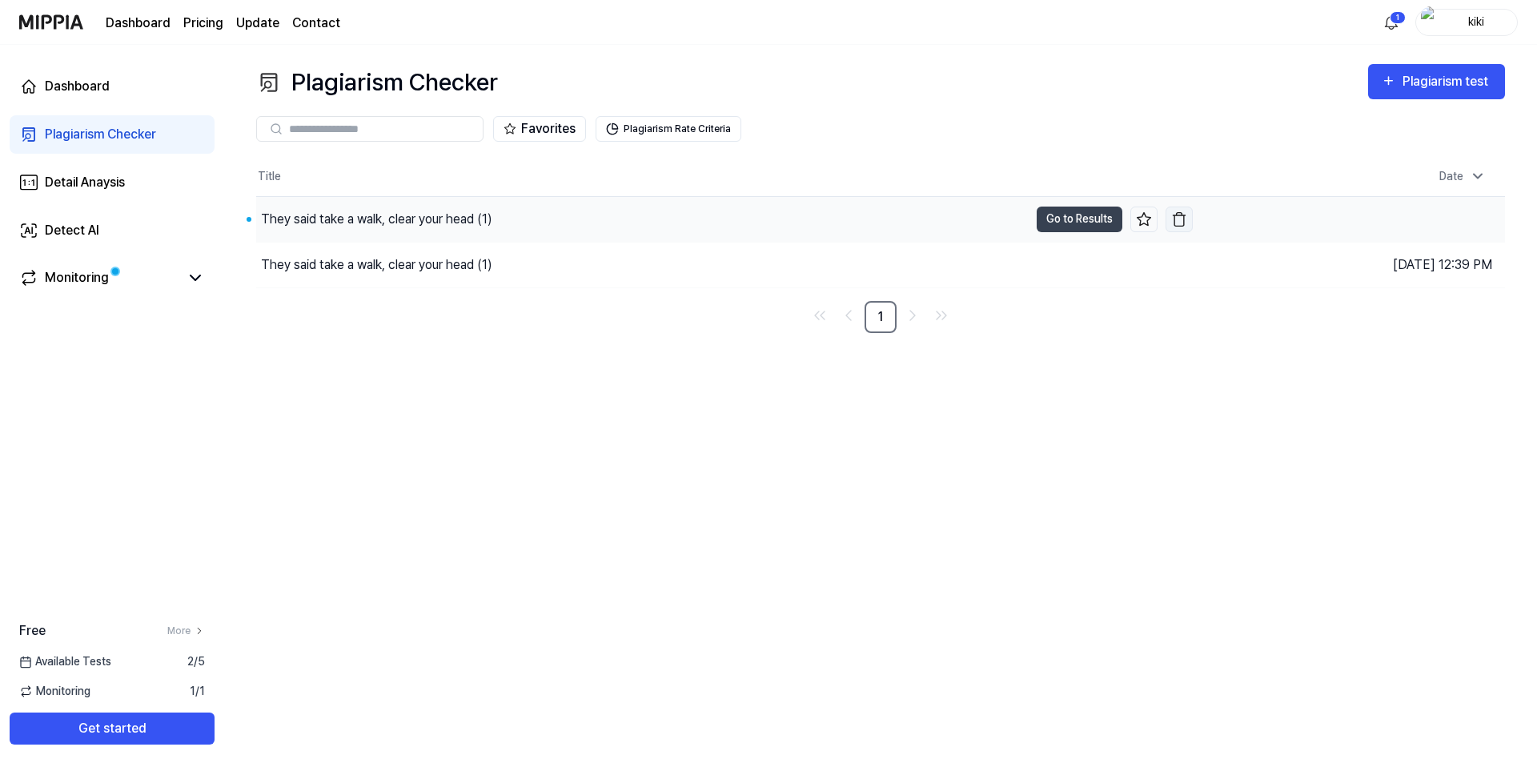
click at [1188, 222] on button "button" at bounding box center [1178, 220] width 27 height 26
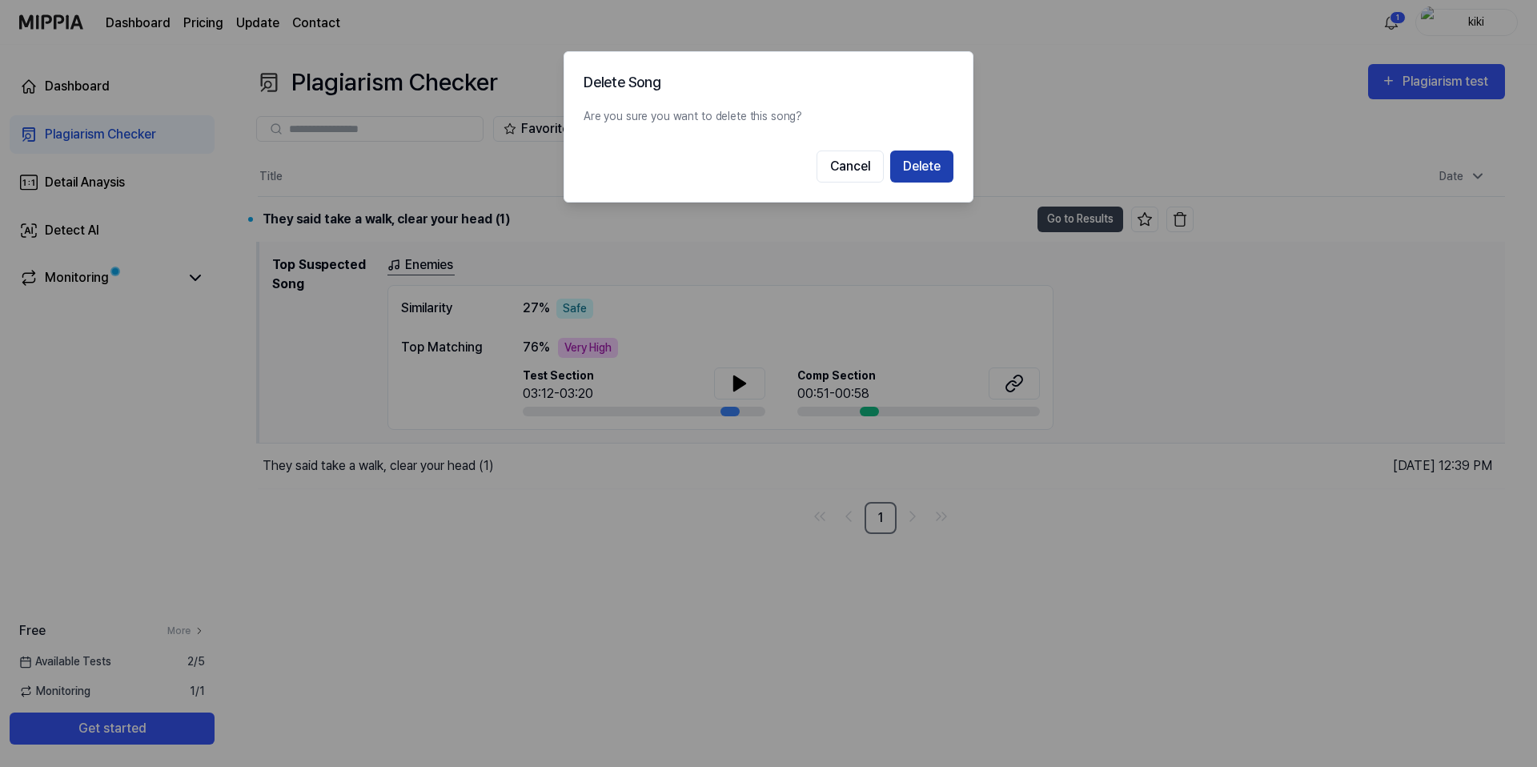
click at [925, 170] on button "Delete" at bounding box center [921, 166] width 63 height 32
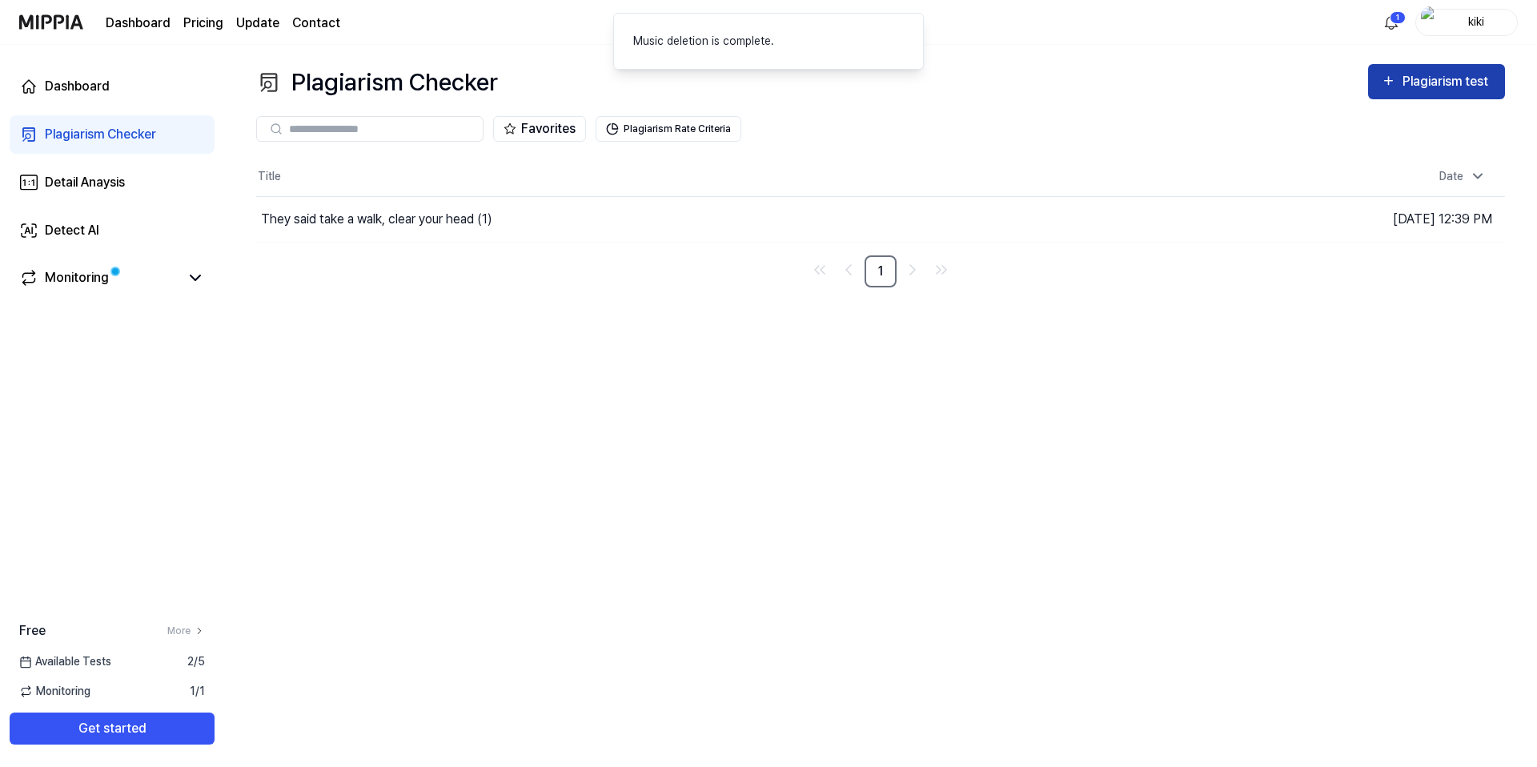
click at [1444, 79] on div "Plagiarism test" at bounding box center [1447, 81] width 90 height 21
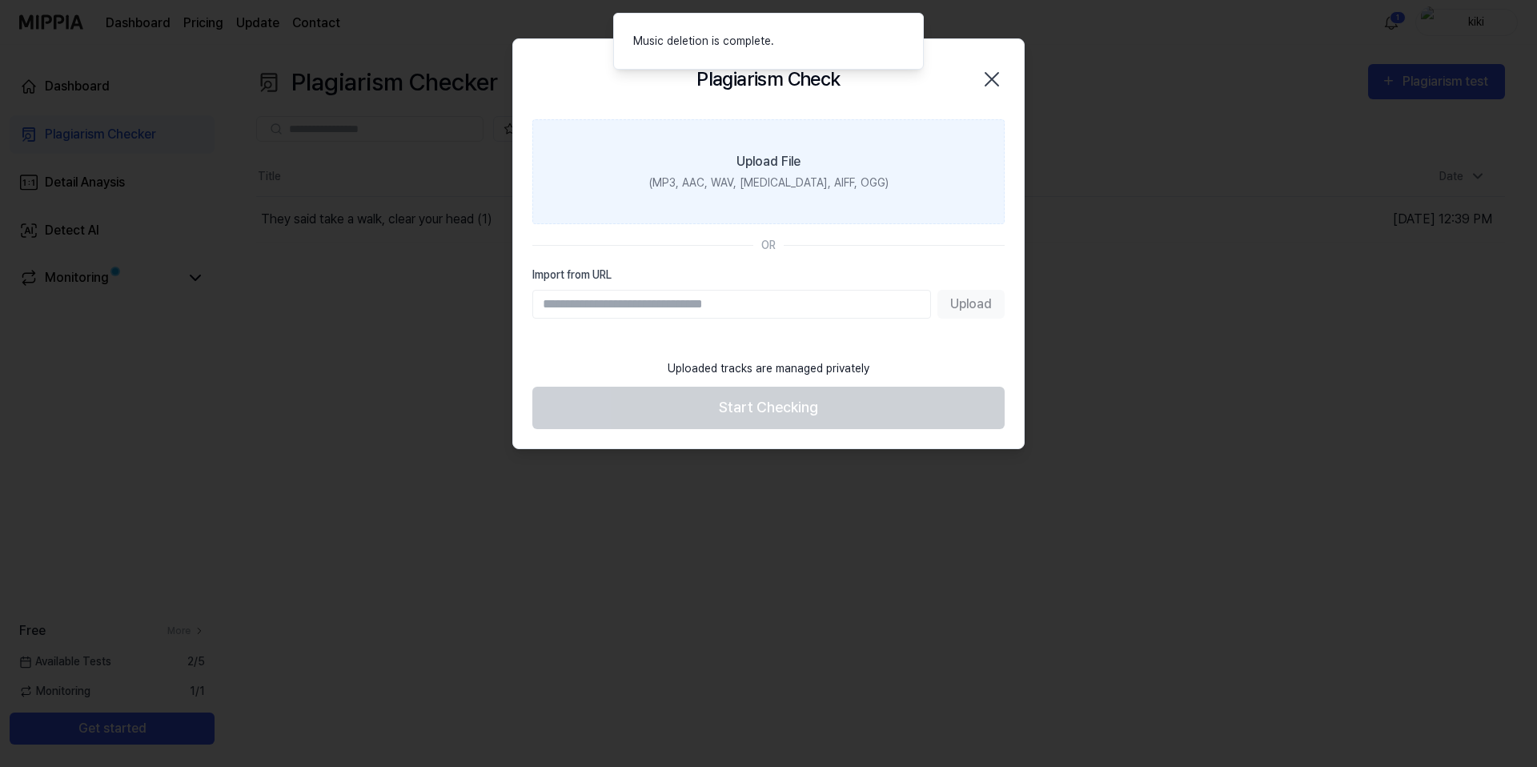
click at [740, 192] on label "Upload File (MP3, AAC, WAV, FLAC, AIFF, OGG)" at bounding box center [768, 171] width 472 height 105
click at [0, 0] on input "Upload File (MP3, AAC, WAV, FLAC, AIFF, OGG)" at bounding box center [0, 0] width 0 height 0
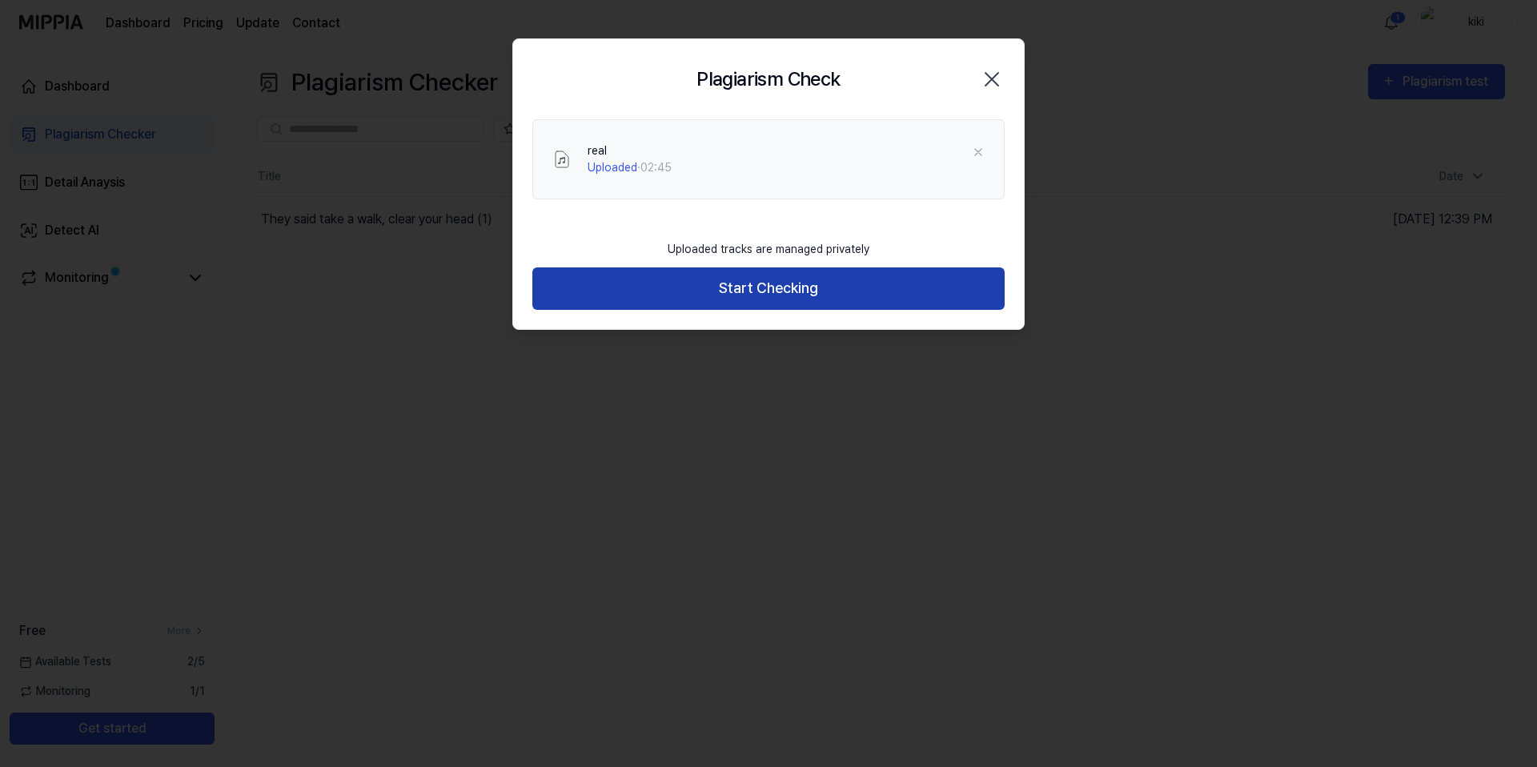
click at [743, 296] on button "Start Checking" at bounding box center [768, 288] width 472 height 42
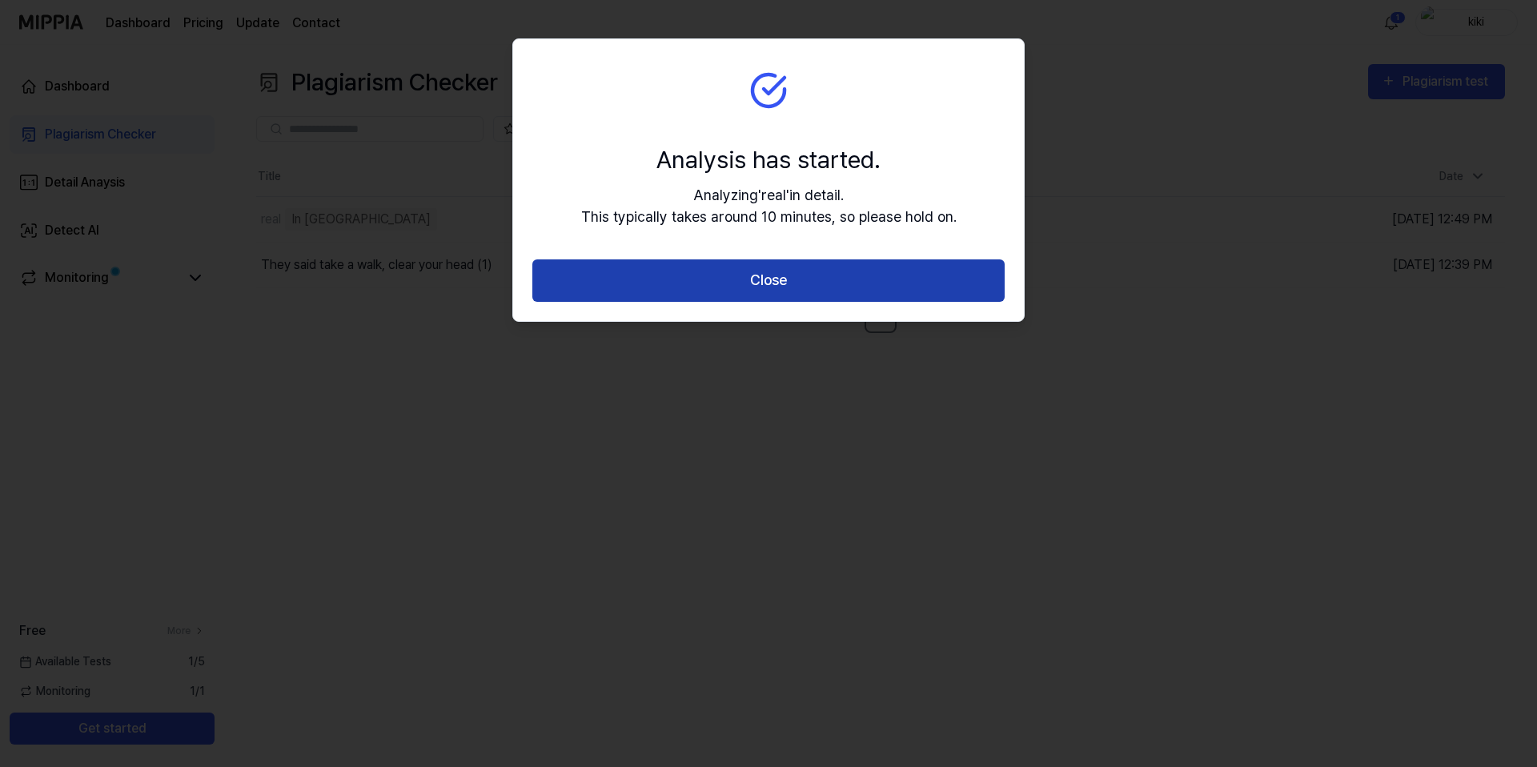
click at [740, 276] on button "Close" at bounding box center [768, 280] width 472 height 42
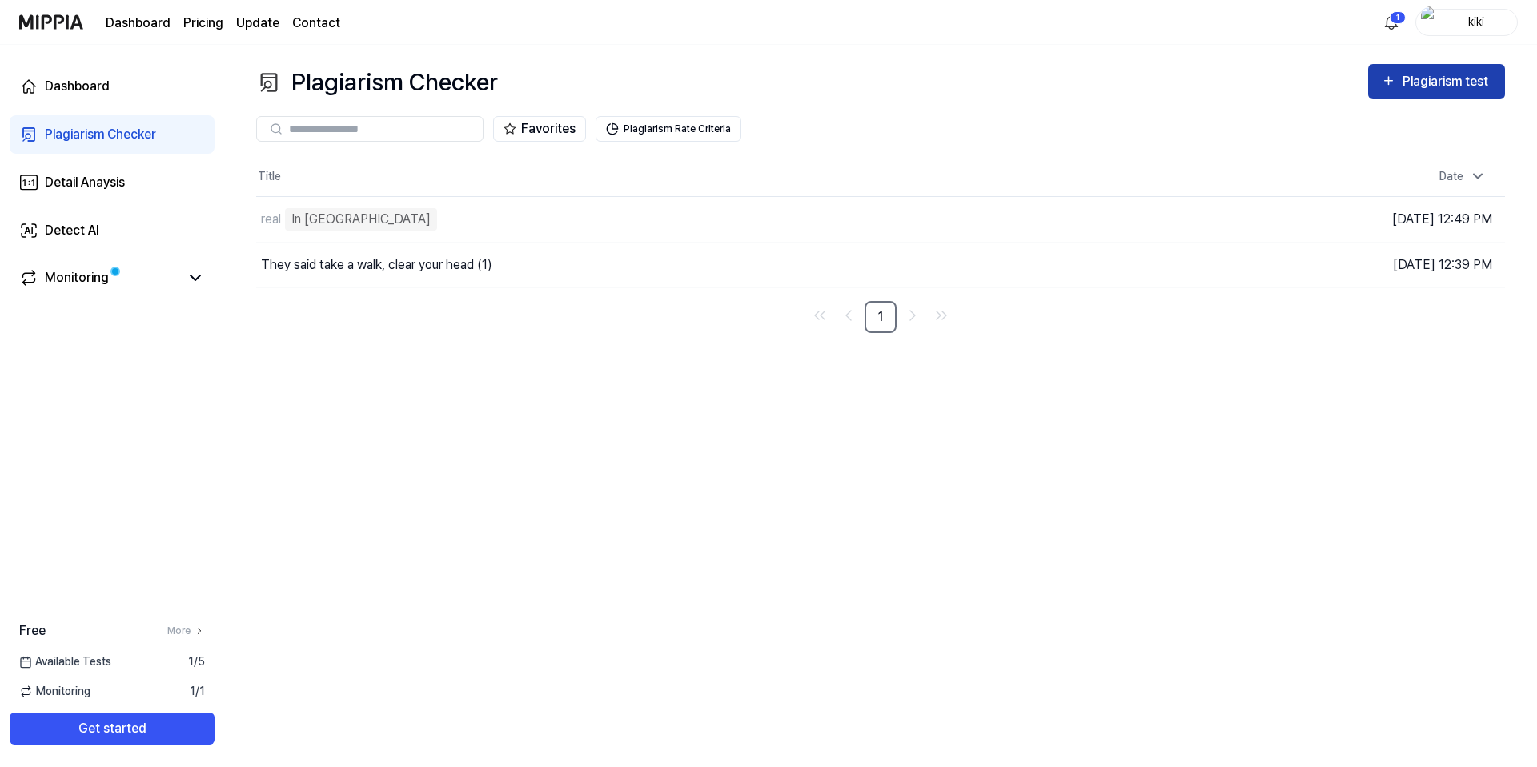
click at [1462, 73] on div "Plagiarism test" at bounding box center [1447, 81] width 90 height 21
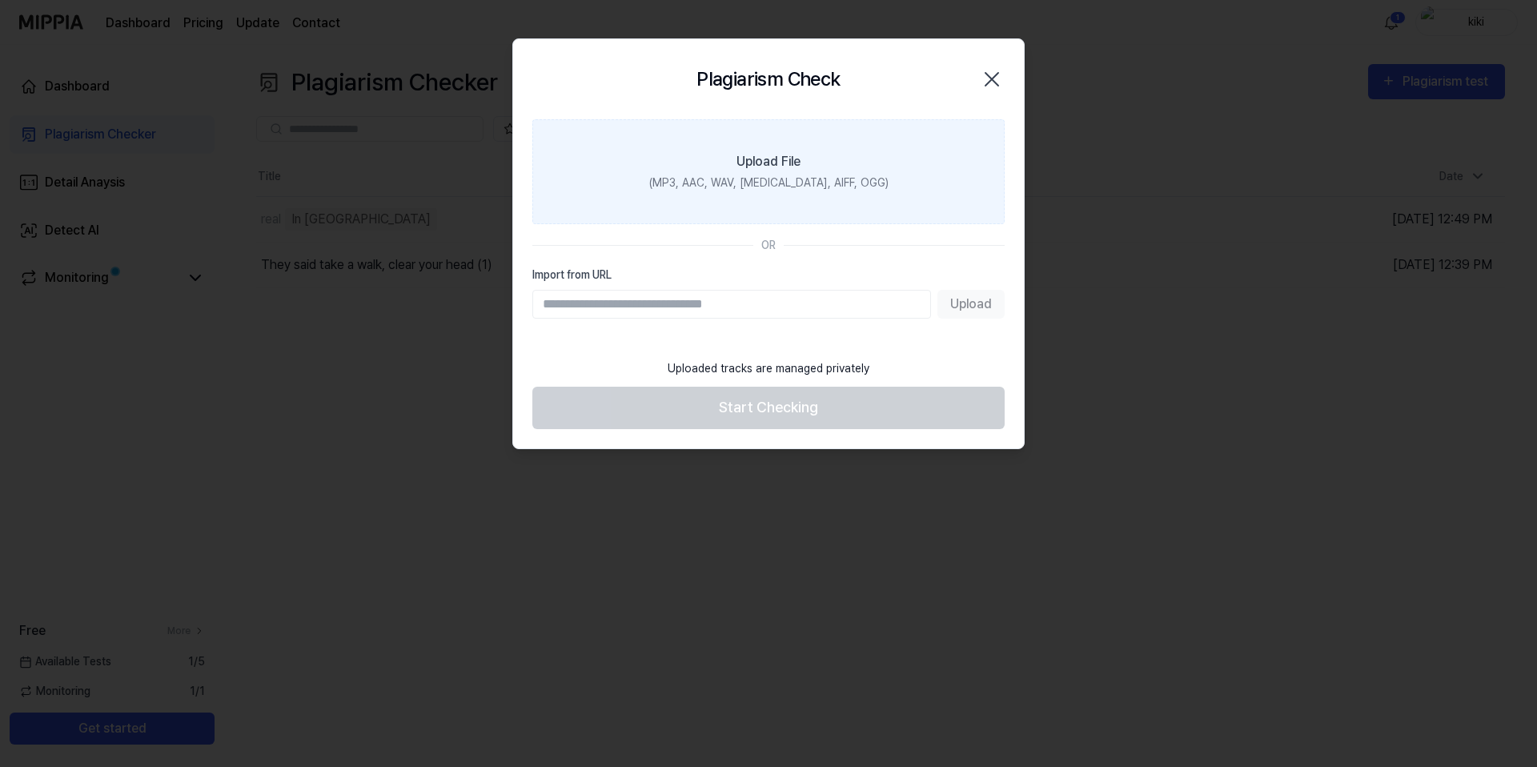
click at [750, 197] on label "Upload File (MP3, AAC, WAV, FLAC, AIFF, OGG)" at bounding box center [768, 171] width 472 height 105
click at [0, 0] on input "Upload File (MP3, AAC, WAV, FLAC, AIFF, OGG)" at bounding box center [0, 0] width 0 height 0
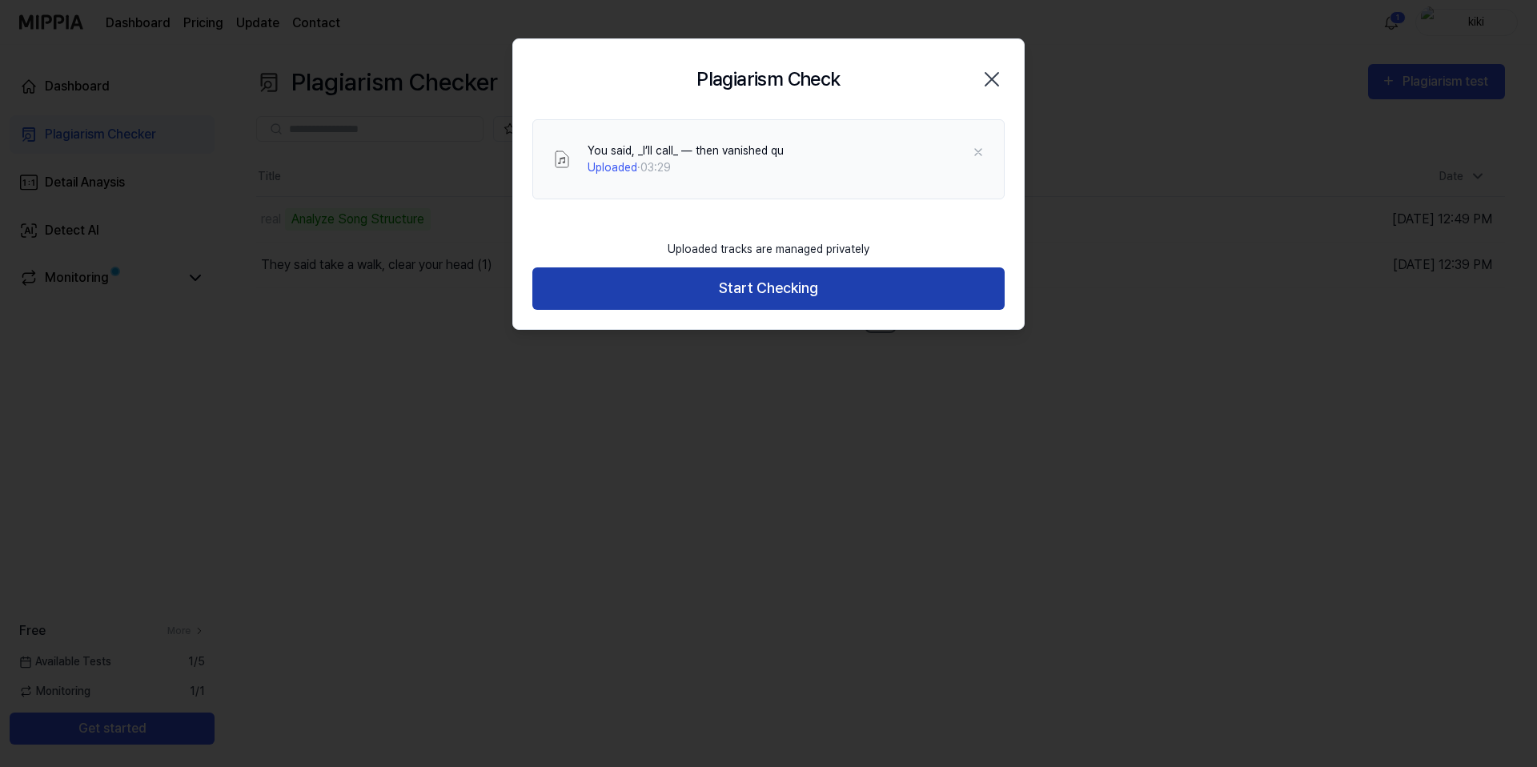
click at [775, 300] on button "Start Checking" at bounding box center [768, 288] width 472 height 42
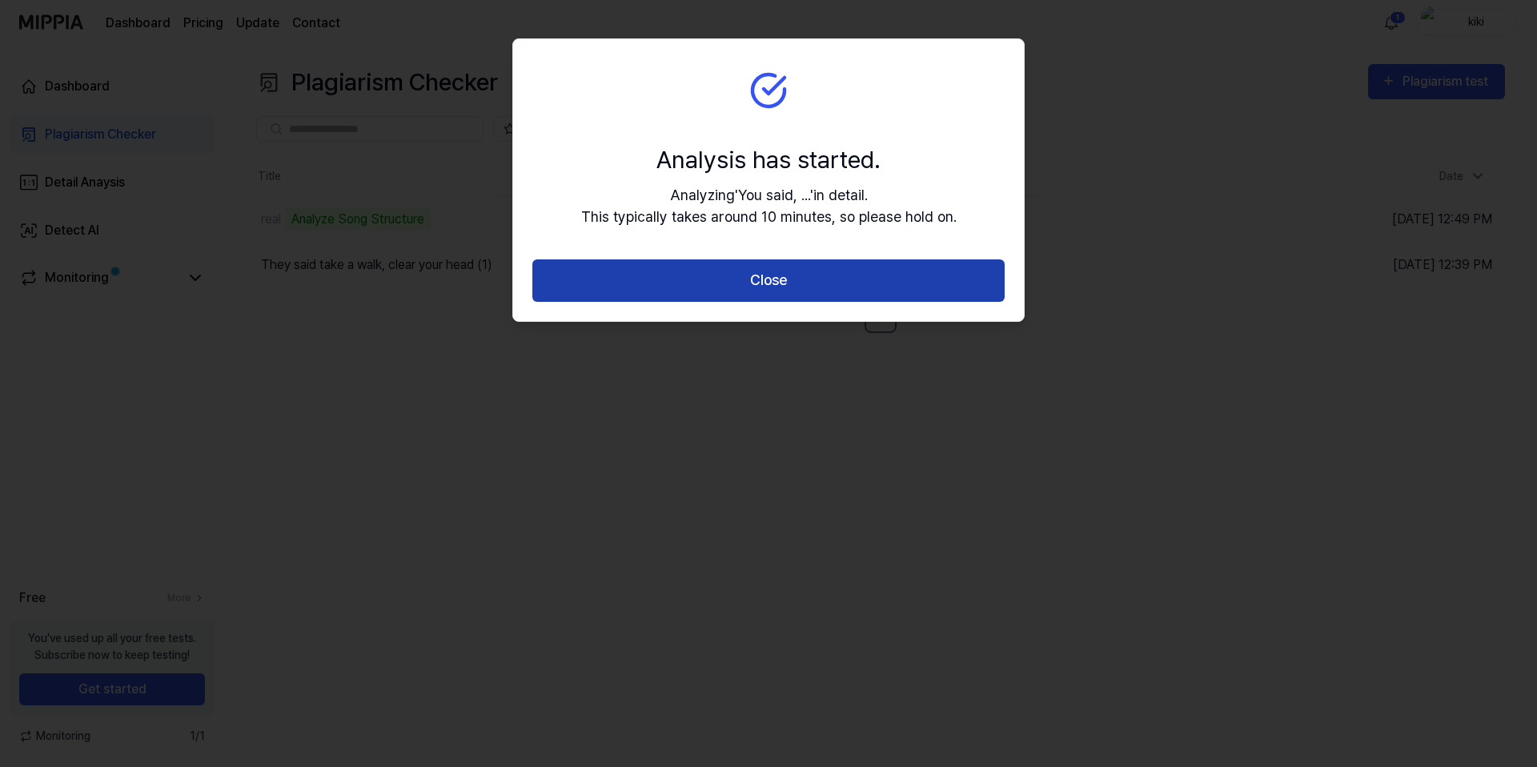
click at [798, 294] on button "Close" at bounding box center [768, 280] width 472 height 42
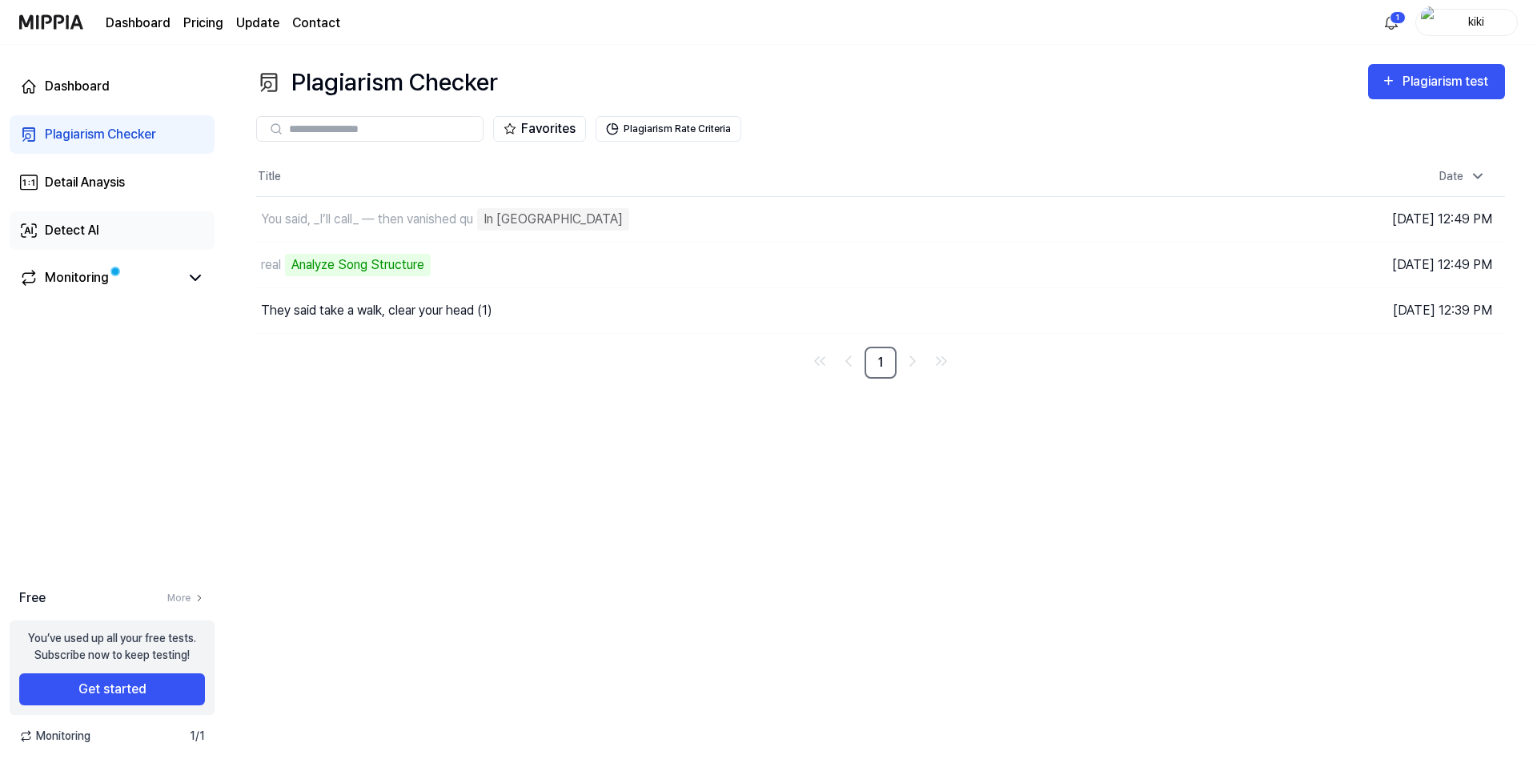
click at [85, 243] on link "Detect AI" at bounding box center [112, 230] width 205 height 38
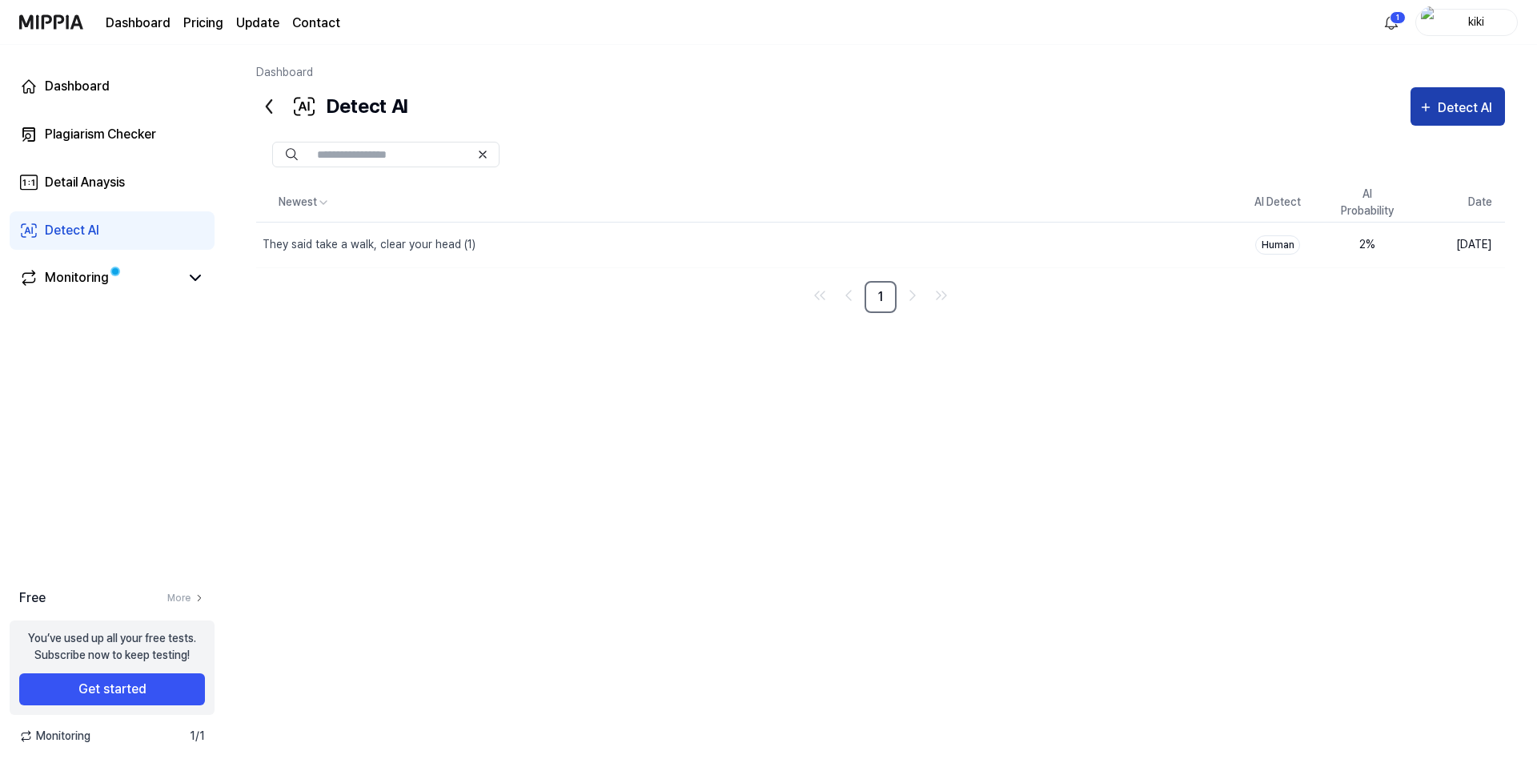
click at [1438, 115] on div "Detect AI" at bounding box center [1467, 108] width 59 height 21
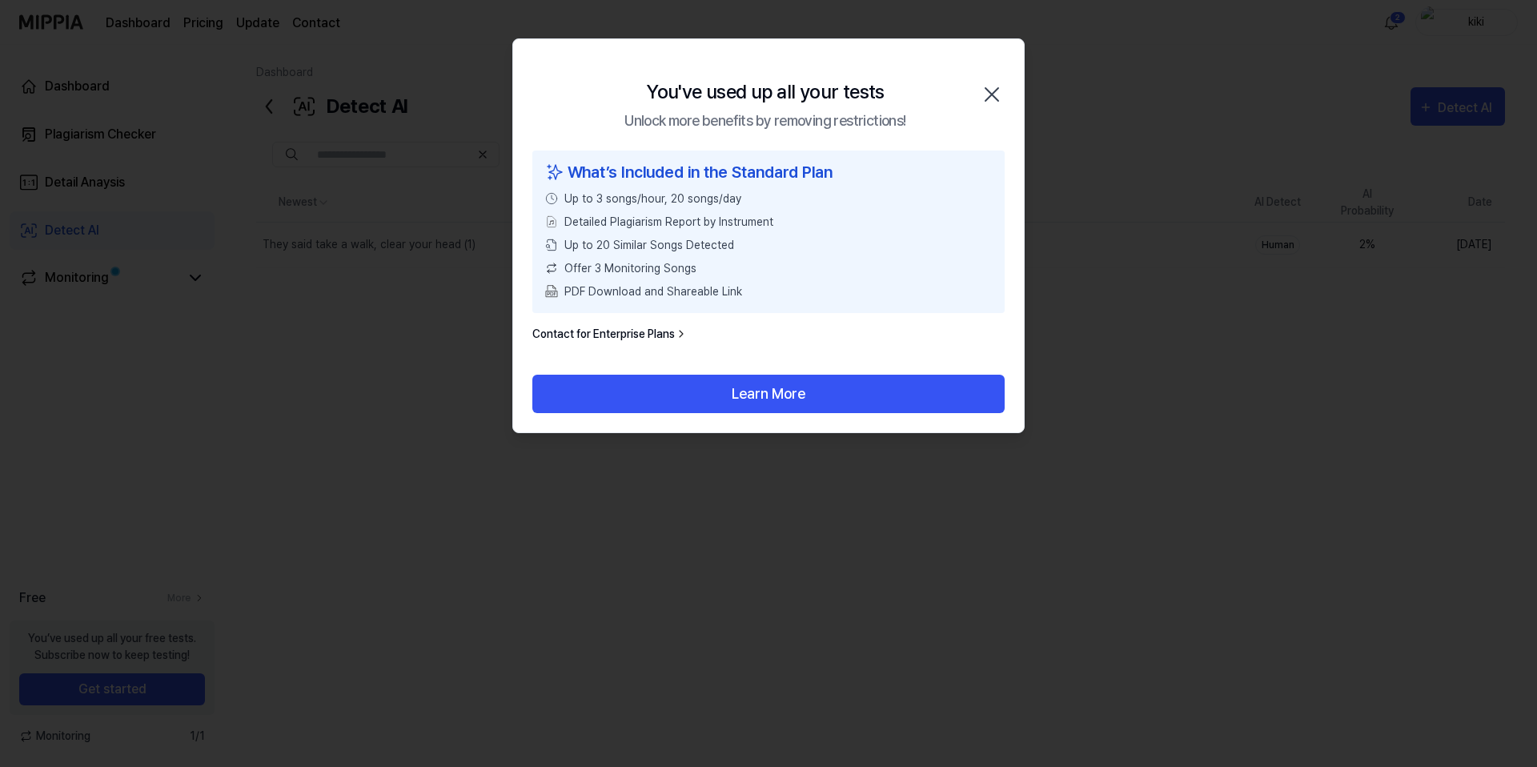
drag, startPoint x: 733, startPoint y: 388, endPoint x: 977, endPoint y: 89, distance: 386.3
click at [950, 111] on div "You've used up all your tests Unlock more benefits by removing restrictions! Cl…" at bounding box center [768, 235] width 512 height 395
drag, startPoint x: 984, startPoint y: 97, endPoint x: 832, endPoint y: 98, distance: 152.1
click at [984, 97] on icon "button" at bounding box center [992, 95] width 26 height 26
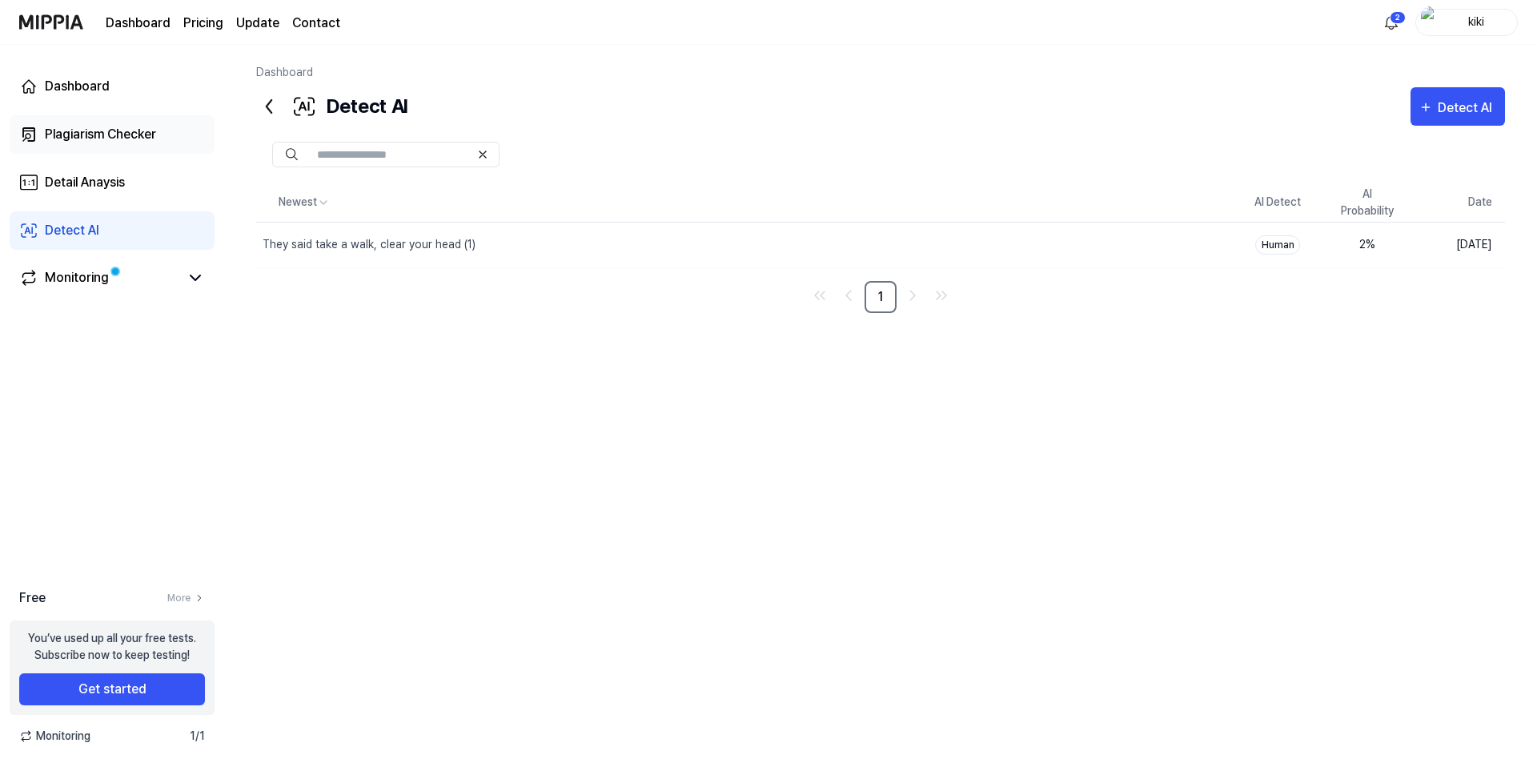
click at [110, 127] on div "Plagiarism Checker" at bounding box center [100, 134] width 111 height 19
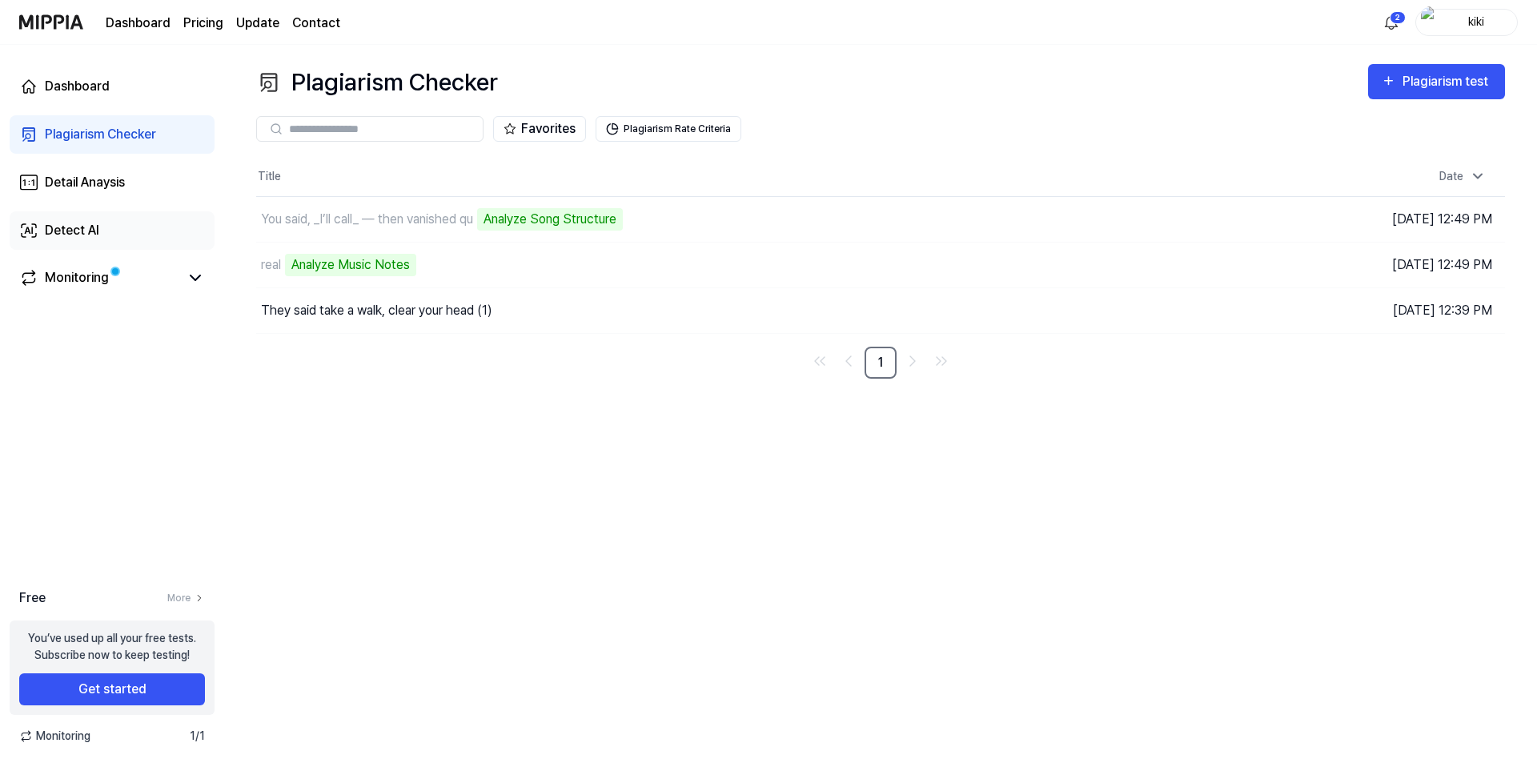
click at [163, 229] on link "Detect AI" at bounding box center [112, 230] width 205 height 38
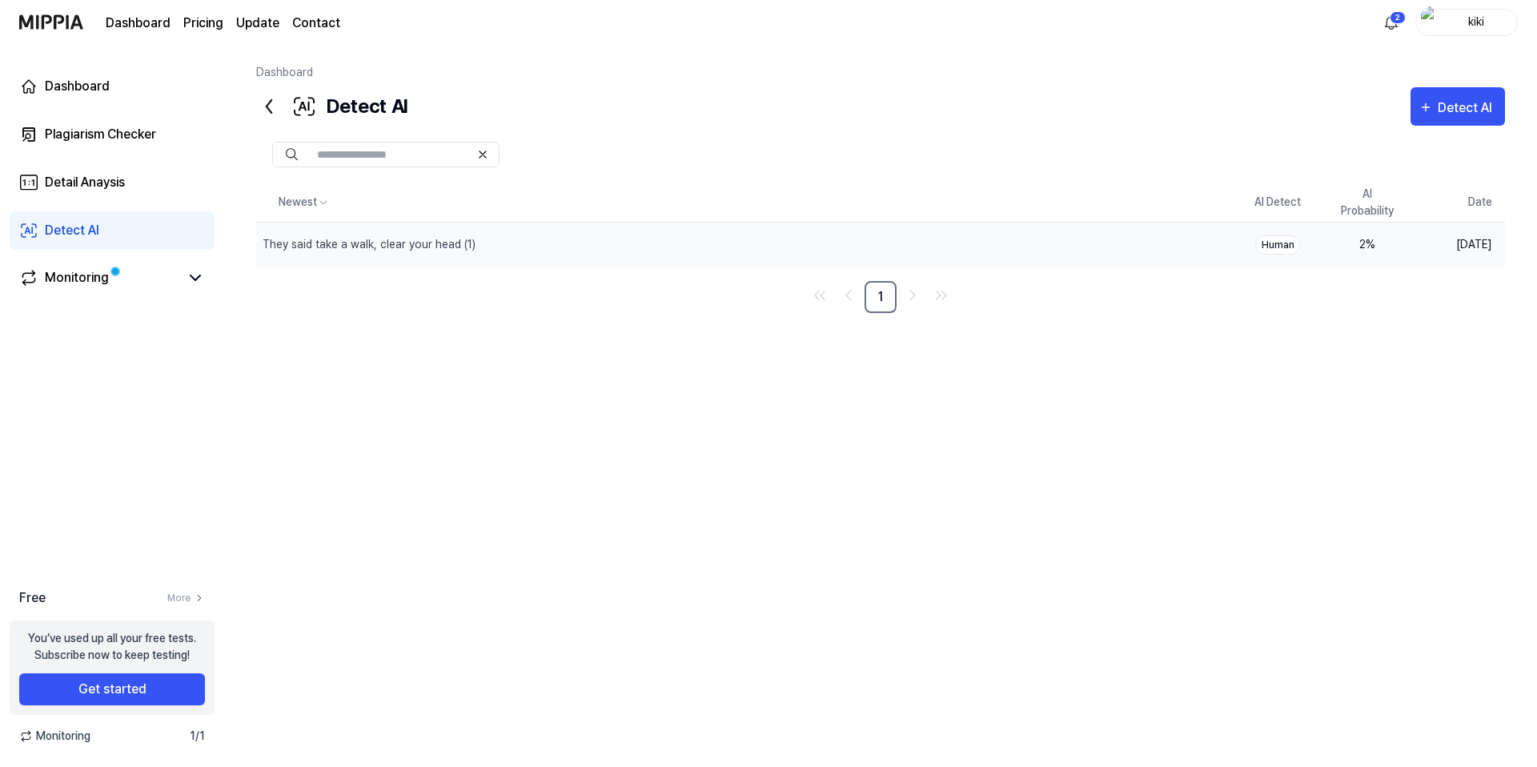
click at [1457, 245] on td "[DATE]" at bounding box center [1458, 245] width 93 height 46
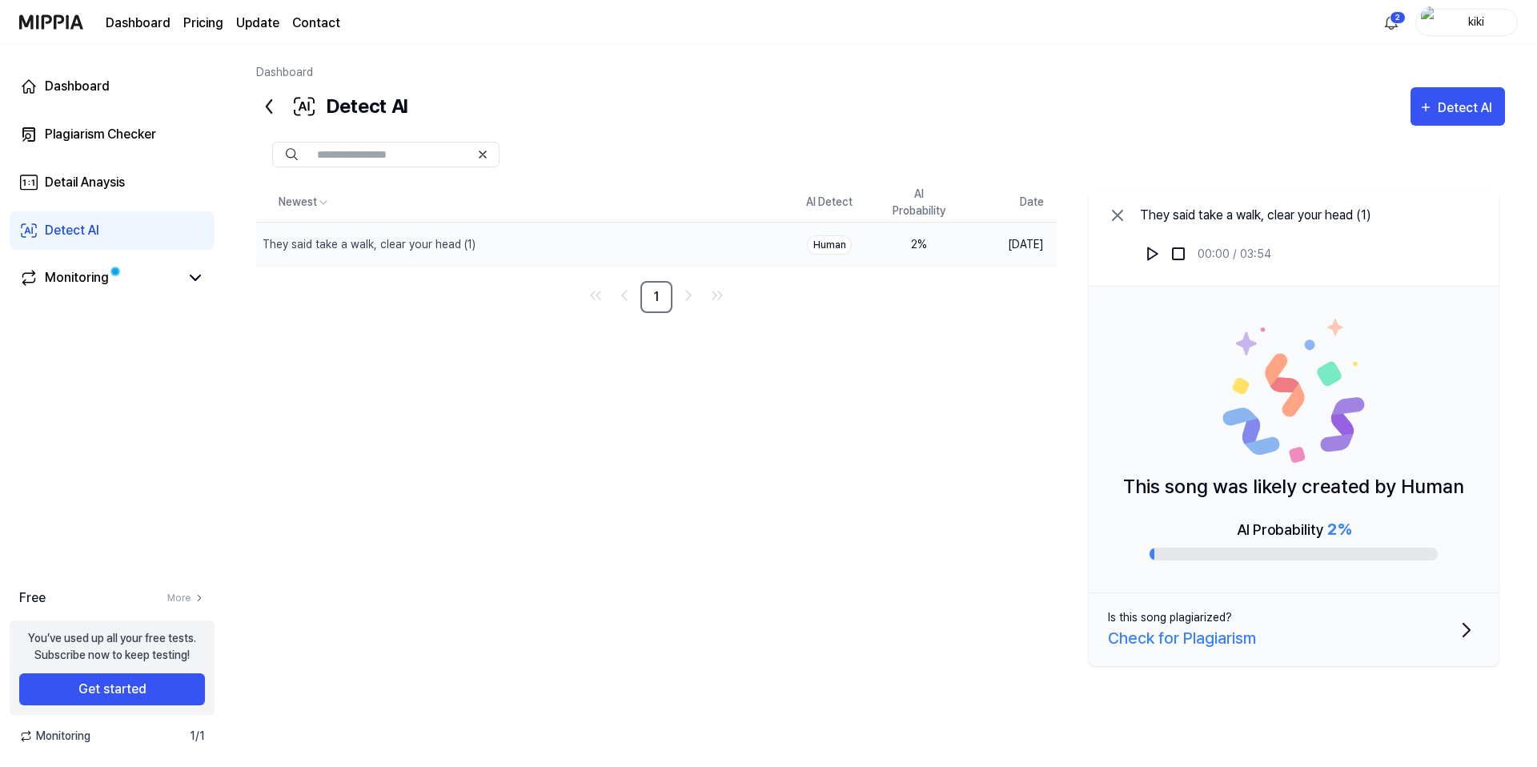
click at [258, 106] on icon at bounding box center [269, 107] width 26 height 26
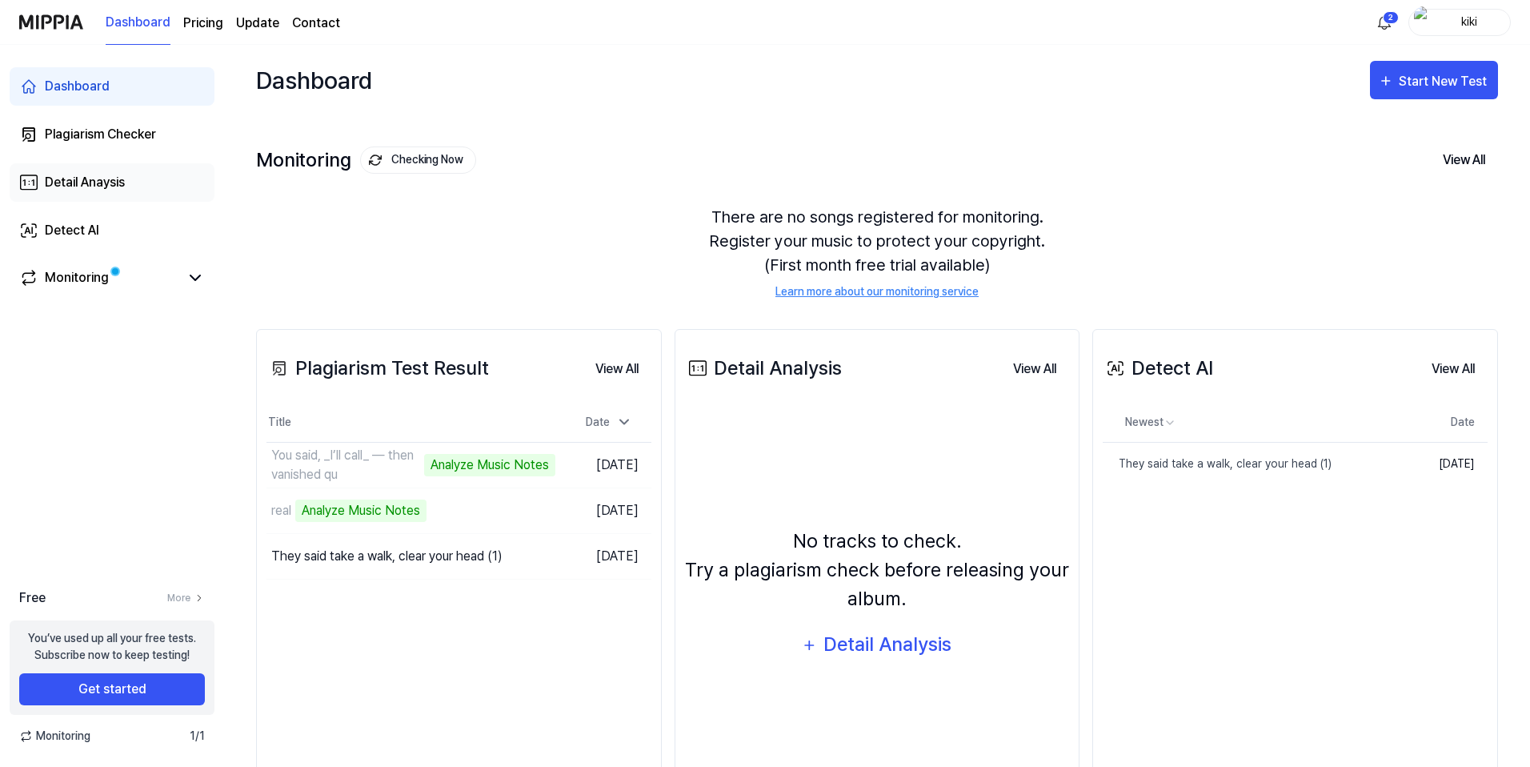
click at [114, 188] on div "Detail Anaysis" at bounding box center [85, 182] width 80 height 19
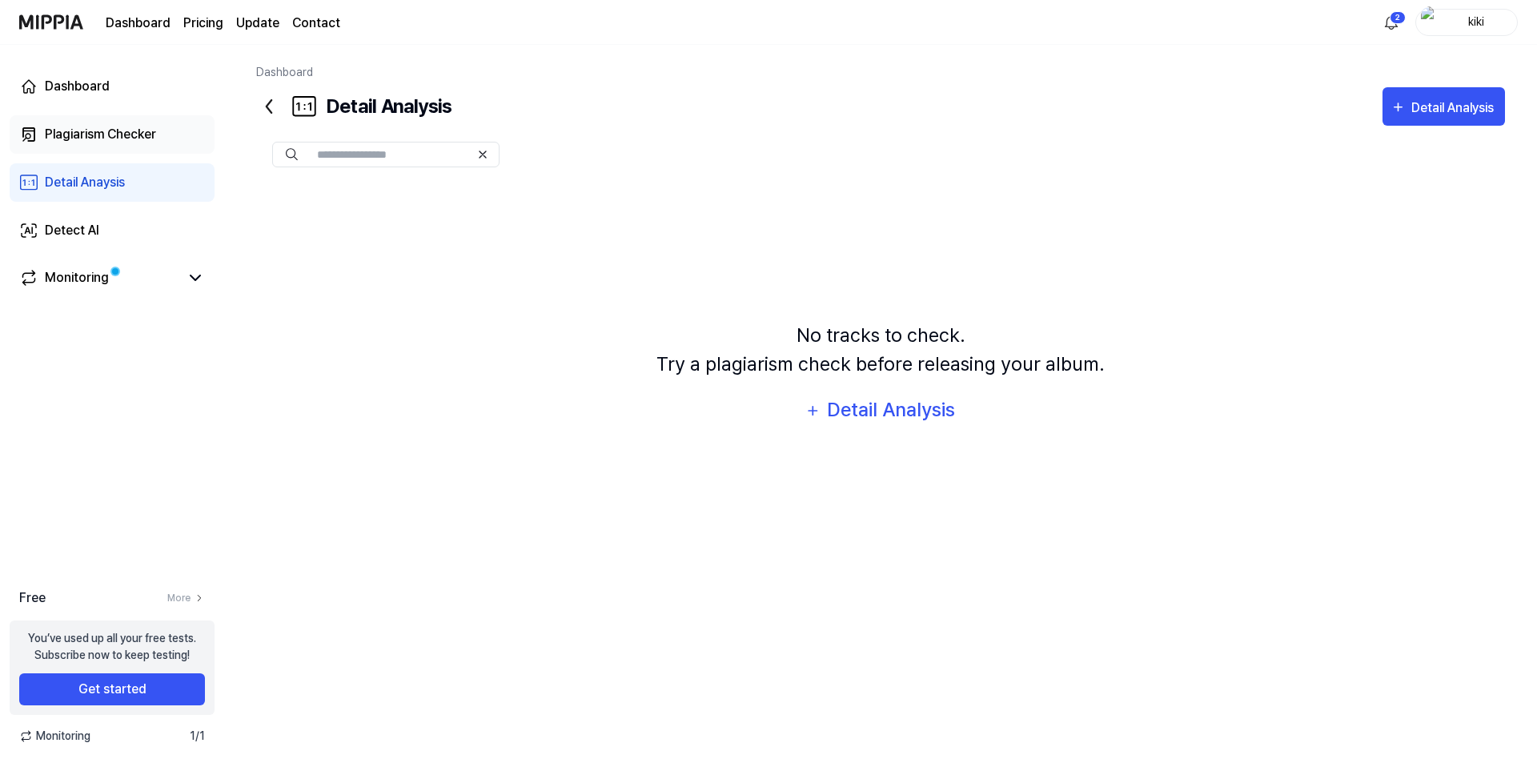
click at [130, 143] on div "Plagiarism Checker" at bounding box center [100, 134] width 111 height 19
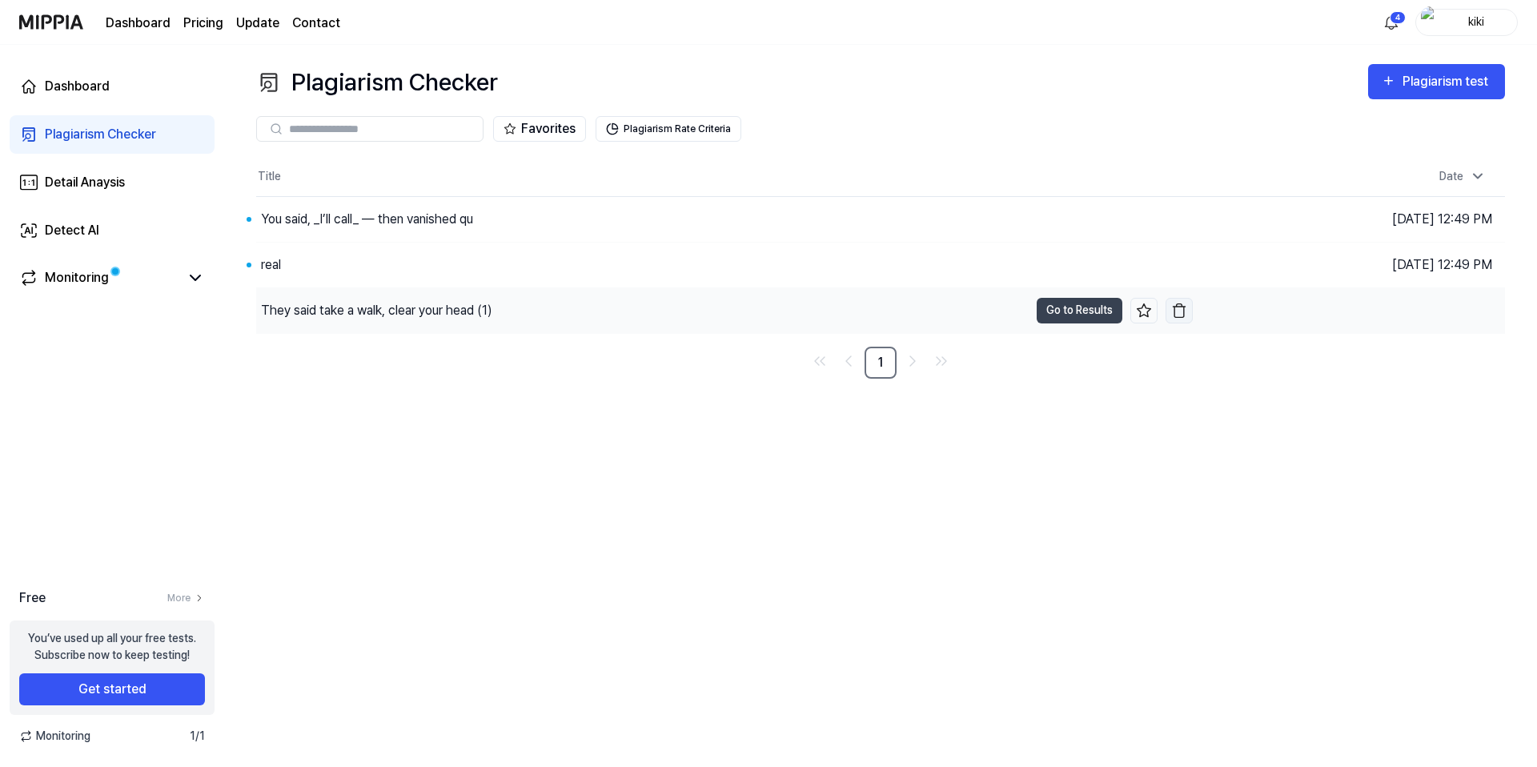
click at [1188, 307] on button "button" at bounding box center [1178, 311] width 27 height 26
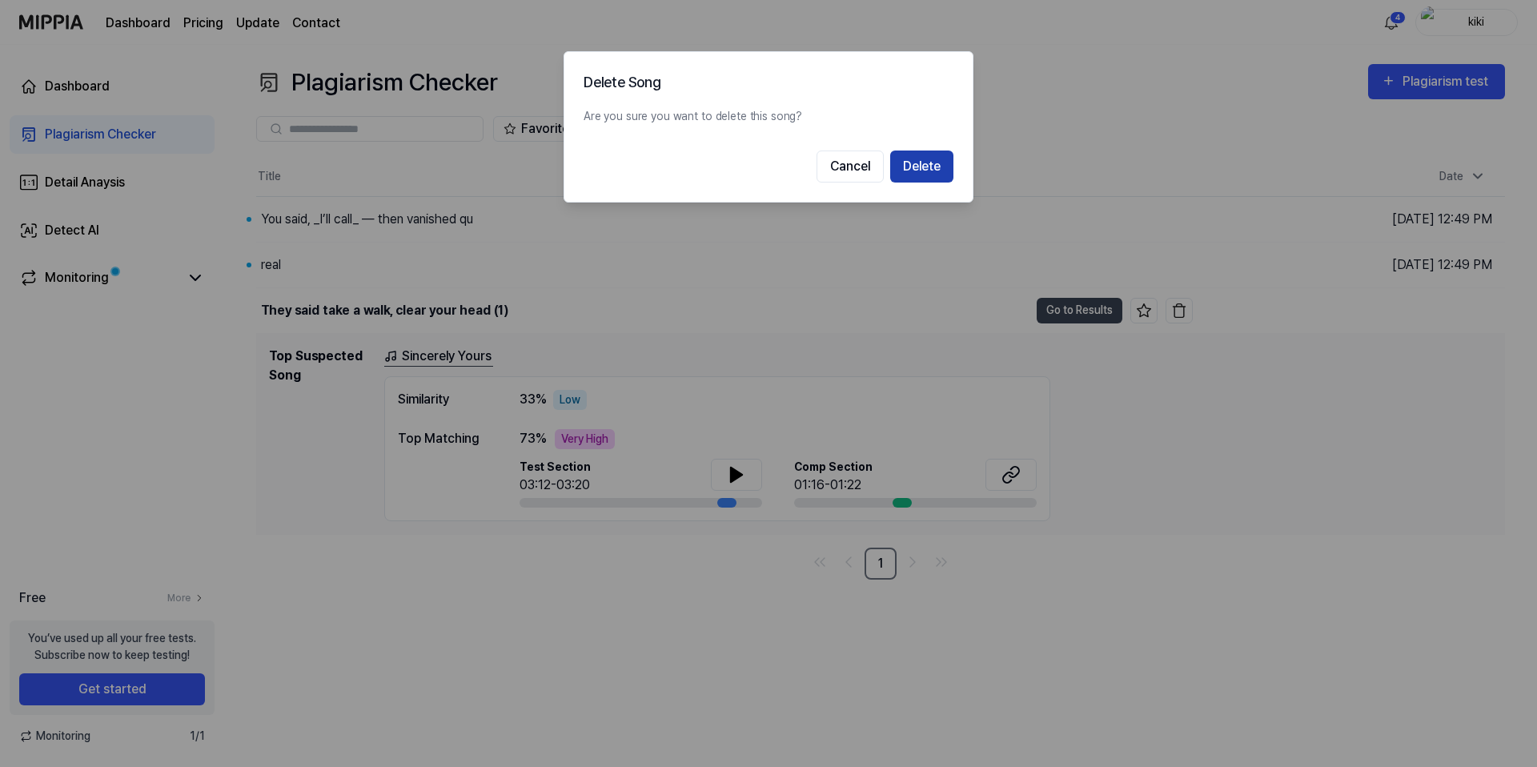
click at [926, 174] on button "Delete" at bounding box center [921, 166] width 63 height 32
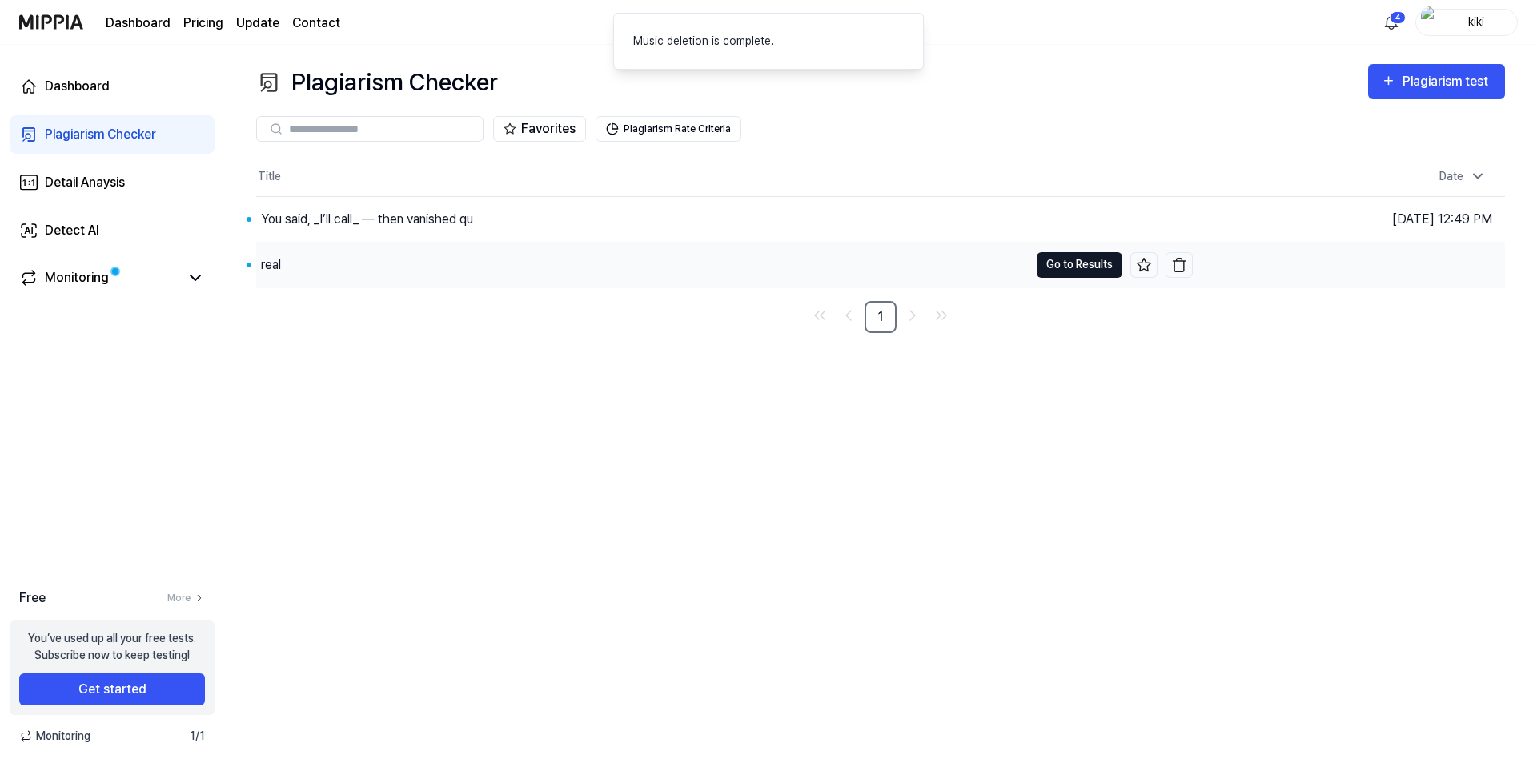
click at [1053, 265] on button "Go to Results" at bounding box center [1080, 265] width 86 height 26
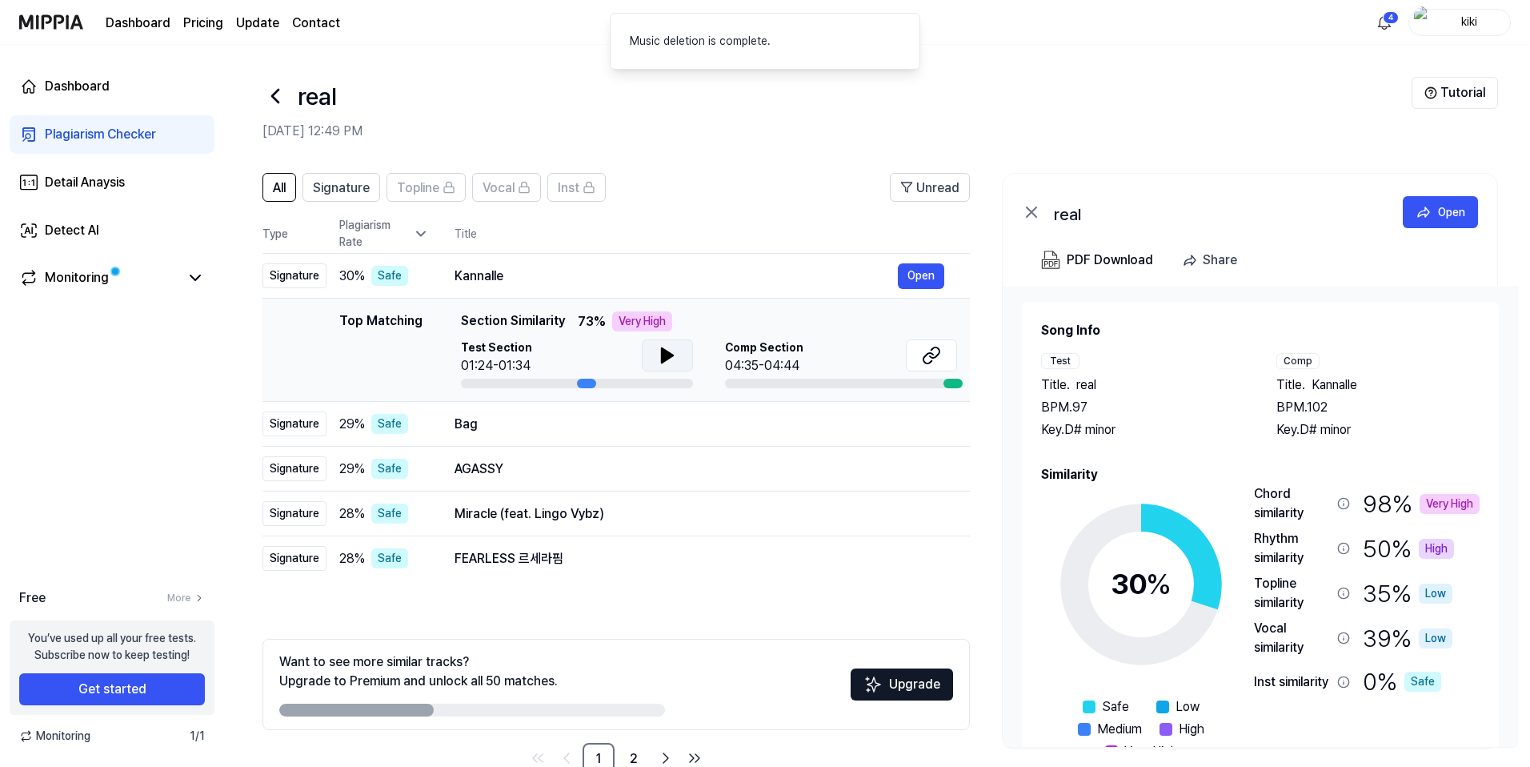
click at [675, 359] on icon at bounding box center [667, 355] width 19 height 19
click at [674, 359] on icon at bounding box center [667, 355] width 19 height 19
click at [946, 359] on button at bounding box center [931, 355] width 51 height 32
click at [662, 354] on icon at bounding box center [667, 355] width 11 height 14
click at [663, 354] on icon at bounding box center [664, 355] width 3 height 13
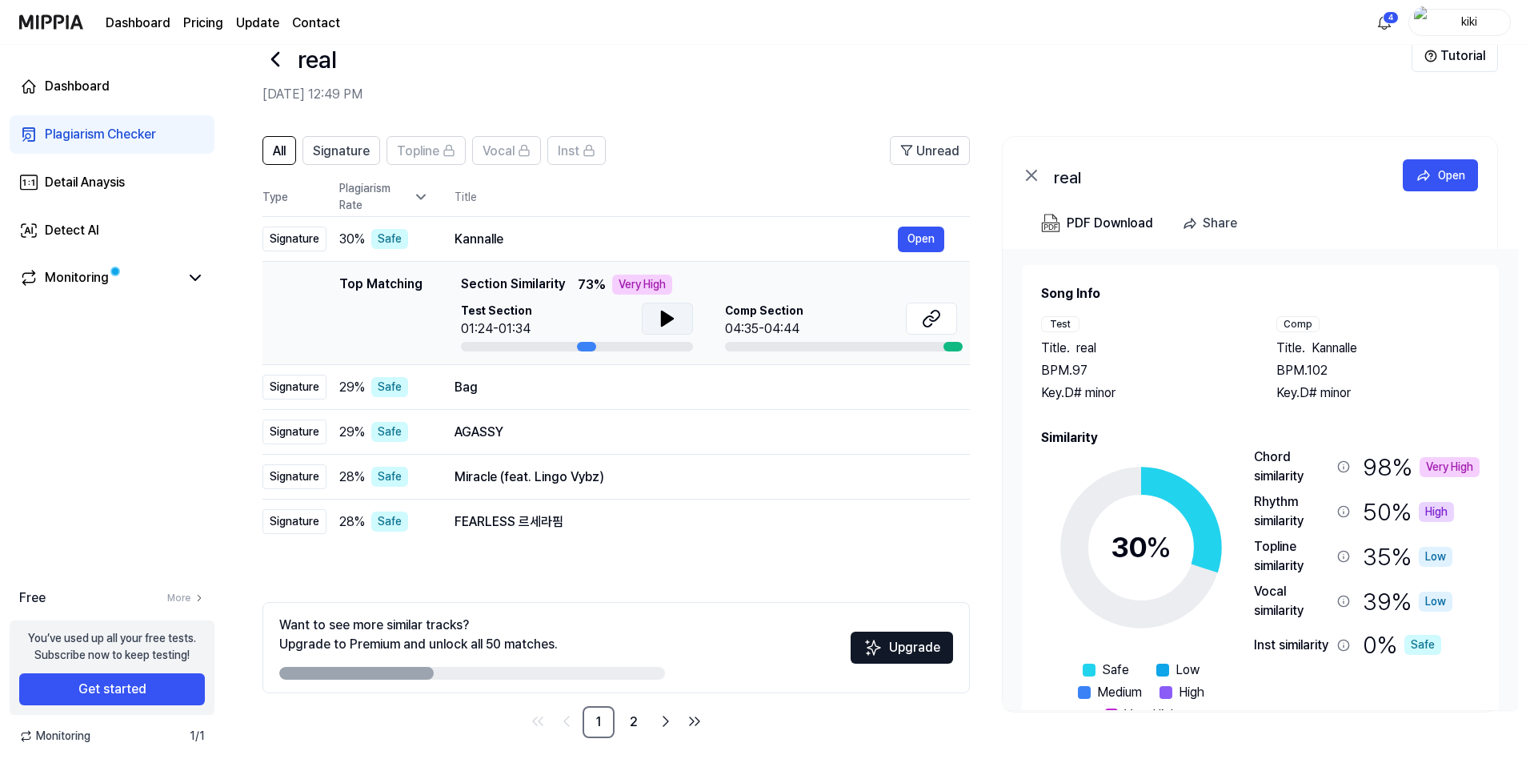
scroll to position [40, 0]
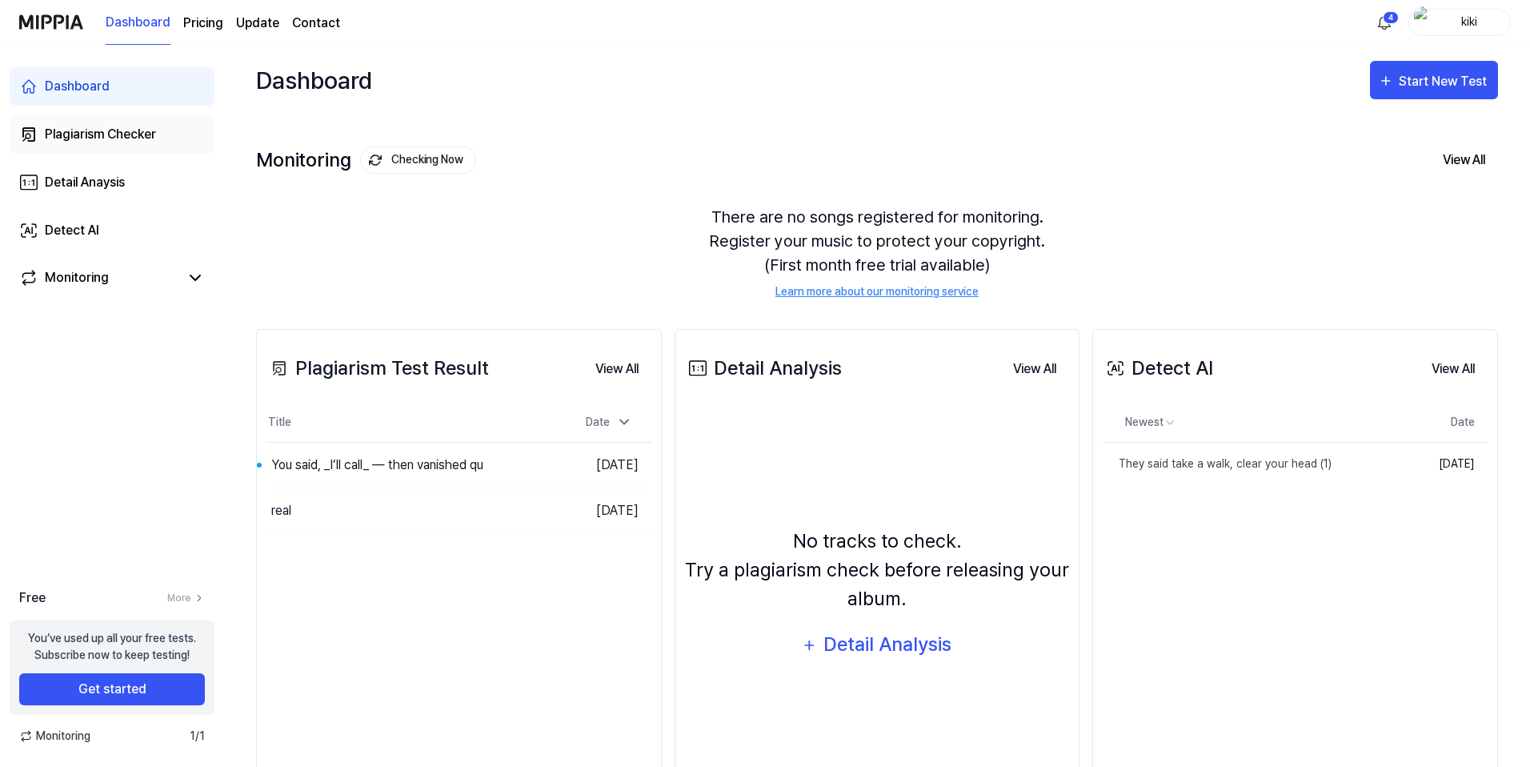
click at [94, 138] on div "Plagiarism Checker" at bounding box center [100, 134] width 111 height 19
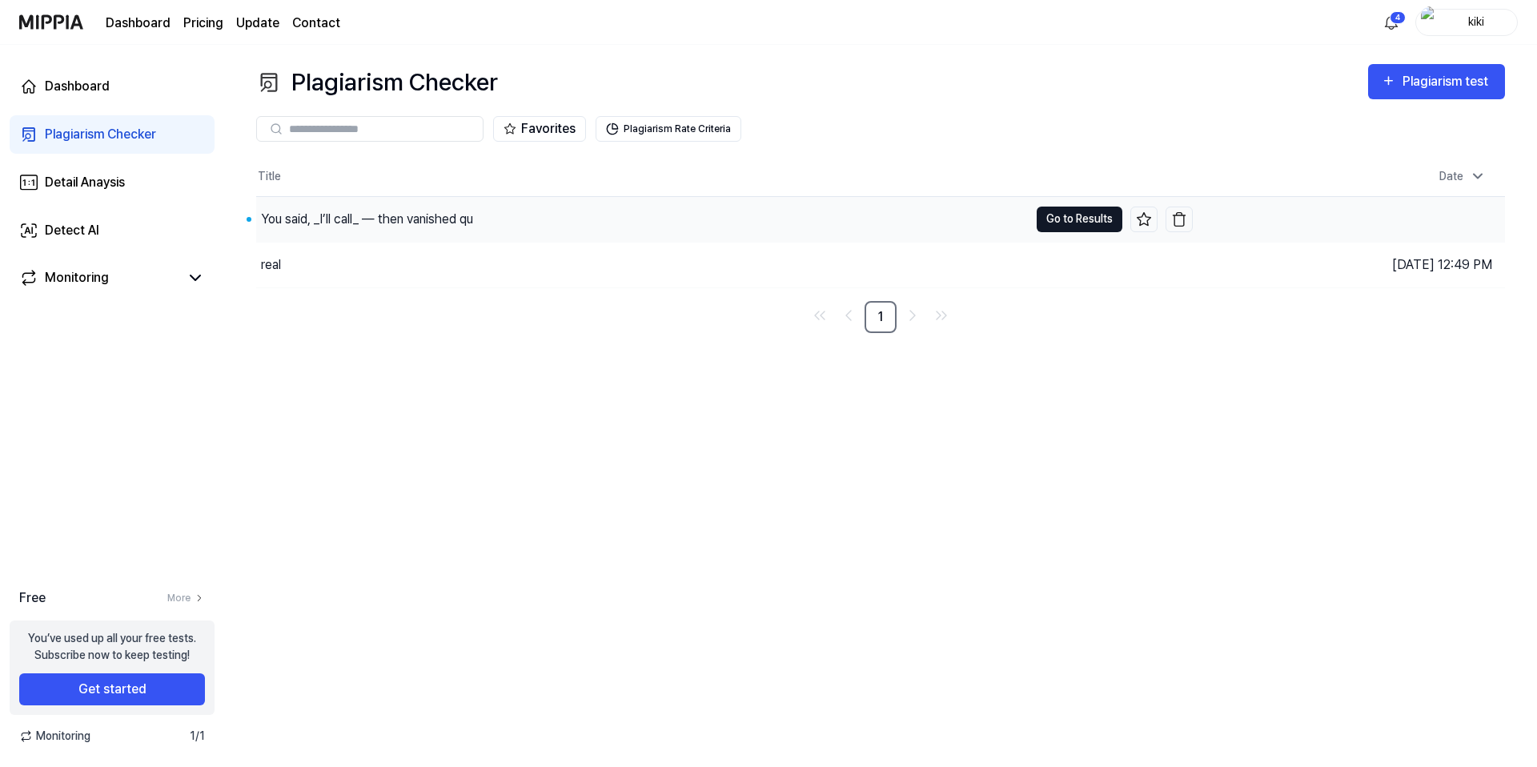
click at [1041, 214] on button "Go to Results" at bounding box center [1080, 220] width 86 height 26
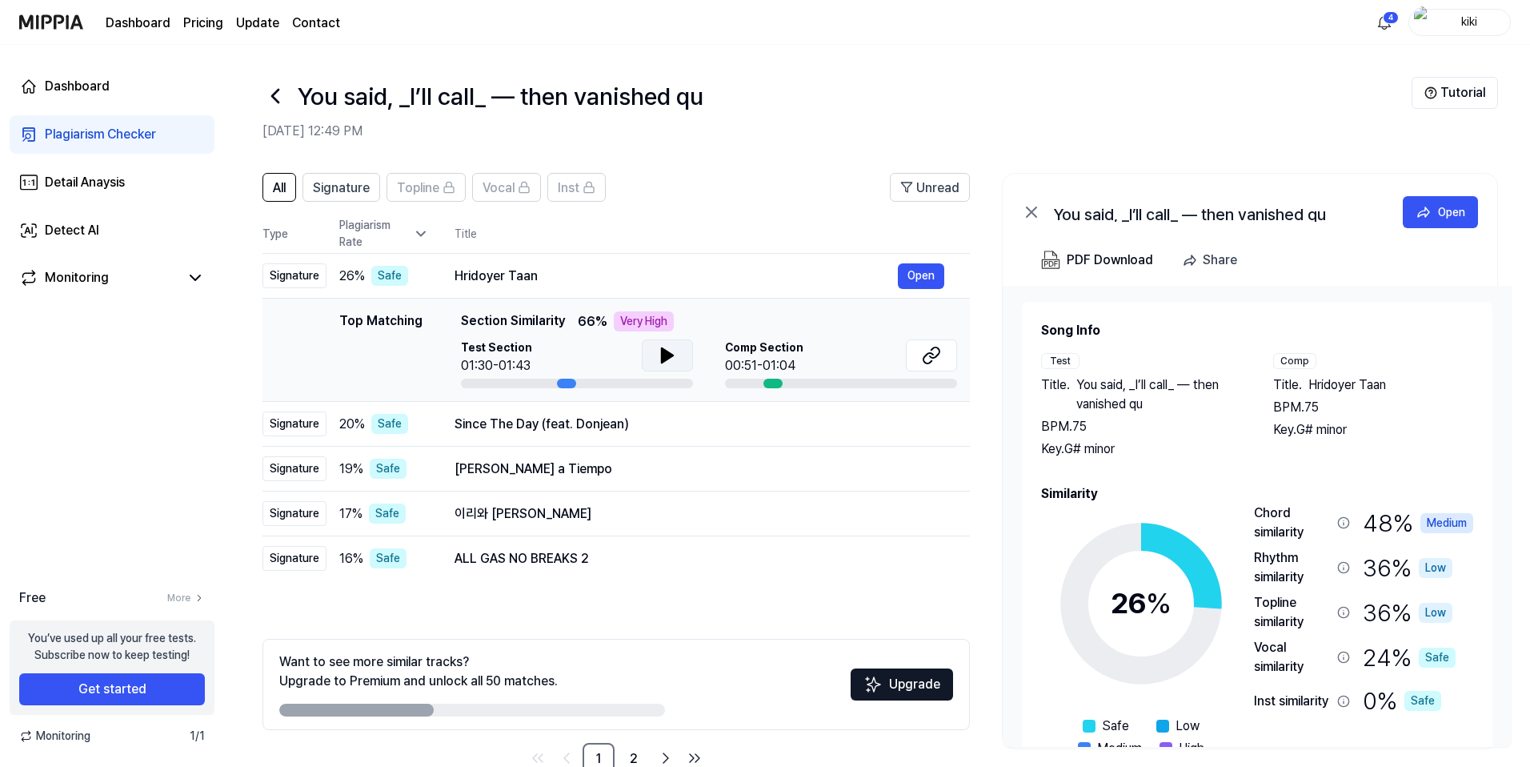
click at [660, 363] on icon at bounding box center [667, 355] width 19 height 19
click at [663, 355] on icon at bounding box center [664, 355] width 3 height 13
click at [928, 366] on button at bounding box center [931, 355] width 51 height 32
click at [673, 346] on icon at bounding box center [667, 355] width 19 height 19
click at [669, 351] on icon at bounding box center [670, 355] width 3 height 13
